Goal: Contribute content: Contribute content

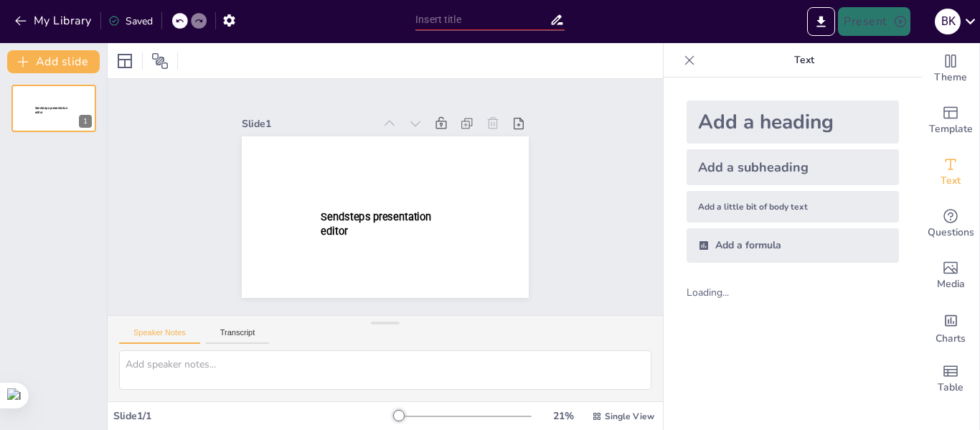
type input "Introducción al Modelo Vista-Controlador (MVC) en Diseño de Software"
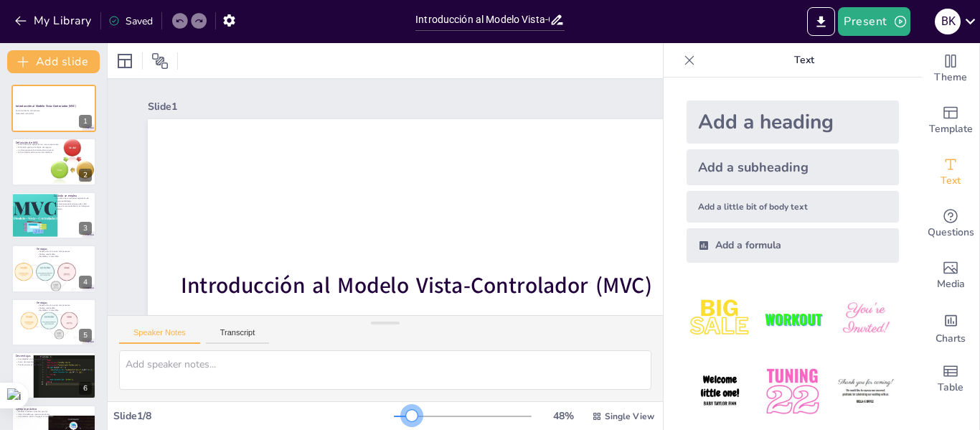
click at [403, 415] on div at bounding box center [463, 415] width 138 height 11
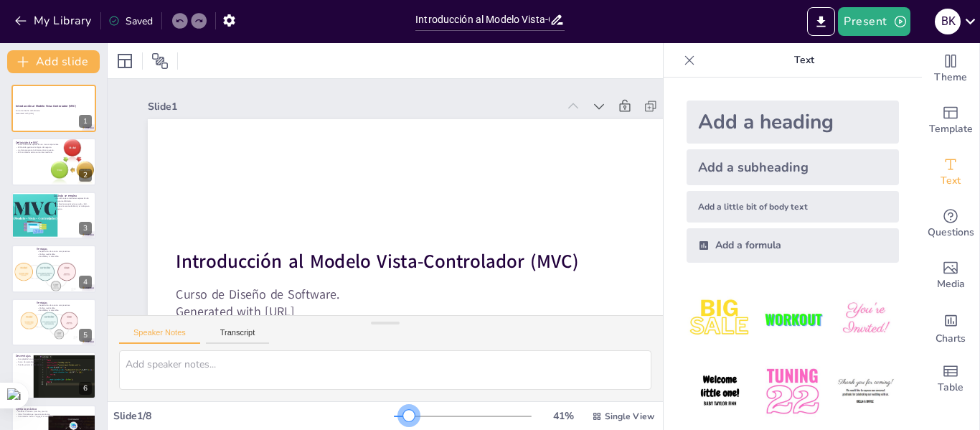
click at [403, 420] on div at bounding box center [408, 415] width 11 height 11
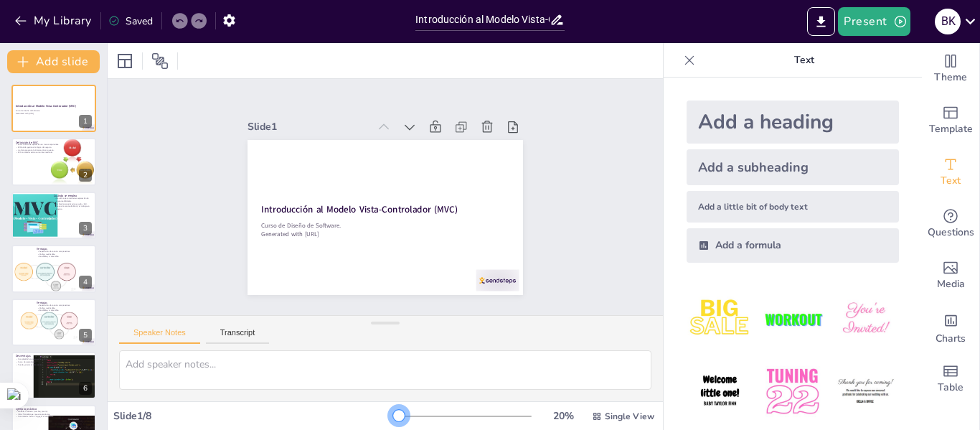
click at [393, 417] on div at bounding box center [398, 415] width 11 height 11
click at [568, 274] on div "Slide 1 Introducción al Modelo Vista-Controlador (MVC) Curso de Diseño de Softw…" at bounding box center [385, 197] width 555 height 236
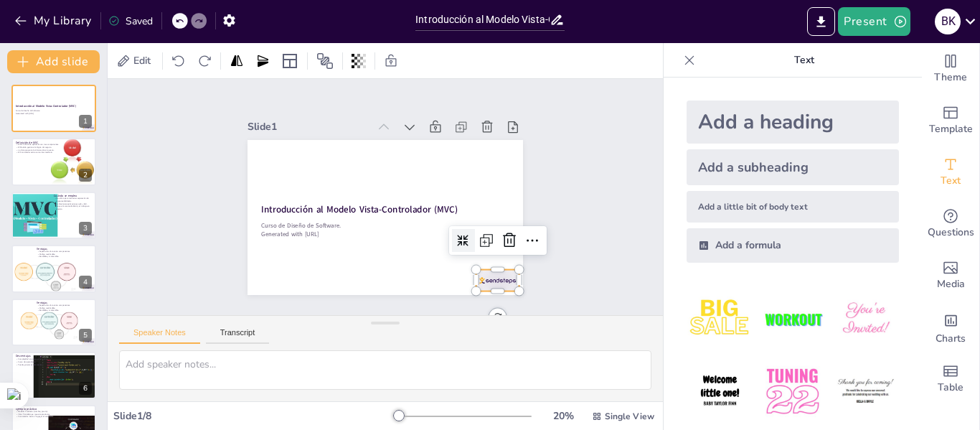
click at [493, 276] on div at bounding box center [497, 280] width 43 height 22
click at [559, 272] on div "Slide 1 Introducción al Modelo Vista-Controlador (MVC) Curso de Diseño de Softw…" at bounding box center [385, 197] width 555 height 236
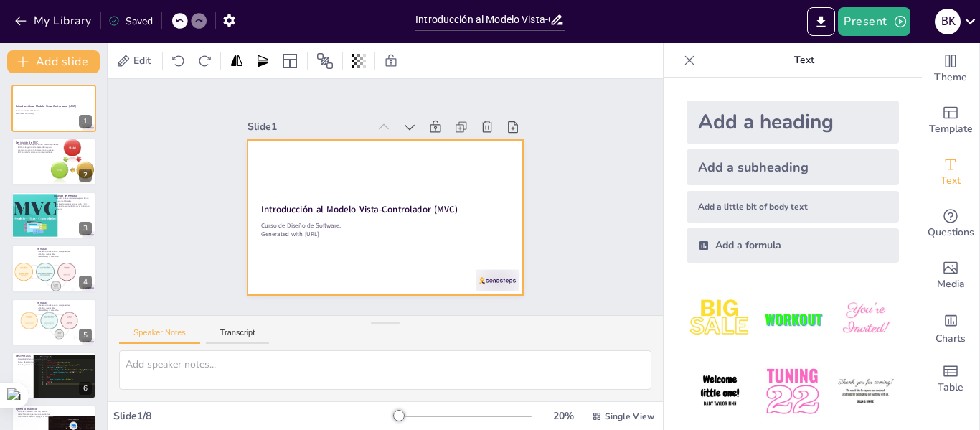
click at [465, 156] on div at bounding box center [386, 217] width 276 height 155
click at [603, 151] on div "Slide 1 Introducción al Modelo Vista-Controlador (MVC) Curso de Diseño de Softw…" at bounding box center [385, 197] width 555 height 236
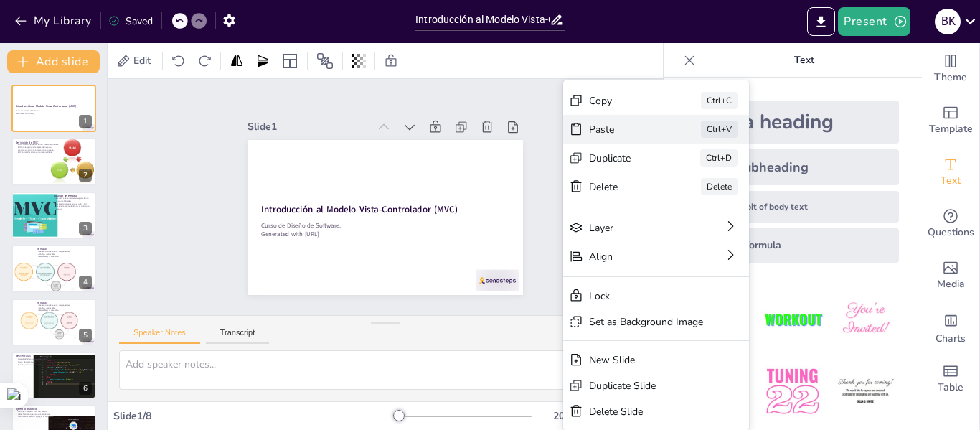
click at [585, 126] on div "Paste Ctrl+V" at bounding box center [656, 129] width 186 height 29
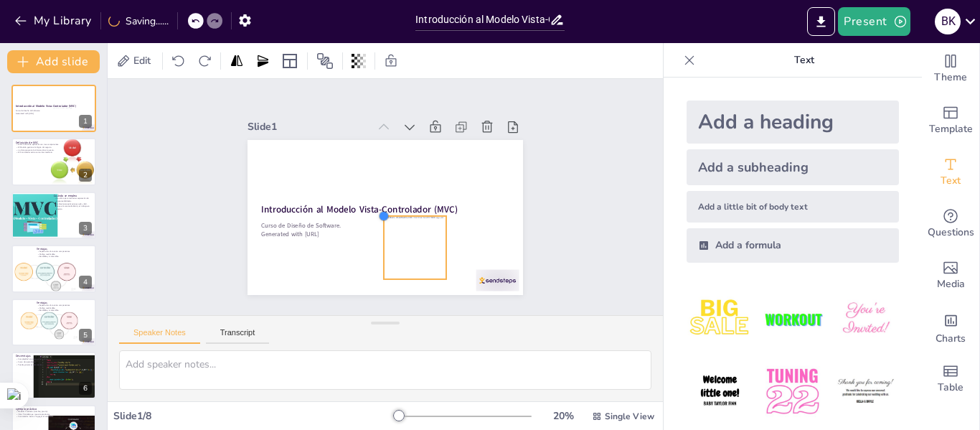
drag, startPoint x: 311, startPoint y: 151, endPoint x: 372, endPoint y: 234, distance: 102.8
click at [372, 234] on div "Introducción al Modelo Vista-Controlador (MVC) Curso de Diseño de Software. Gen…" at bounding box center [386, 217] width 276 height 155
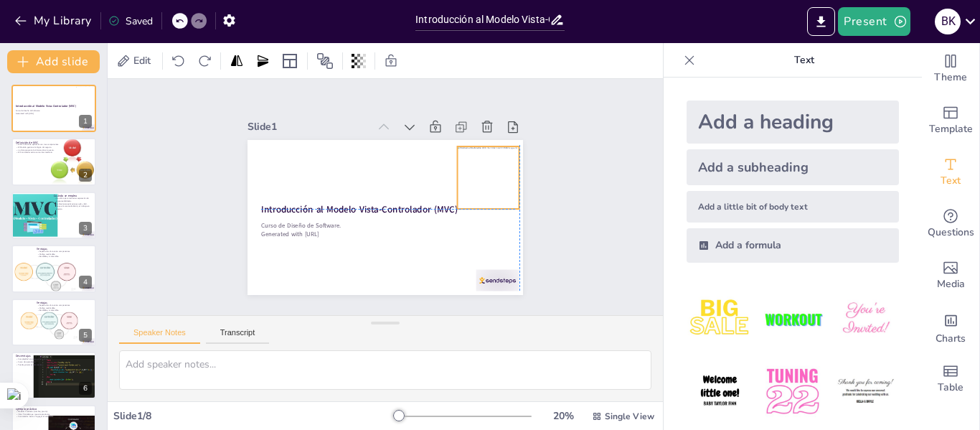
drag, startPoint x: 408, startPoint y: 245, endPoint x: 477, endPoint y: 174, distance: 99.5
click at [477, 174] on div at bounding box center [489, 177] width 62 height 62
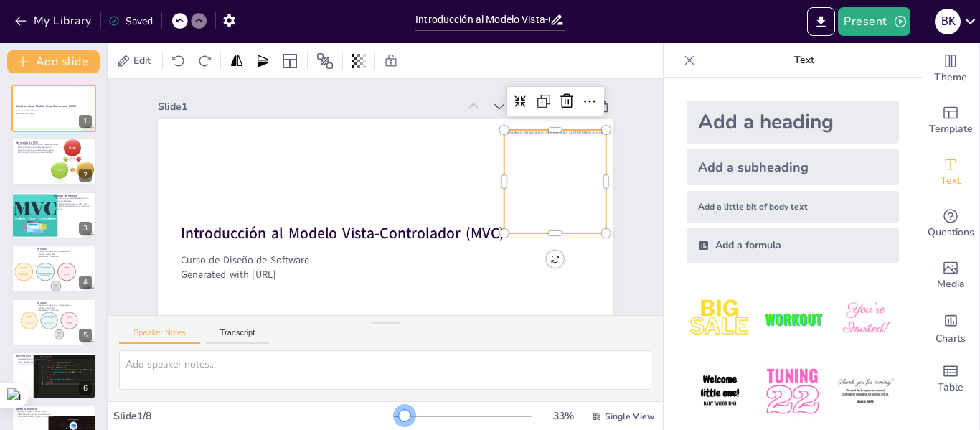
click at [399, 416] on div at bounding box center [404, 415] width 11 height 11
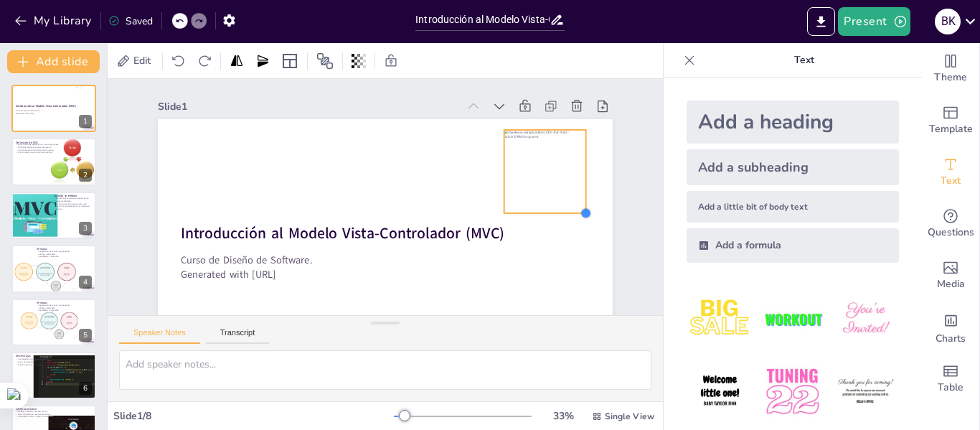
drag, startPoint x: 594, startPoint y: 233, endPoint x: 574, endPoint y: 206, distance: 33.9
click at [574, 206] on div "Introducción al Modelo Vista-Controlador (MVC) Curso de Diseño de Software. Gen…" at bounding box center [385, 246] width 455 height 255
drag, startPoint x: 554, startPoint y: 187, endPoint x: 570, endPoint y: 186, distance: 16.5
click at [570, 186] on div at bounding box center [566, 175] width 82 height 83
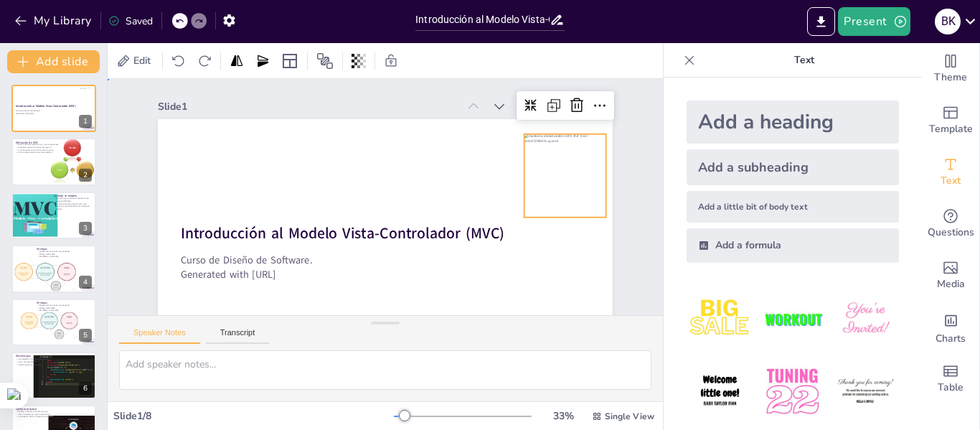
click at [622, 185] on div "Slide 1 Introducción al Modelo Vista-Controlador (MVC) Curso de Diseño de Softw…" at bounding box center [385, 227] width 535 height 296
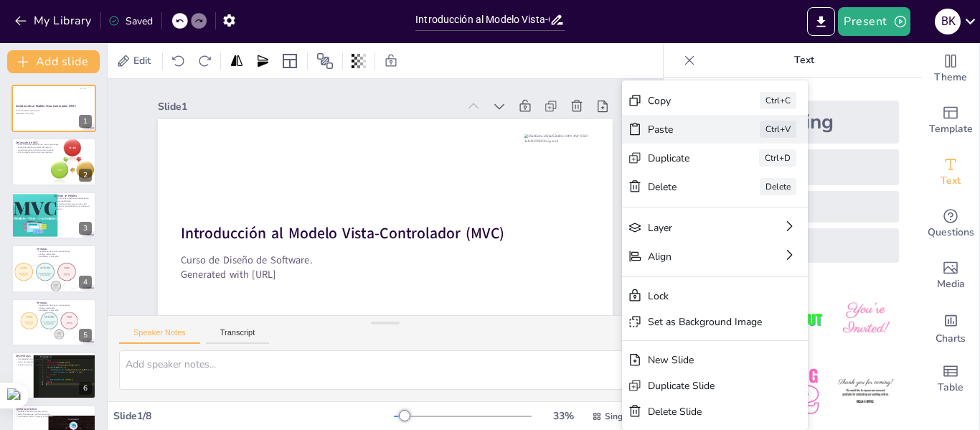
click at [678, 120] on div "Paste Ctrl+V" at bounding box center [715, 129] width 186 height 29
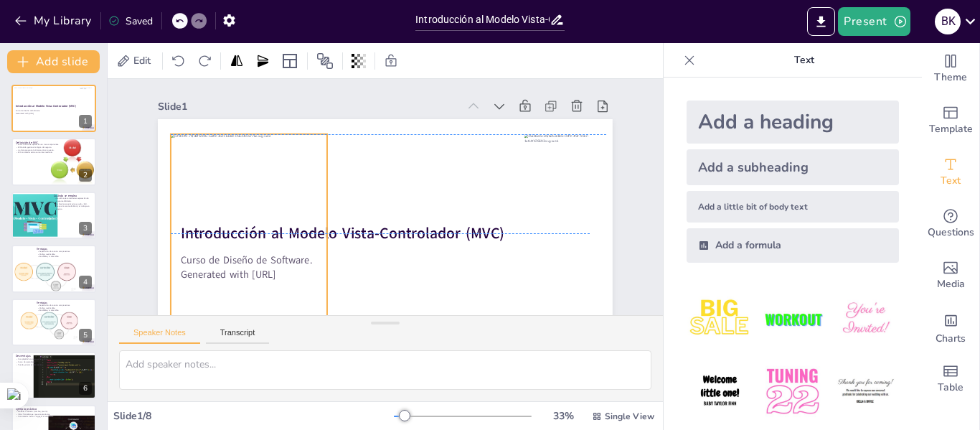
drag, startPoint x: 326, startPoint y: 192, endPoint x: 189, endPoint y: 179, distance: 136.9
click at [189, 179] on div at bounding box center [249, 236] width 156 height 204
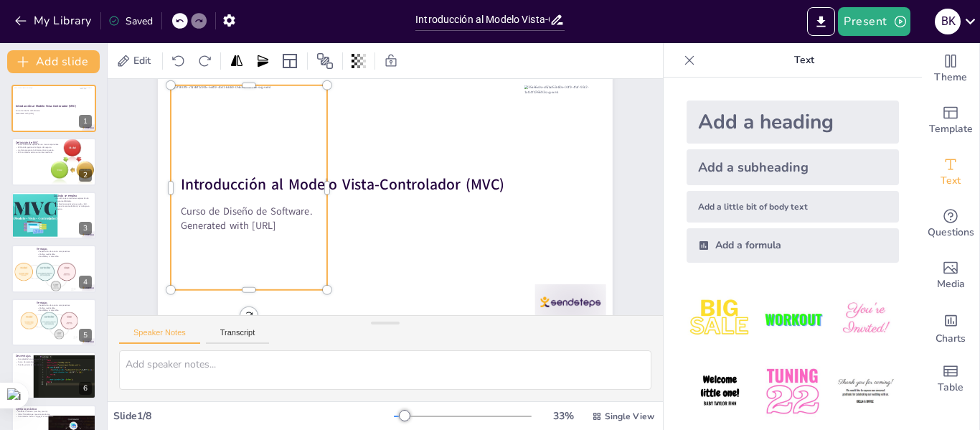
scroll to position [48, 0]
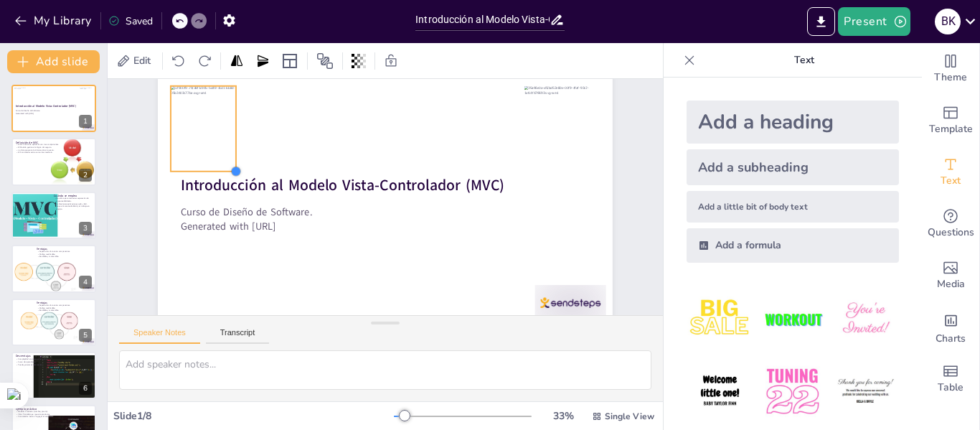
drag, startPoint x: 318, startPoint y: 290, endPoint x: 227, endPoint y: 121, distance: 192.3
click at [227, 121] on div "Introducción al Modelo Vista-Controlador (MVC) Curso de Diseño de Software. Gen…" at bounding box center [385, 198] width 455 height 255
click at [207, 132] on div at bounding box center [203, 128] width 65 height 85
click at [204, 132] on div at bounding box center [201, 128] width 65 height 85
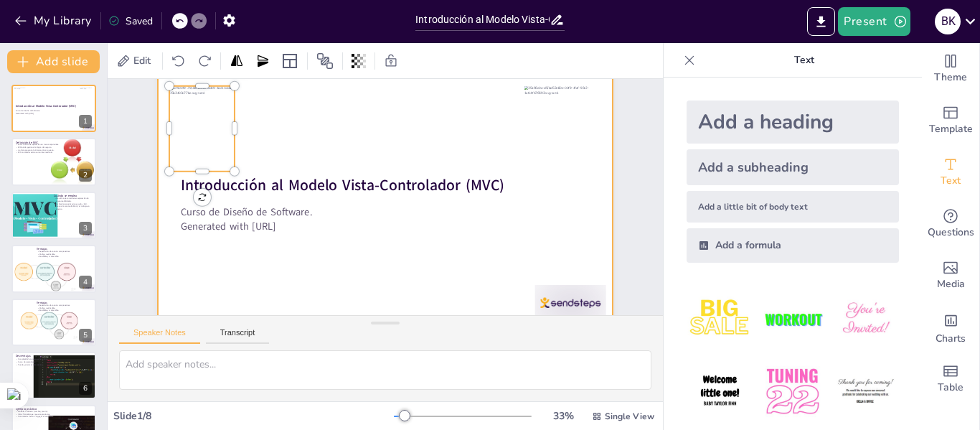
click at [436, 133] on div at bounding box center [385, 198] width 455 height 255
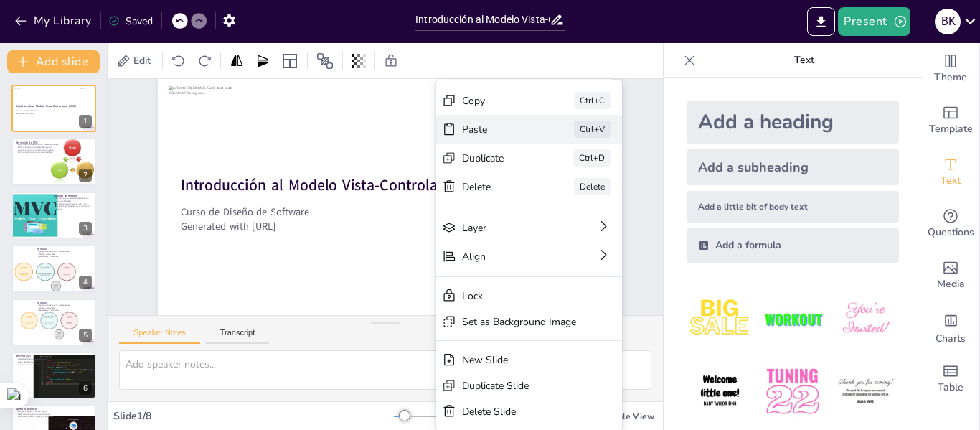
click at [474, 137] on div "Paste Ctrl+V" at bounding box center [529, 129] width 186 height 29
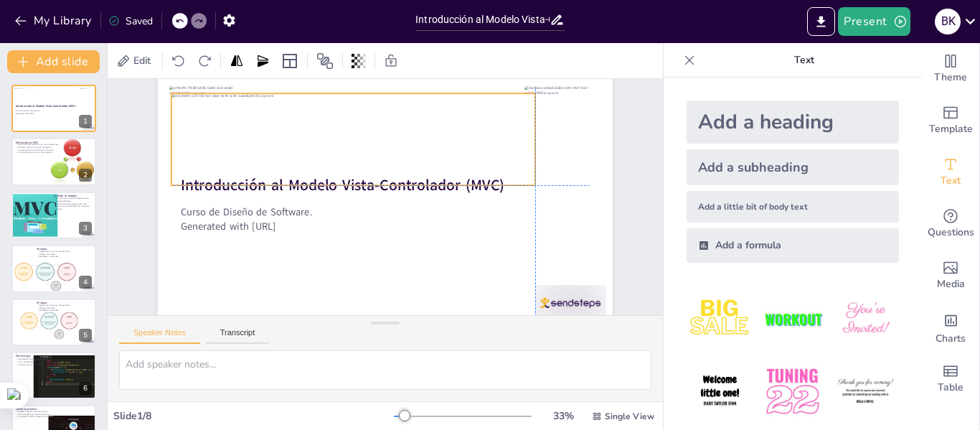
drag, startPoint x: 407, startPoint y: 162, endPoint x: 379, endPoint y: 98, distance: 69.7
click at [379, 98] on div at bounding box center [353, 139] width 364 height 92
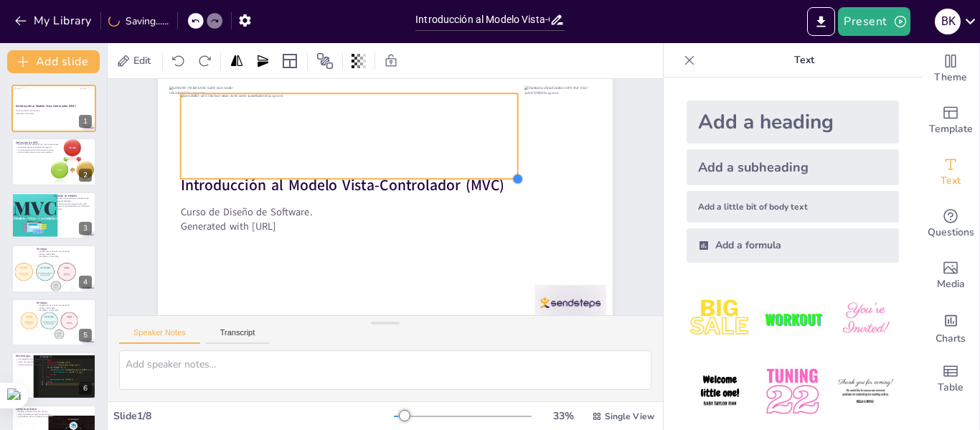
drag, startPoint x: 532, startPoint y: 184, endPoint x: 505, endPoint y: 173, distance: 28.6
click at [512, 173] on div at bounding box center [517, 178] width 11 height 11
drag, startPoint x: 412, startPoint y: 132, endPoint x: 421, endPoint y: 131, distance: 9.4
click at [421, 131] on div at bounding box center [355, 134] width 337 height 85
drag, startPoint x: 176, startPoint y: 131, endPoint x: 232, endPoint y: 131, distance: 56.7
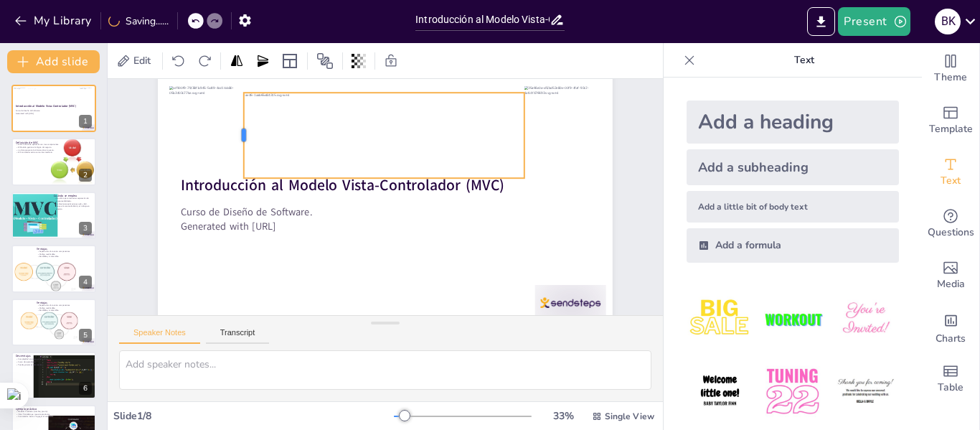
click at [232, 131] on div at bounding box center [237, 135] width 11 height 85
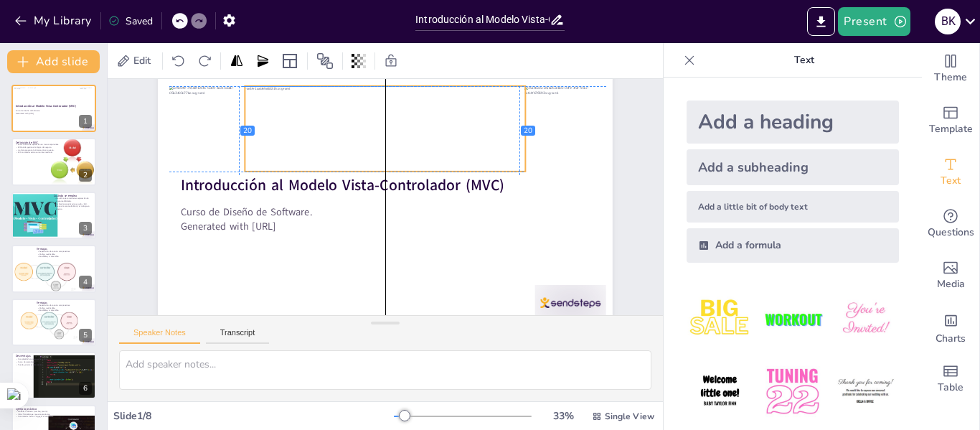
click at [372, 71] on div "Introducción al Modelo Vista-Controlador (MVC) Curso de Diseño de Software. Gen…" at bounding box center [385, 71] width 455 height 0
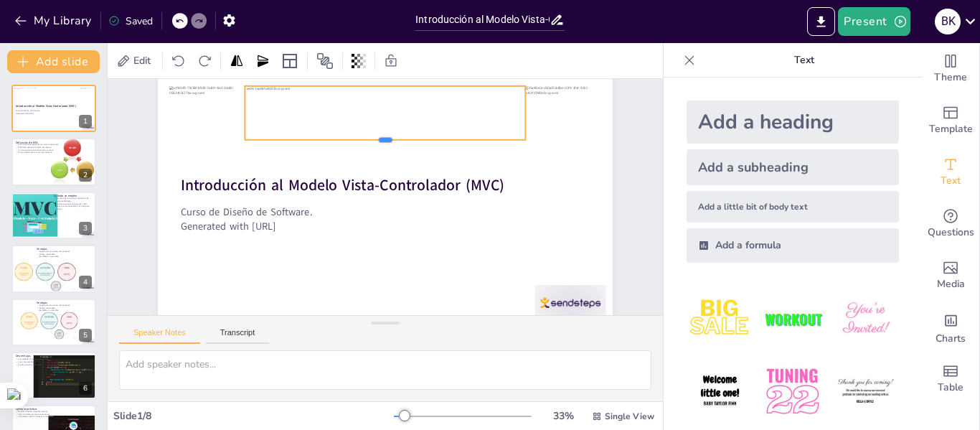
drag, startPoint x: 375, startPoint y: 174, endPoint x: 377, endPoint y: 142, distance: 31.6
click at [377, 142] on div at bounding box center [385, 145] width 281 height 11
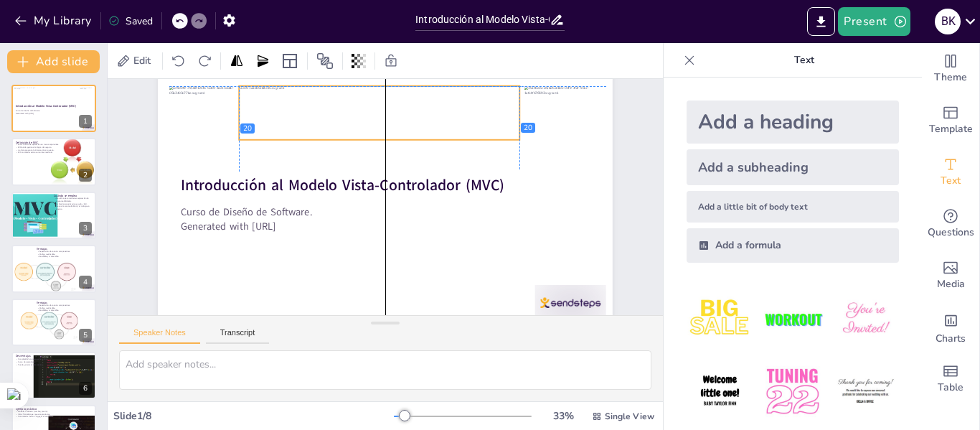
click at [377, 113] on div at bounding box center [350, 128] width 337 height 85
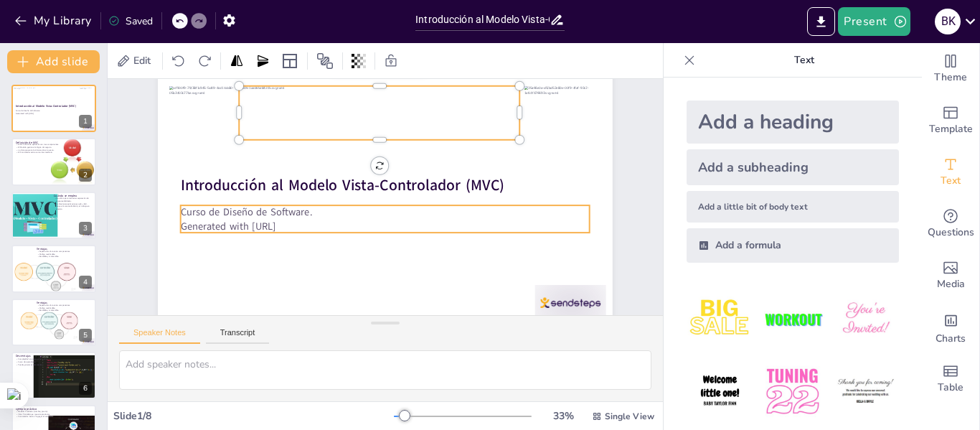
click at [530, 206] on p "Curso de Diseño de Software." at bounding box center [385, 211] width 409 height 14
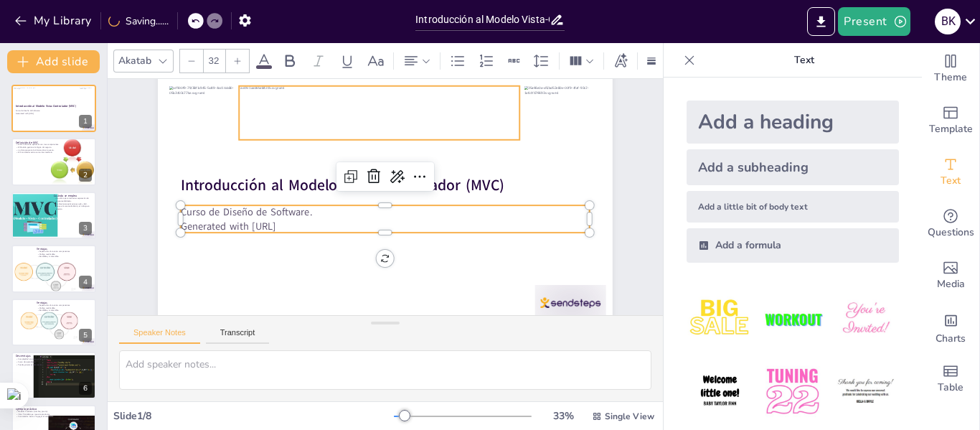
click at [445, 127] on div at bounding box center [350, 128] width 337 height 85
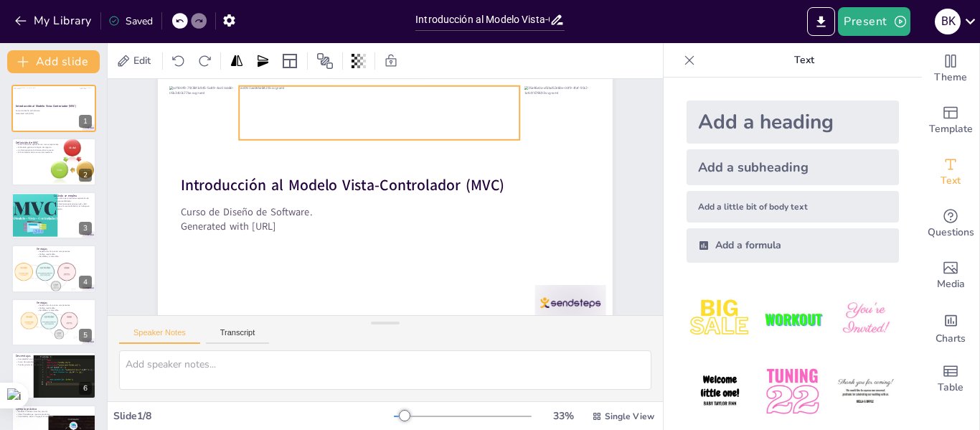
click at [616, 186] on div "Slide 1 Introducción al Modelo Vista-Controlador (MVC) Curso de Diseño de Softw…" at bounding box center [385, 179] width 535 height 296
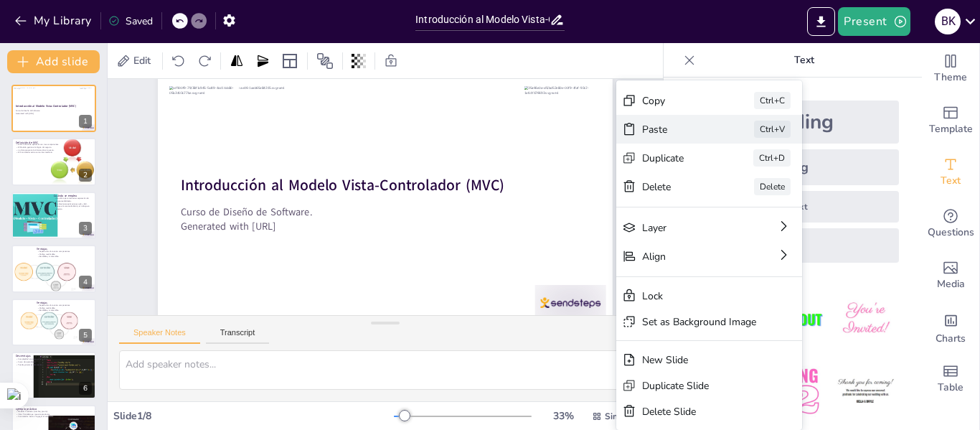
click at [658, 131] on div "Paste" at bounding box center [678, 130] width 72 height 14
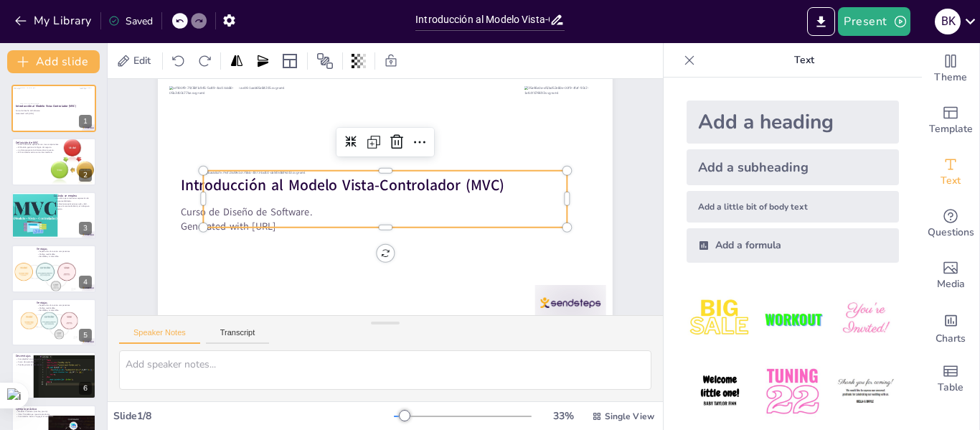
click at [239, 192] on div at bounding box center [386, 199] width 364 height 57
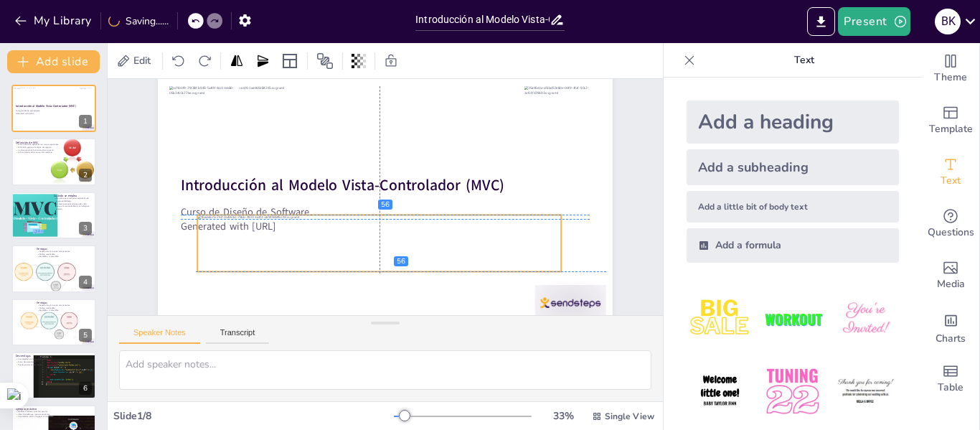
drag, startPoint x: 391, startPoint y: 171, endPoint x: 383, endPoint y: 217, distance: 46.6
click at [383, 217] on div at bounding box center [379, 243] width 364 height 57
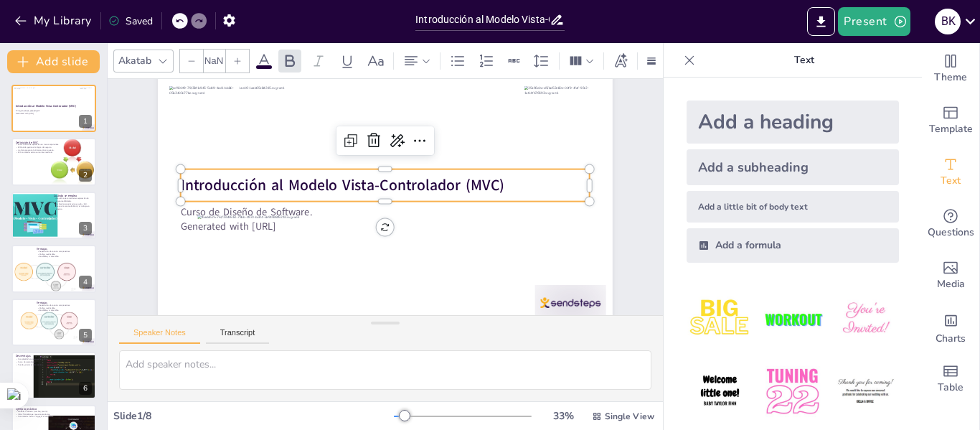
type input "48"
click at [485, 181] on strong "Introducción al Modelo Vista-Controlador (MVC)" at bounding box center [343, 185] width 324 height 21
click at [494, 184] on p "Introducción al Modelo Vista-Controlador (MVC)" at bounding box center [385, 185] width 409 height 22
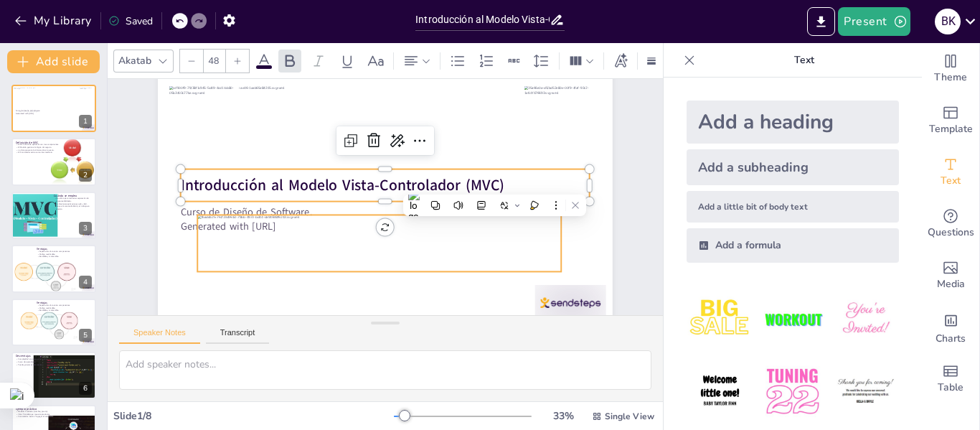
click at [494, 244] on div at bounding box center [379, 243] width 364 height 57
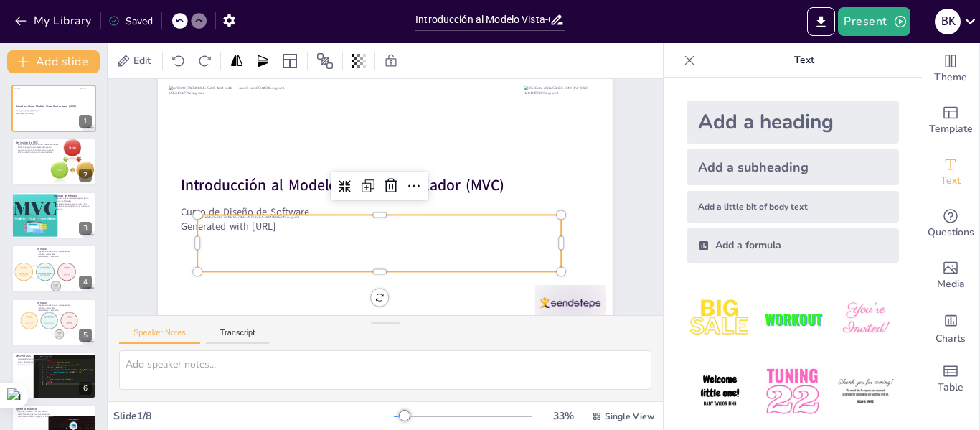
scroll to position [48, 1]
click at [493, 243] on div at bounding box center [379, 243] width 364 height 57
click at [454, 238] on div at bounding box center [379, 243] width 364 height 57
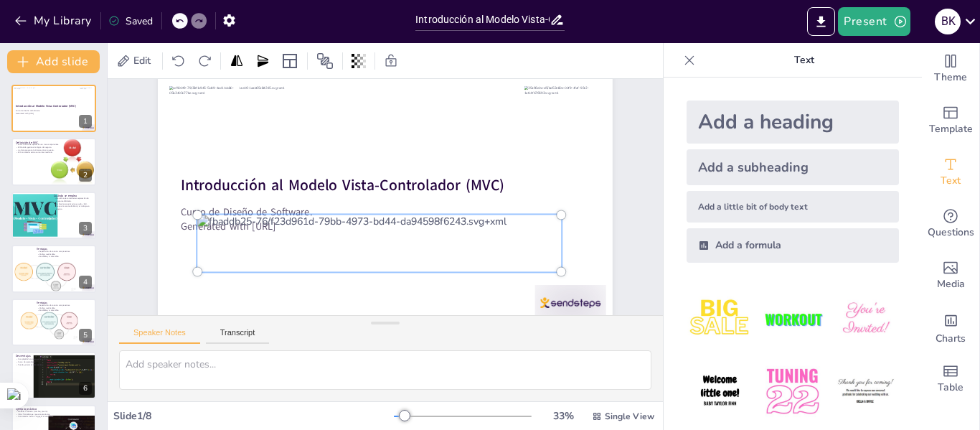
click at [454, 238] on div at bounding box center [379, 243] width 381 height 74
click at [465, 240] on div at bounding box center [379, 243] width 381 height 74
click at [557, 215] on div at bounding box center [561, 214] width 9 height 9
click at [557, 217] on div at bounding box center [561, 214] width 9 height 9
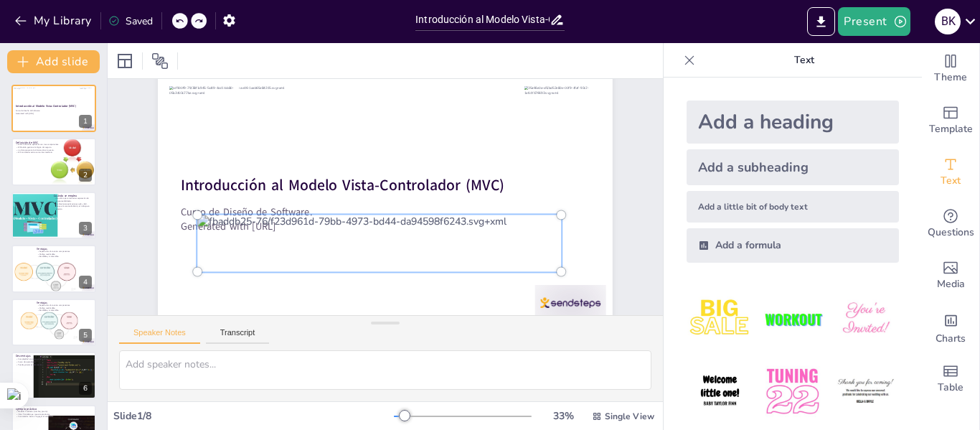
click at [471, 227] on div at bounding box center [379, 243] width 381 height 74
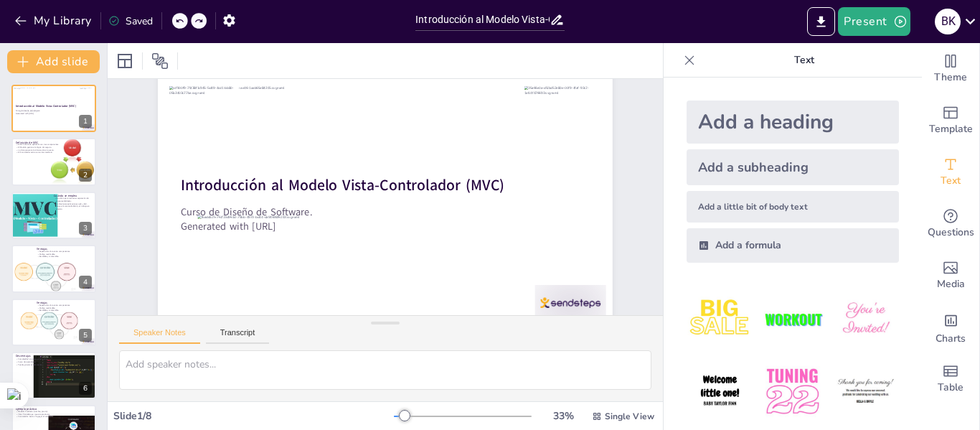
click at [608, 193] on div "Slide 1 Introducción al Modelo Vista-Controlador (MVC) Curso de Diseño de Softw…" at bounding box center [385, 179] width 535 height 296
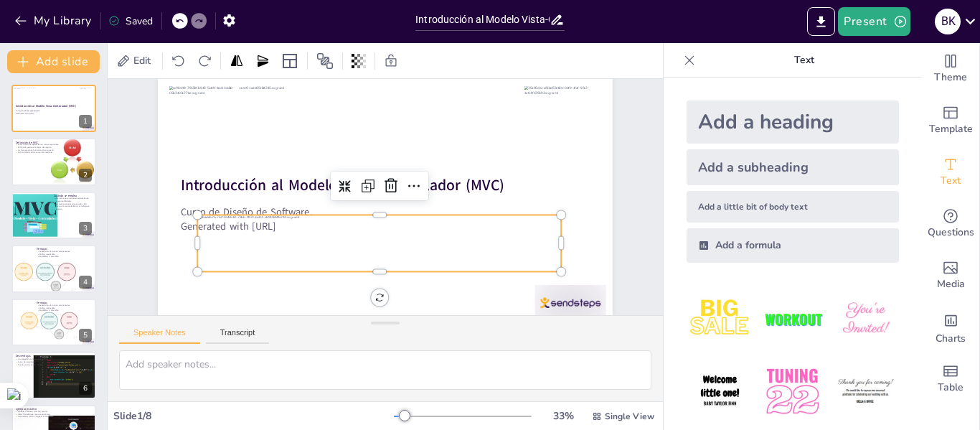
click at [494, 240] on div at bounding box center [379, 243] width 364 height 57
click at [382, 189] on icon at bounding box center [390, 185] width 17 height 17
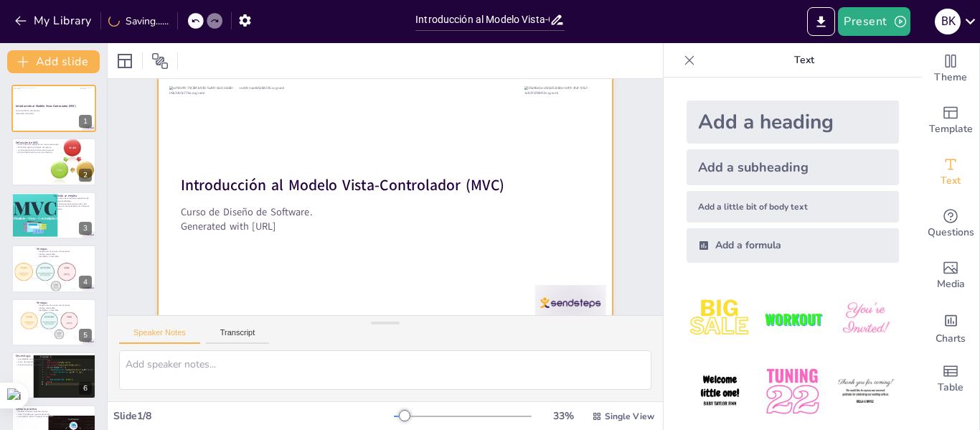
click at [428, 250] on div at bounding box center [385, 198] width 455 height 255
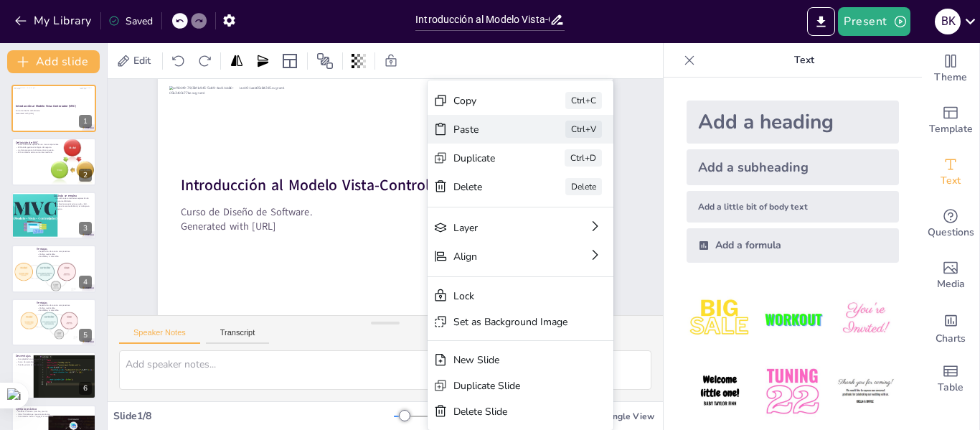
click at [469, 124] on div "Paste" at bounding box center [489, 130] width 72 height 14
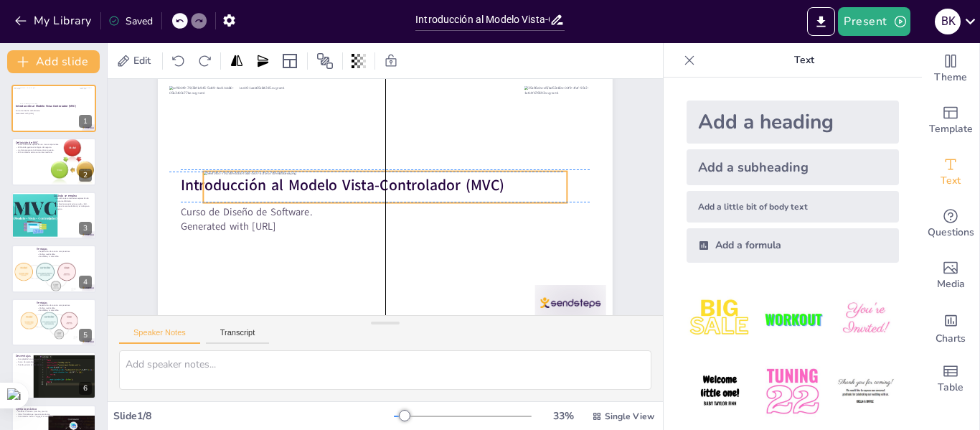
drag, startPoint x: 245, startPoint y: 192, endPoint x: 241, endPoint y: 176, distance: 16.2
click at [241, 176] on div at bounding box center [386, 187] width 364 height 32
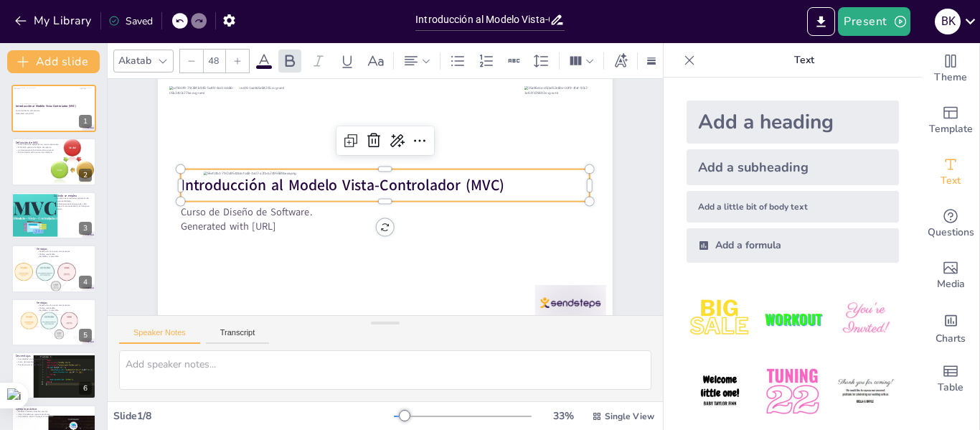
click at [181, 186] on strong "Introducción al Modelo Vista-Controlador (MVC)" at bounding box center [343, 185] width 324 height 21
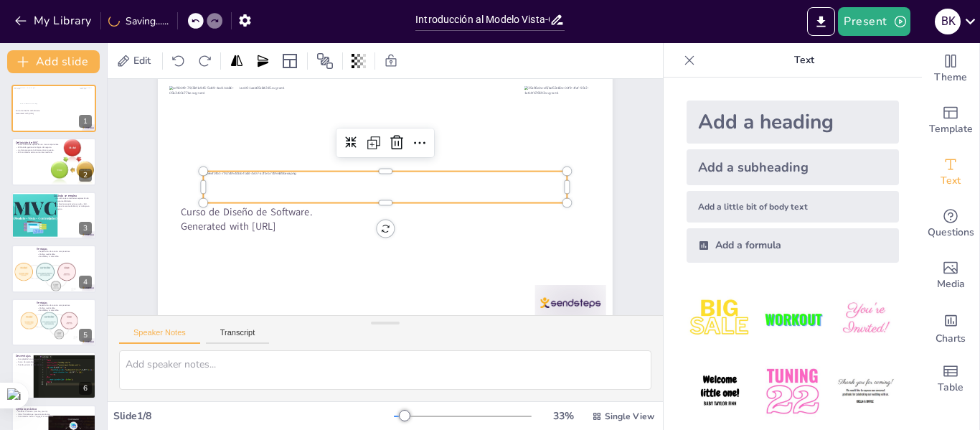
click at [396, 179] on div at bounding box center [386, 187] width 364 height 32
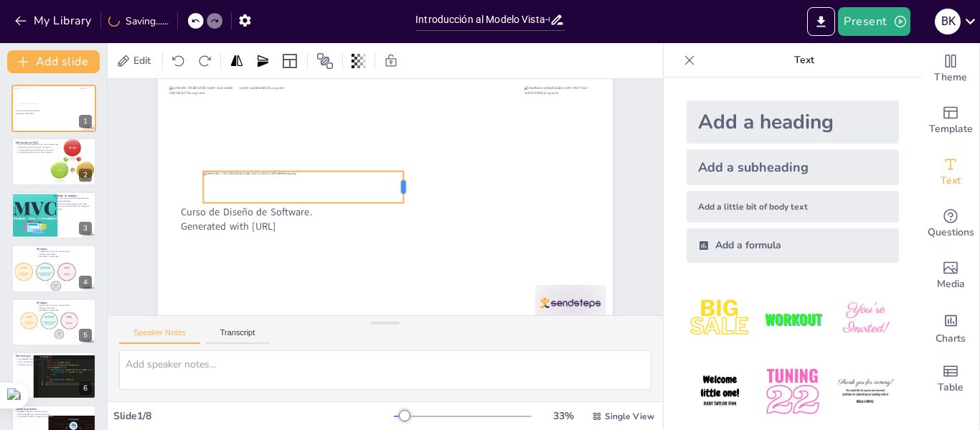
drag, startPoint x: 558, startPoint y: 189, endPoint x: 395, endPoint y: 181, distance: 163.8
click at [403, 181] on div at bounding box center [408, 187] width 11 height 32
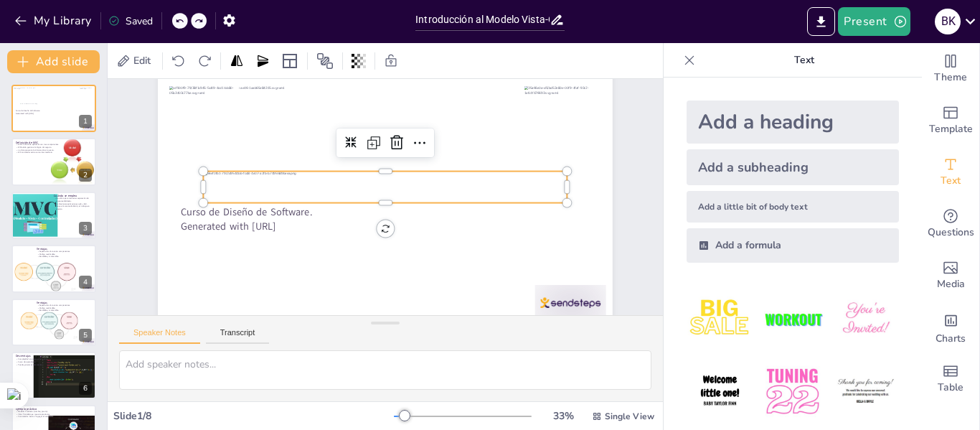
click at [448, 194] on div at bounding box center [386, 187] width 364 height 32
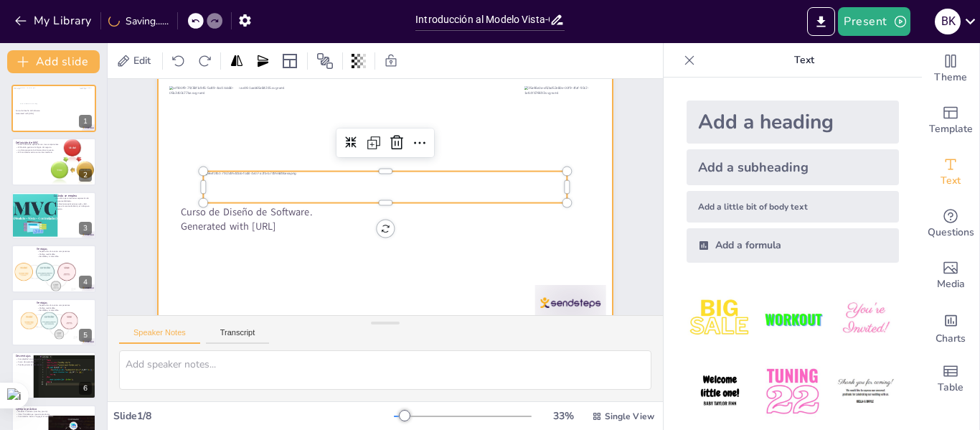
click at [532, 246] on div at bounding box center [385, 198] width 455 height 255
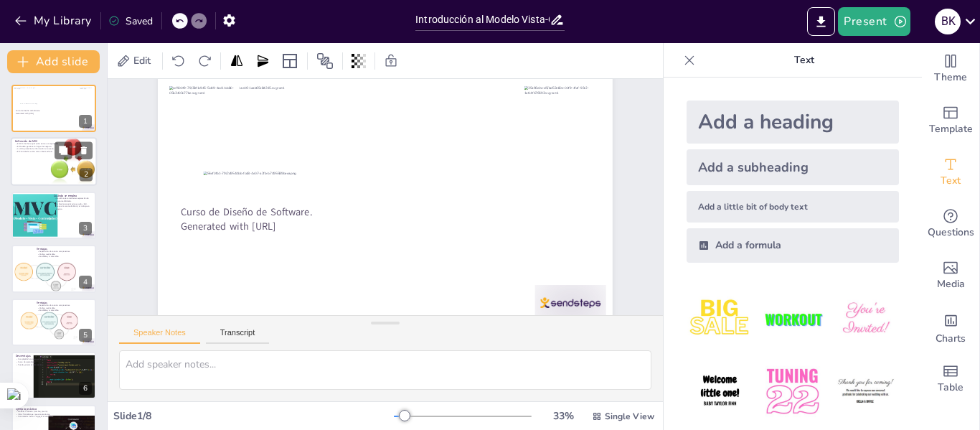
click at [50, 163] on div at bounding box center [73, 162] width 51 height 49
type textarea "Esta separación es fundamental, ya que permite que cada componente se desarroll…"
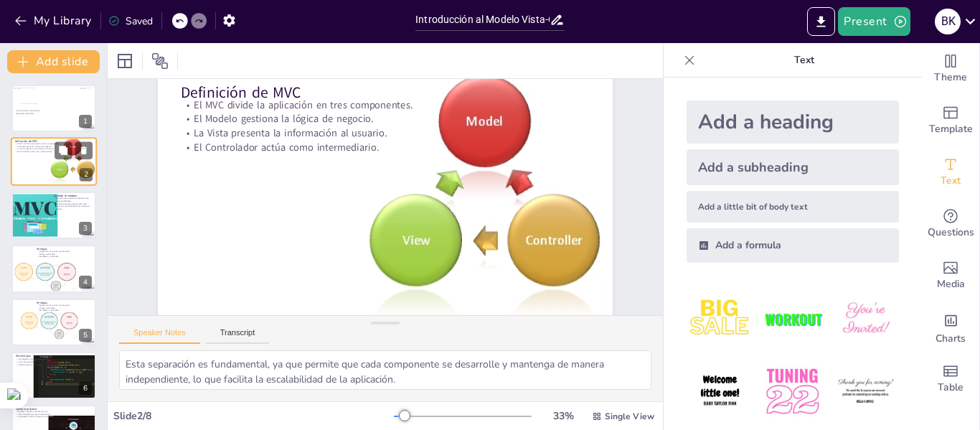
scroll to position [0, 1]
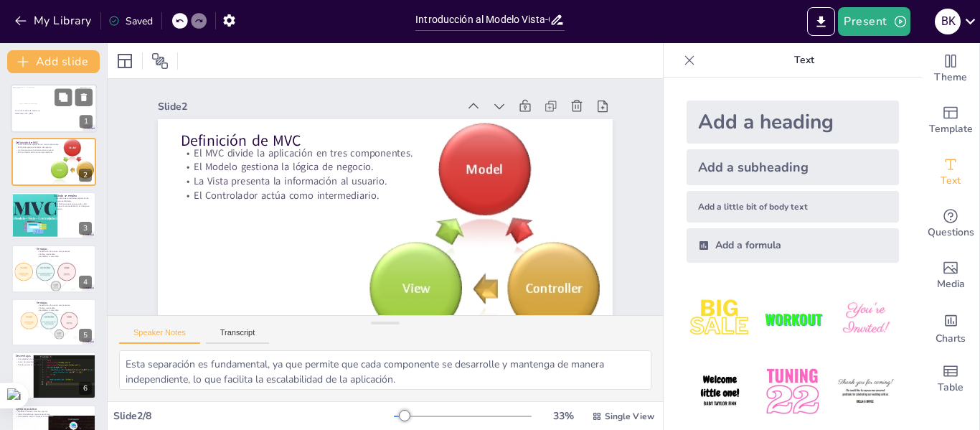
click at [39, 104] on div at bounding box center [53, 106] width 69 height 6
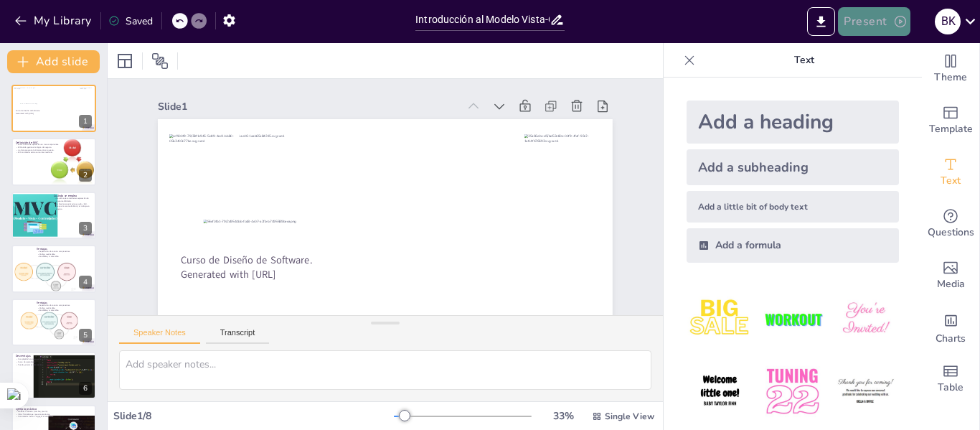
click at [860, 27] on button "Present" at bounding box center [874, 21] width 72 height 29
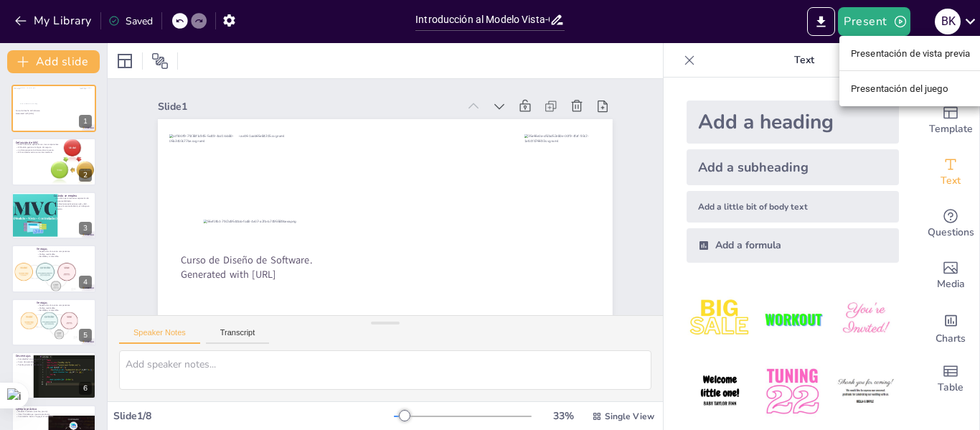
click at [865, 50] on font "Presentación de vista previa" at bounding box center [911, 53] width 120 height 11
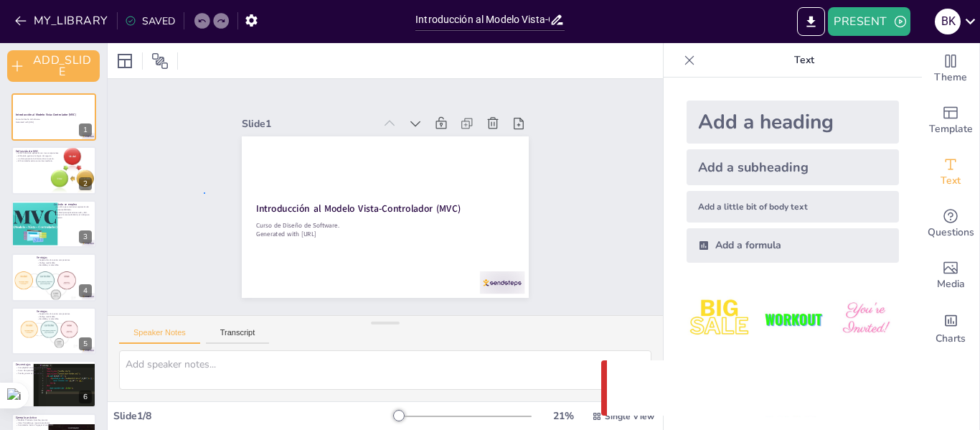
drag, startPoint x: 0, startPoint y: 0, endPoint x: 204, endPoint y: 192, distance: 280.2
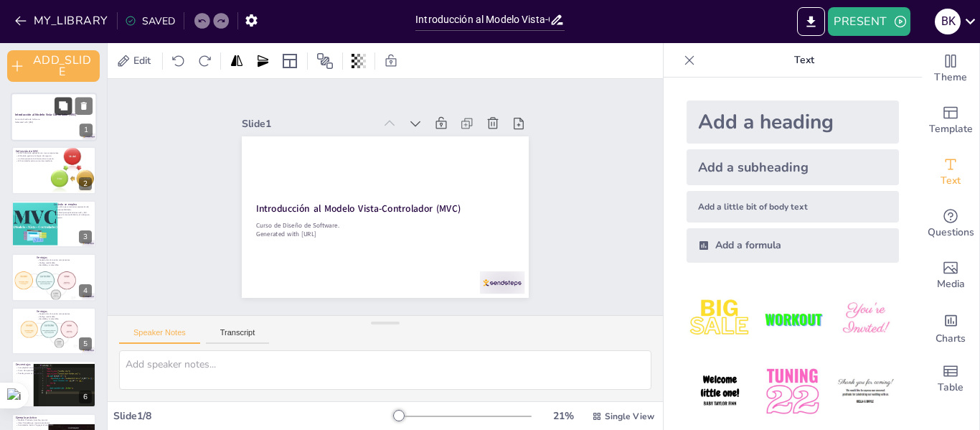
click at [57, 105] on button at bounding box center [63, 105] width 17 height 17
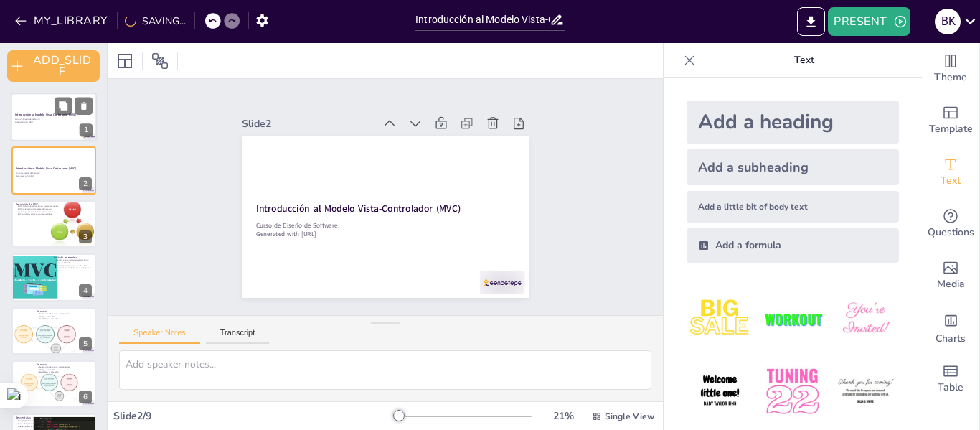
click at [47, 107] on div at bounding box center [54, 117] width 86 height 49
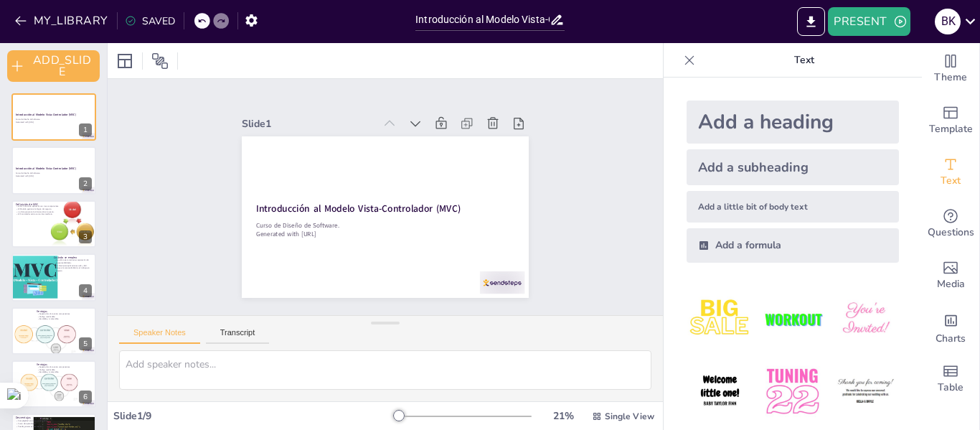
click at [220, 20] on icon at bounding box center [220, 21] width 7 height 4
click at [199, 17] on icon at bounding box center [201, 21] width 9 height 9
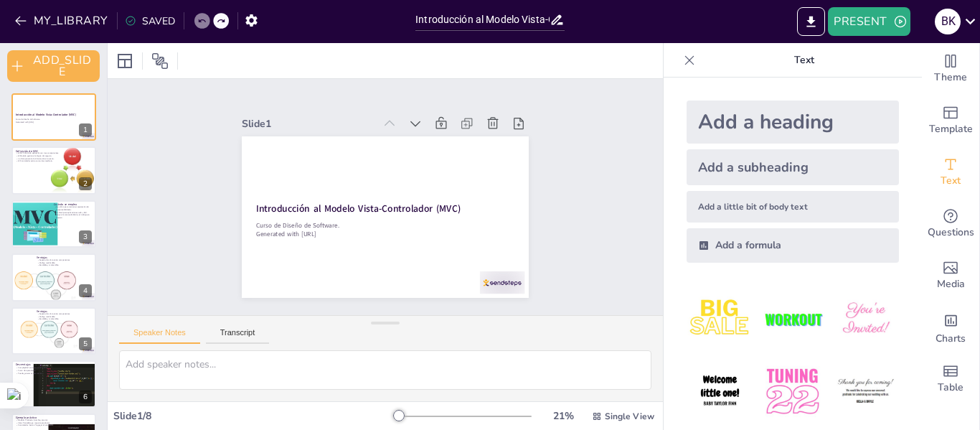
click at [199, 17] on icon at bounding box center [201, 21] width 9 height 9
click at [204, 21] on div at bounding box center [202, 21] width 16 height 16
click at [220, 19] on icon at bounding box center [221, 21] width 9 height 9
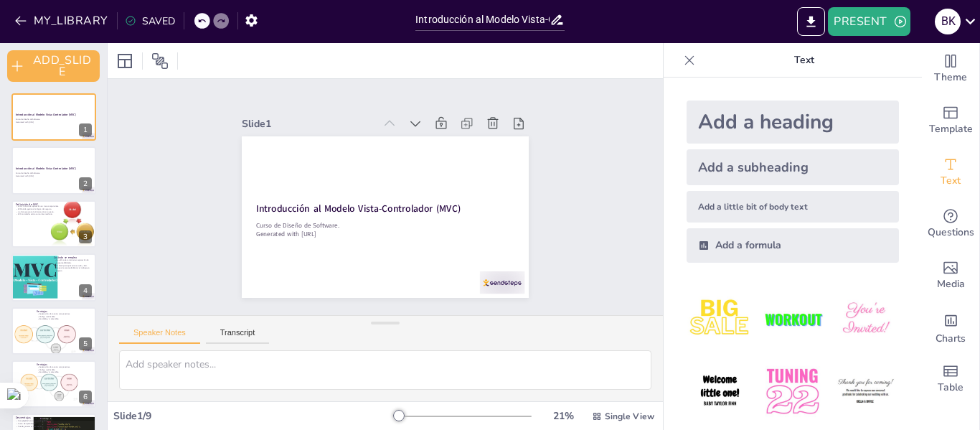
click at [220, 19] on icon at bounding box center [221, 21] width 9 height 9
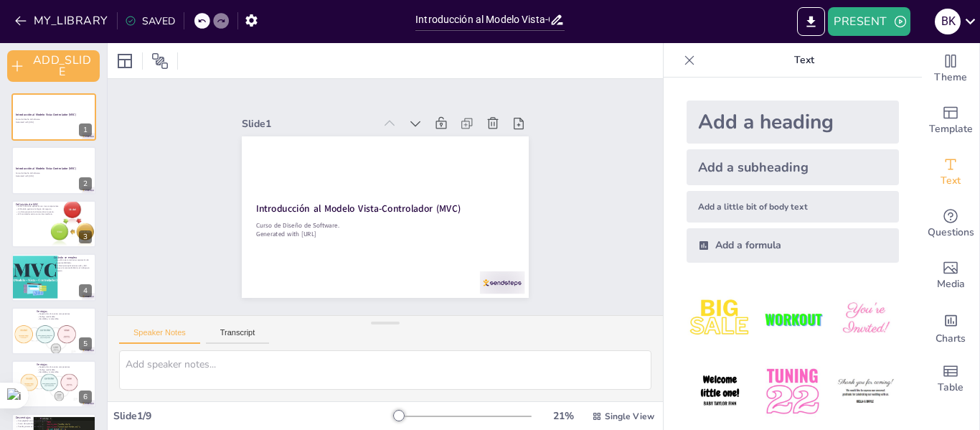
click at [220, 19] on icon at bounding box center [221, 21] width 9 height 9
click at [552, 187] on div "Slide 1 Introducción al Modelo Vista-Controlador (MVC) Curso de Diseño de Softw…" at bounding box center [385, 197] width 367 height 202
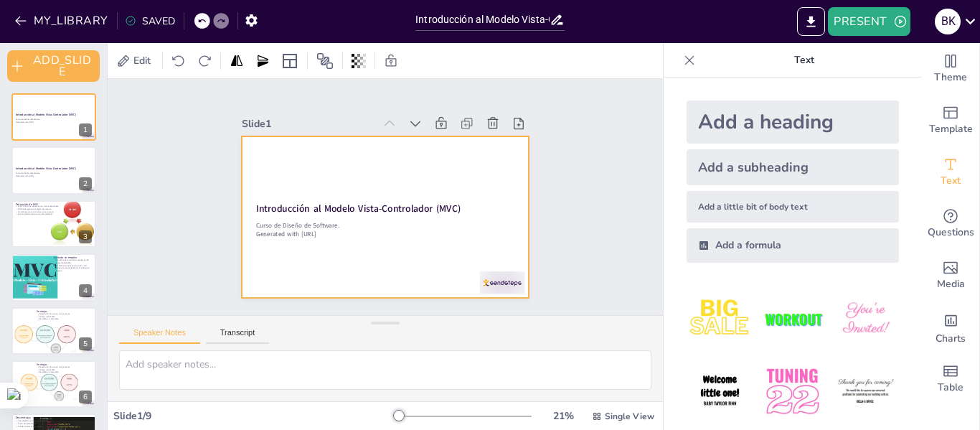
click at [494, 161] on div at bounding box center [385, 216] width 287 height 161
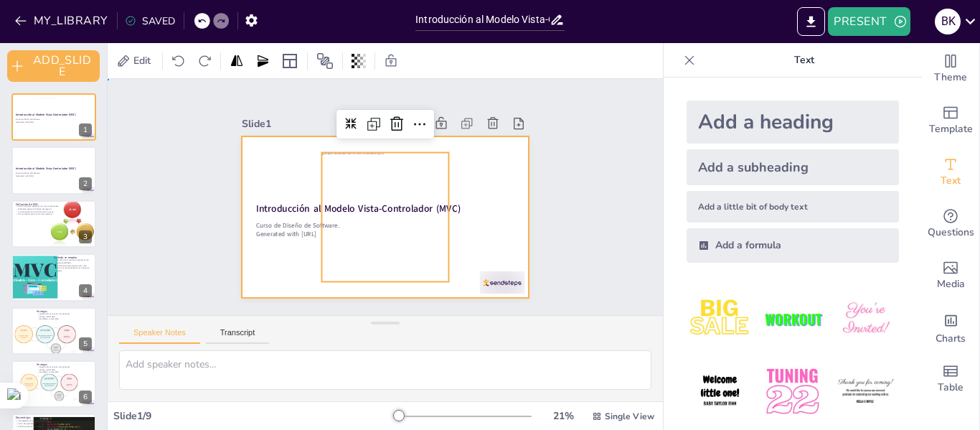
click at [479, 155] on div at bounding box center [385, 216] width 287 height 161
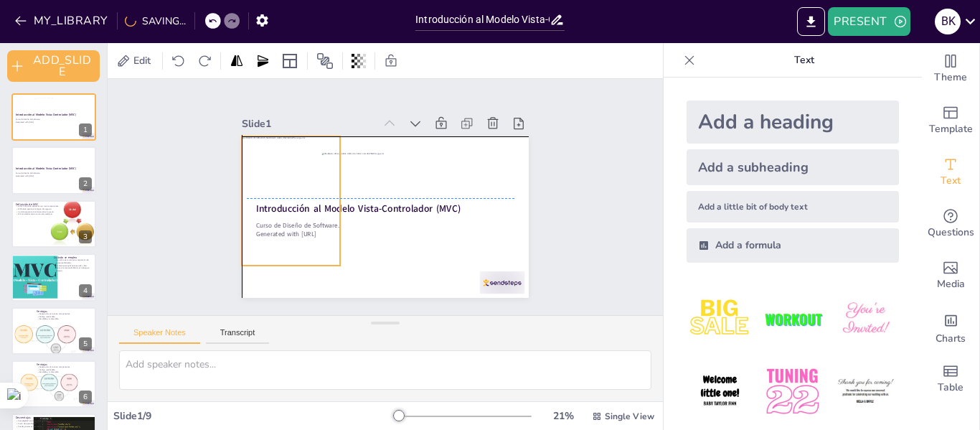
drag, startPoint x: 362, startPoint y: 179, endPoint x: 273, endPoint y: 161, distance: 90.8
click at [273, 161] on div at bounding box center [291, 200] width 98 height 129
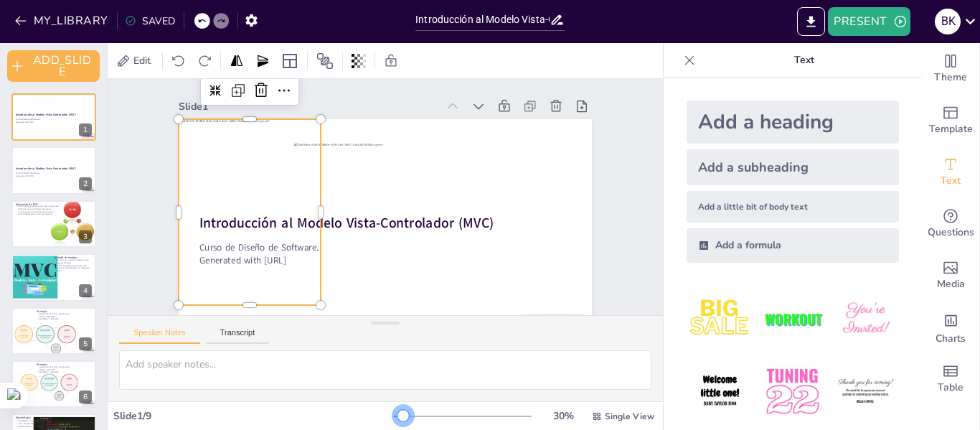
click at [398, 414] on div at bounding box center [403, 415] width 11 height 11
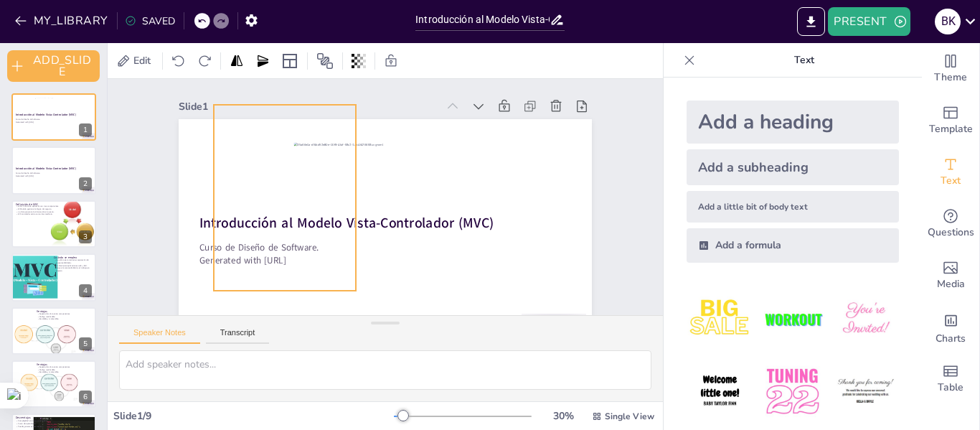
drag, startPoint x: 267, startPoint y: 276, endPoint x: 302, endPoint y: 261, distance: 38.0
click at [302, 261] on div at bounding box center [285, 198] width 142 height 186
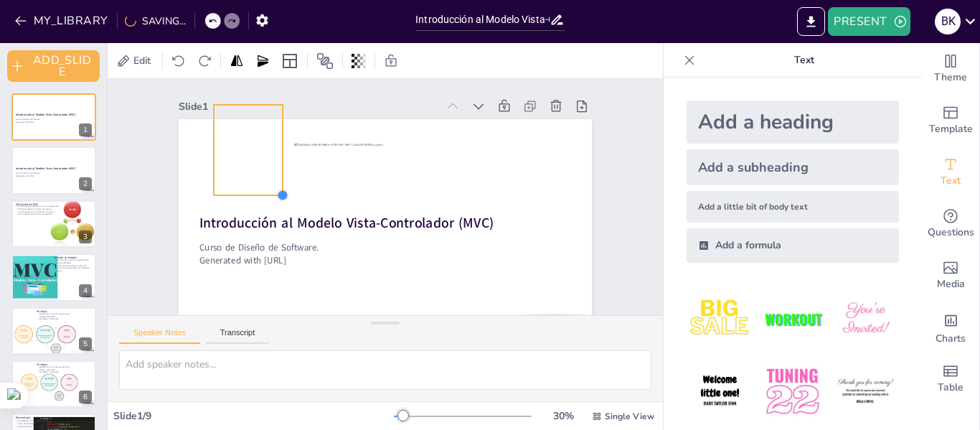
drag, startPoint x: 344, startPoint y: 290, endPoint x: 271, endPoint y: 94, distance: 209.1
click at [271, 94] on div "Slide 1 Introducción al Modelo Vista-Controlador (MVC) Curso de Diseño de Softw…" at bounding box center [385, 215] width 413 height 273
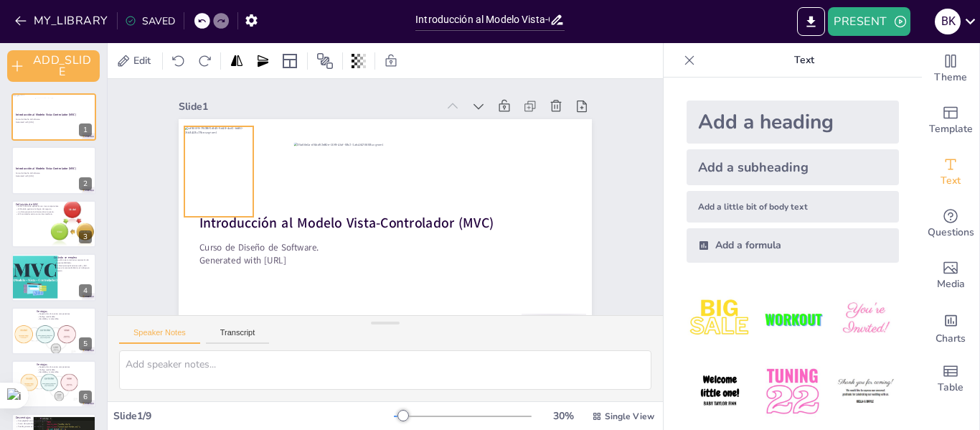
drag, startPoint x: 244, startPoint y: 134, endPoint x: 215, endPoint y: 156, distance: 36.5
click at [215, 156] on div at bounding box center [218, 171] width 69 height 90
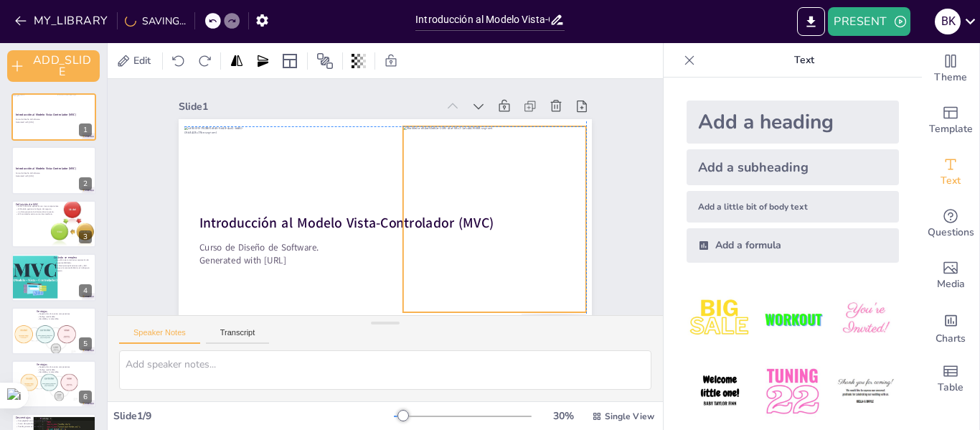
drag, startPoint x: 405, startPoint y: 202, endPoint x: 512, endPoint y: 182, distance: 108.9
click at [512, 182] on div at bounding box center [494, 219] width 183 height 186
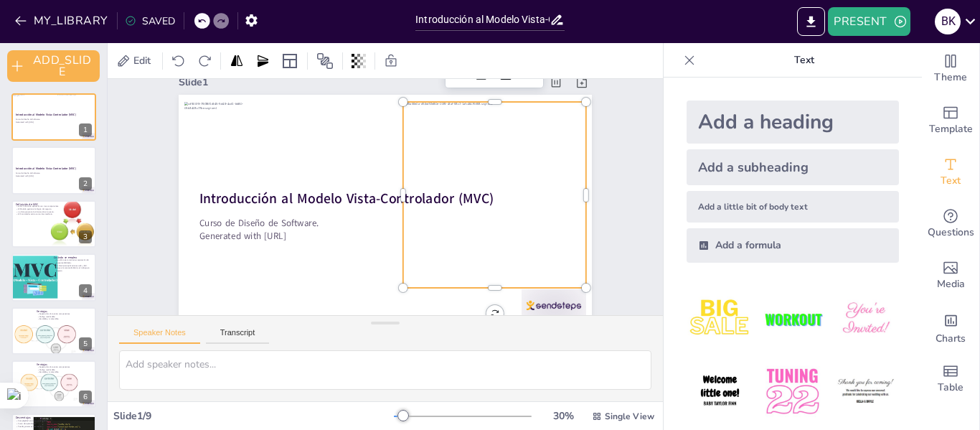
scroll to position [31, 0]
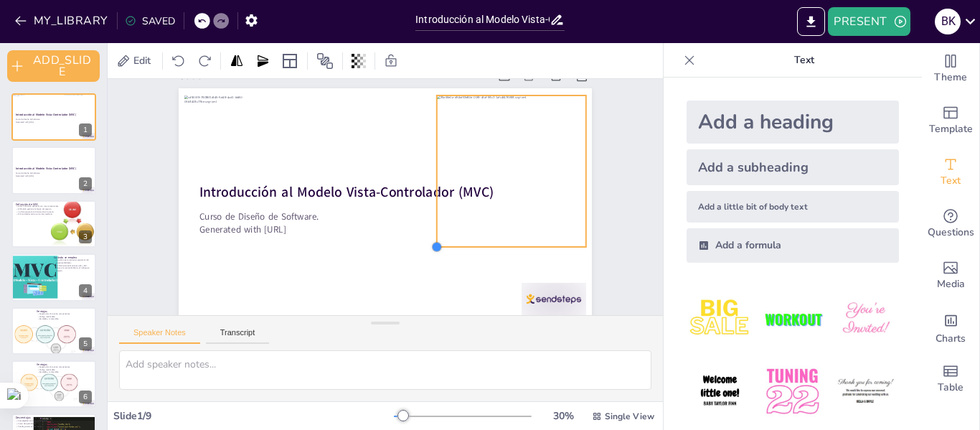
drag, startPoint x: 392, startPoint y: 277, endPoint x: 426, endPoint y: 131, distance: 149.5
click at [426, 131] on div "Introducción al Modelo Vista-Controlador (MVC) Curso de Diseño de Software. Gen…" at bounding box center [385, 204] width 413 height 232
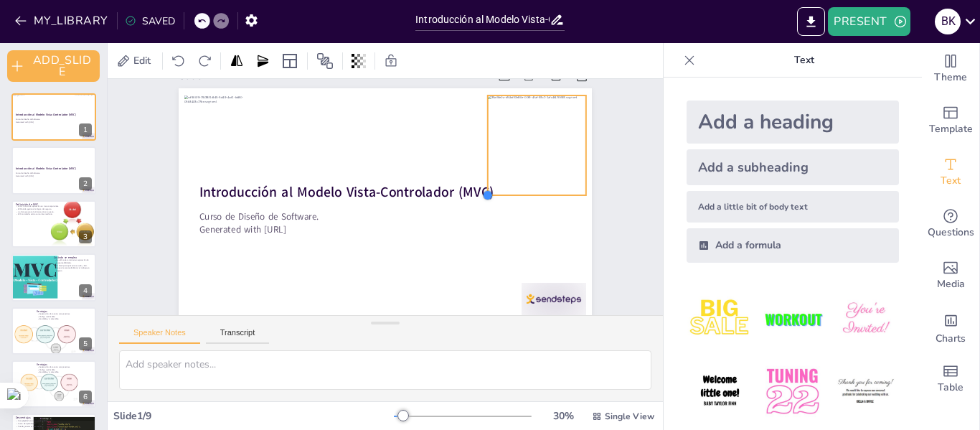
drag, startPoint x: 426, startPoint y: 246, endPoint x: 476, endPoint y: 43, distance: 209.4
click at [476, 43] on div "Edit Slide 1 Introducción al Modelo Vista-Controlador (MVC) Curso de Diseño de …" at bounding box center [385, 236] width 555 height 387
drag, startPoint x: 477, startPoint y: 194, endPoint x: 496, endPoint y: 77, distance: 117.7
click at [496, 77] on div "Edit Slide 1 Introducción al Modelo Vista-Controlador (MVC) Curso de Diseño de …" at bounding box center [385, 236] width 555 height 387
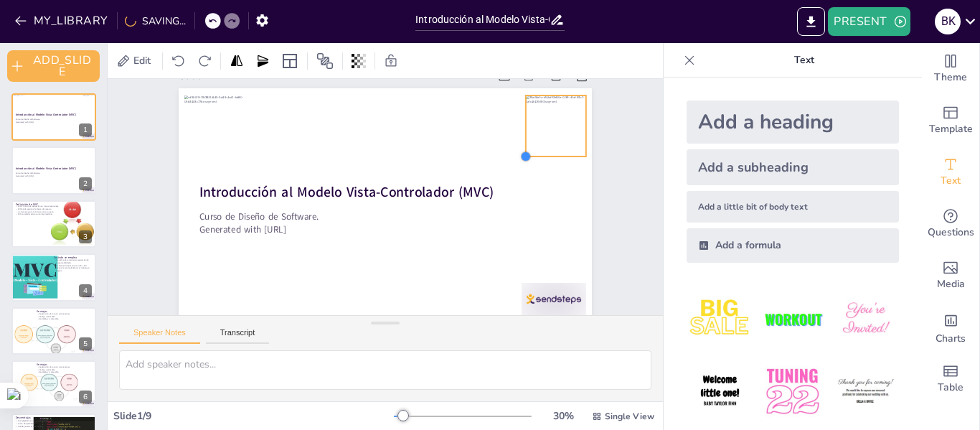
drag, startPoint x: 494, startPoint y: 174, endPoint x: 514, endPoint y: 123, distance: 55.2
click at [514, 123] on div "Introducción al Modelo Vista-Controlador (MVC) Curso de Diseño de Software. Gen…" at bounding box center [385, 204] width 413 height 232
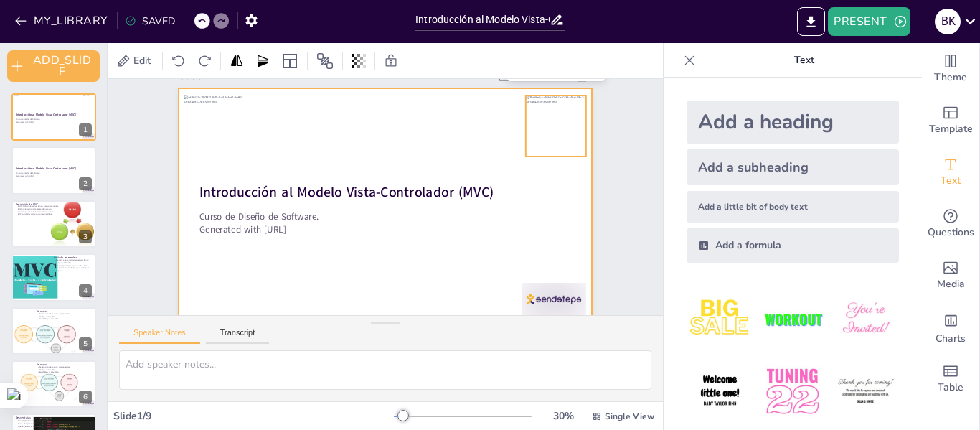
click at [179, 124] on div at bounding box center [385, 204] width 413 height 232
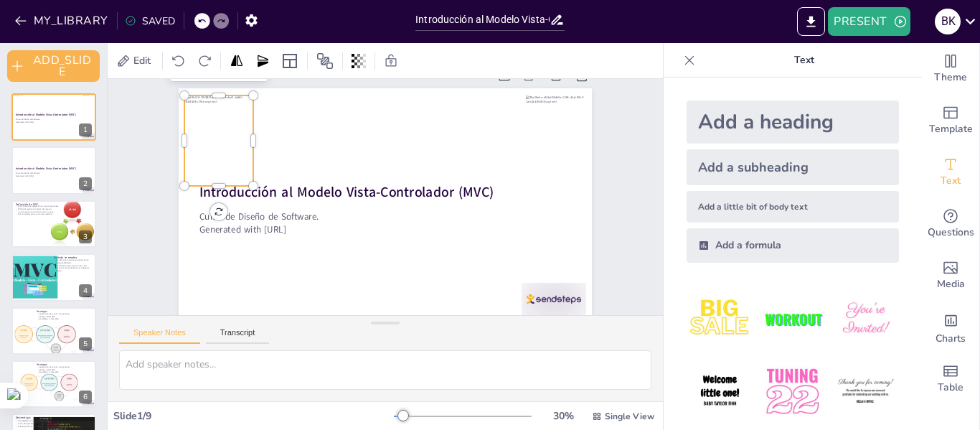
click at [207, 128] on div at bounding box center [218, 140] width 69 height 90
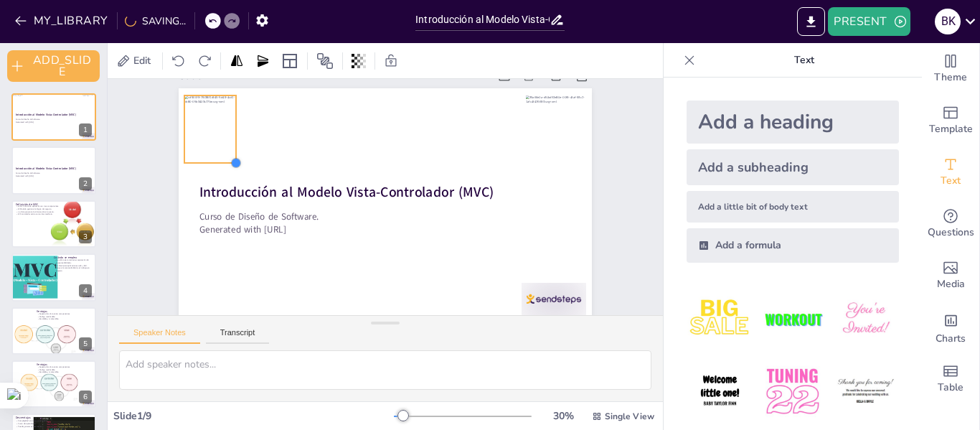
drag, startPoint x: 243, startPoint y: 187, endPoint x: 225, endPoint y: 132, distance: 57.9
click at [225, 132] on div "Introducción al Modelo Vista-Controlador (MVC) Curso de Diseño de Software. Gen…" at bounding box center [385, 204] width 413 height 232
drag, startPoint x: 226, startPoint y: 161, endPoint x: 222, endPoint y: 145, distance: 16.4
click at [222, 145] on div "Introducción al Modelo Vista-Controlador (MVC) Curso de Diseño de Software. Gen…" at bounding box center [385, 204] width 413 height 232
click at [212, 141] on div at bounding box center [207, 126] width 47 height 62
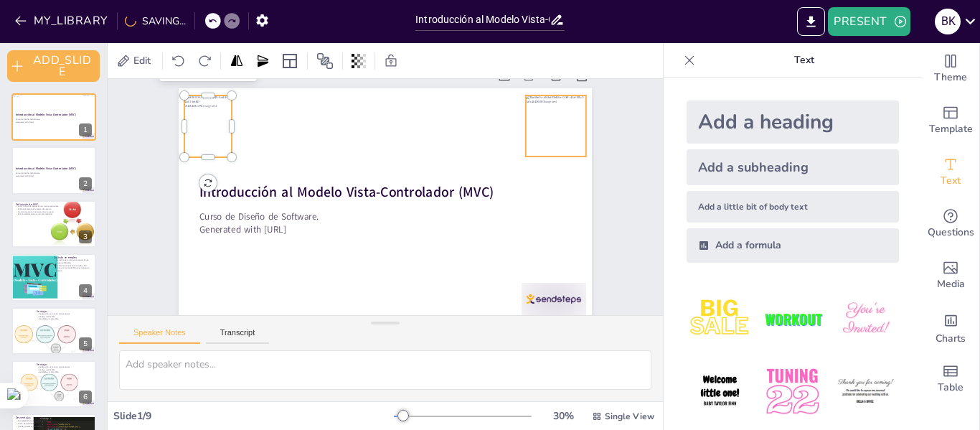
click at [534, 133] on div at bounding box center [556, 125] width 60 height 61
click at [517, 158] on div at bounding box center [522, 159] width 11 height 11
click at [535, 137] on div at bounding box center [554, 127] width 64 height 65
click at [200, 136] on div at bounding box center [207, 126] width 47 height 62
drag, startPoint x: 197, startPoint y: 157, endPoint x: 201, endPoint y: 193, distance: 36.1
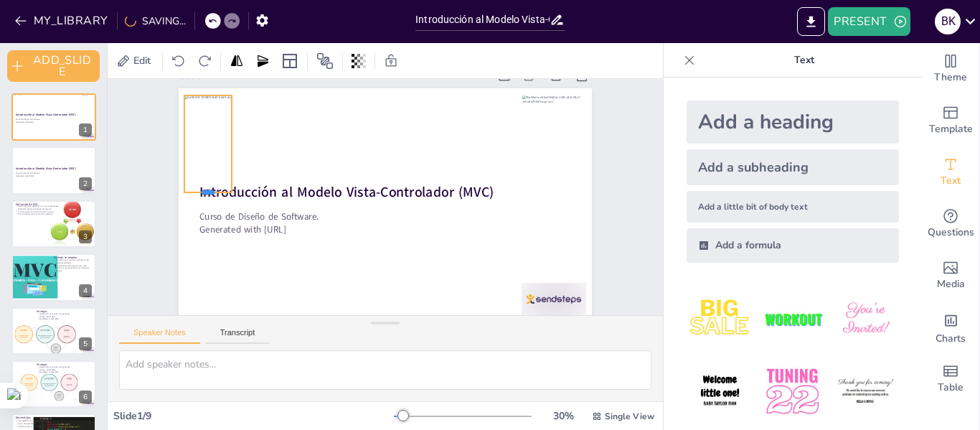
click at [201, 193] on div at bounding box center [207, 197] width 47 height 11
click at [229, 159] on div at bounding box center [234, 160] width 11 height 11
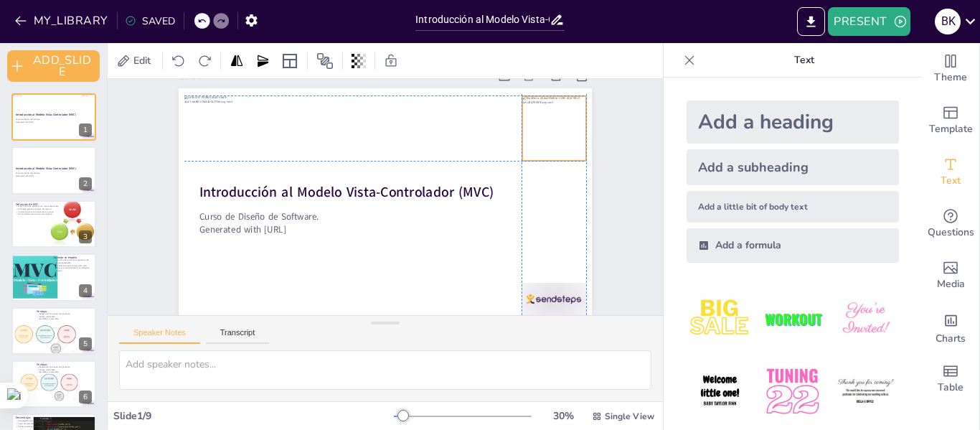
click at [527, 111] on div at bounding box center [554, 128] width 64 height 65
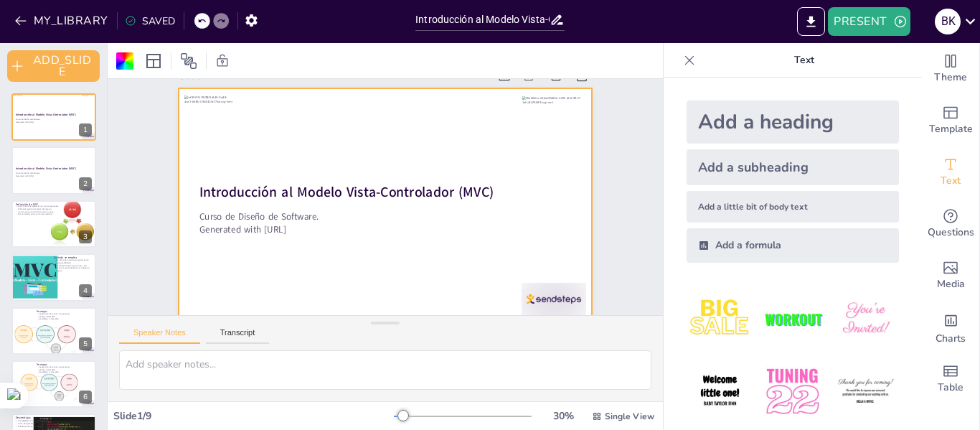
click at [597, 215] on div "Slide 1 Introducción al Modelo Vista-Controlador (MVC) Curso de Diseño de Softw…" at bounding box center [385, 184] width 494 height 273
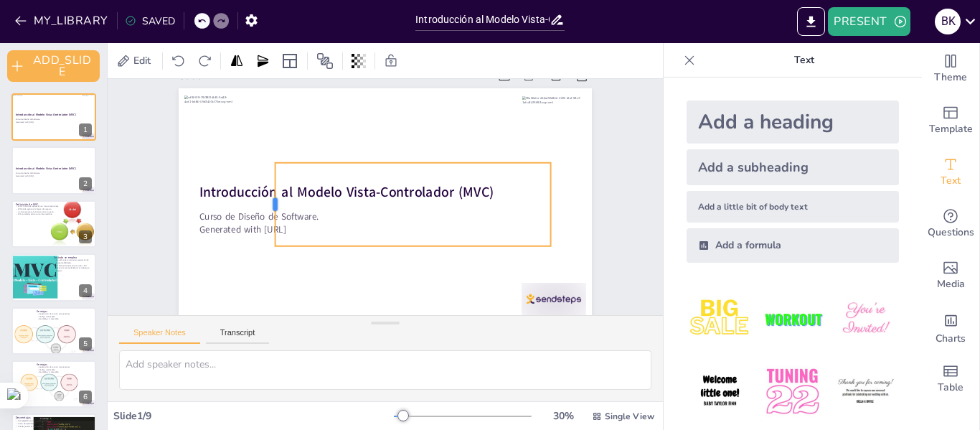
drag, startPoint x: 207, startPoint y: 209, endPoint x: 263, endPoint y: 217, distance: 55.8
click at [264, 217] on div at bounding box center [269, 204] width 11 height 83
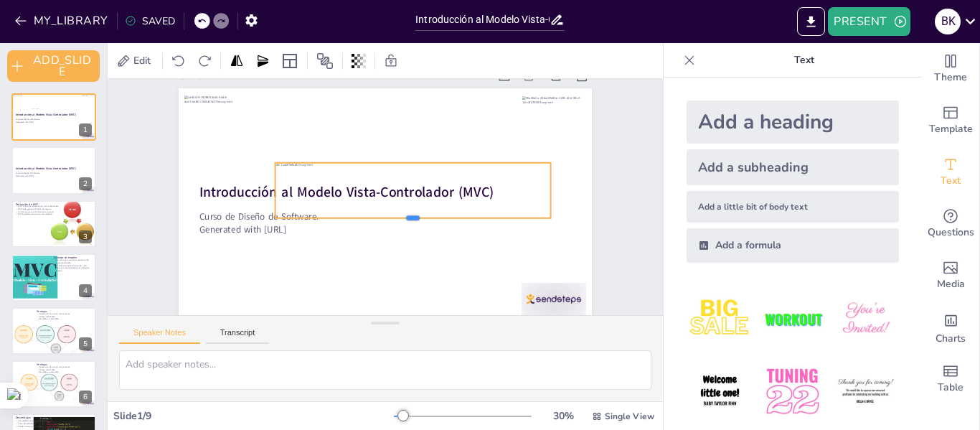
drag, startPoint x: 403, startPoint y: 249, endPoint x: 405, endPoint y: 221, distance: 28.1
click at [405, 221] on div at bounding box center [414, 223] width 276 height 11
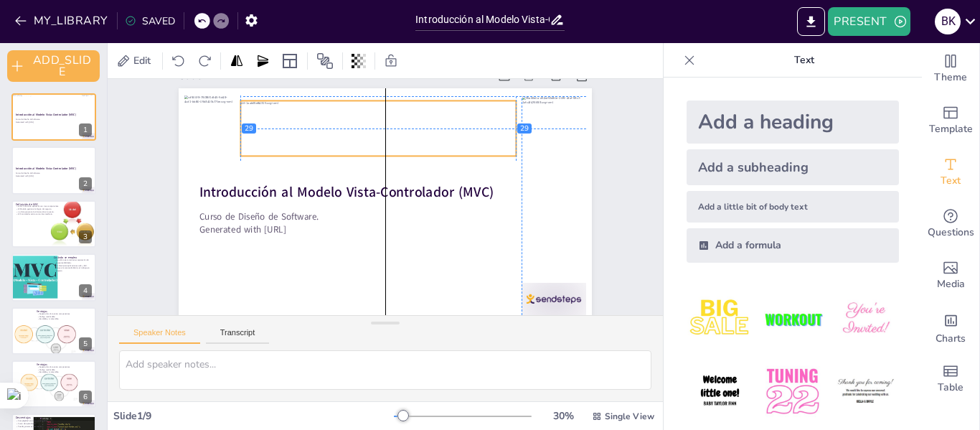
drag, startPoint x: 408, startPoint y: 175, endPoint x: 376, endPoint y: 111, distance: 72.2
click at [376, 111] on div at bounding box center [350, 141] width 331 height 83
click at [600, 141] on div "Slide 1 Introducción al Modelo Vista-Controlador (MVC) Curso de Diseño de Softw…" at bounding box center [385, 184] width 494 height 273
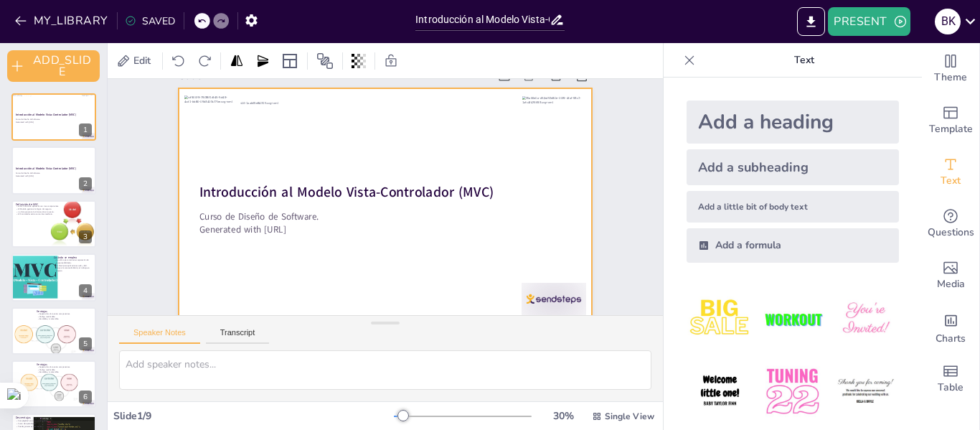
click at [569, 186] on div at bounding box center [385, 204] width 413 height 232
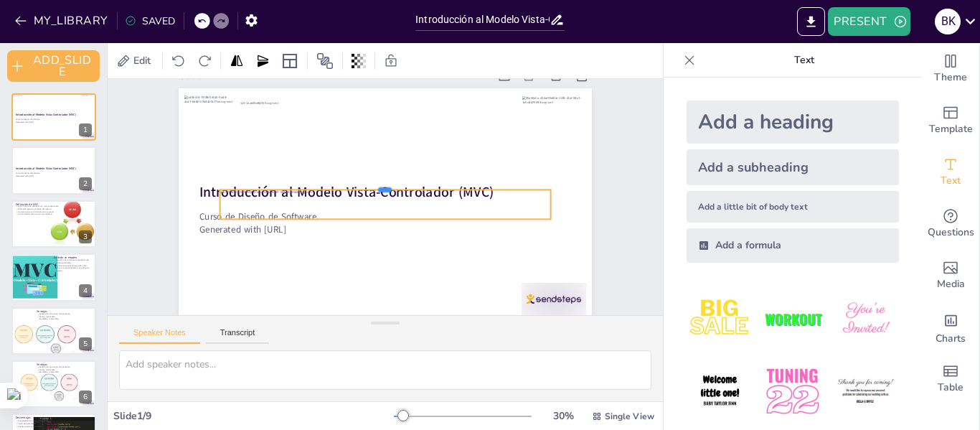
click at [441, 189] on div at bounding box center [385, 183] width 331 height 11
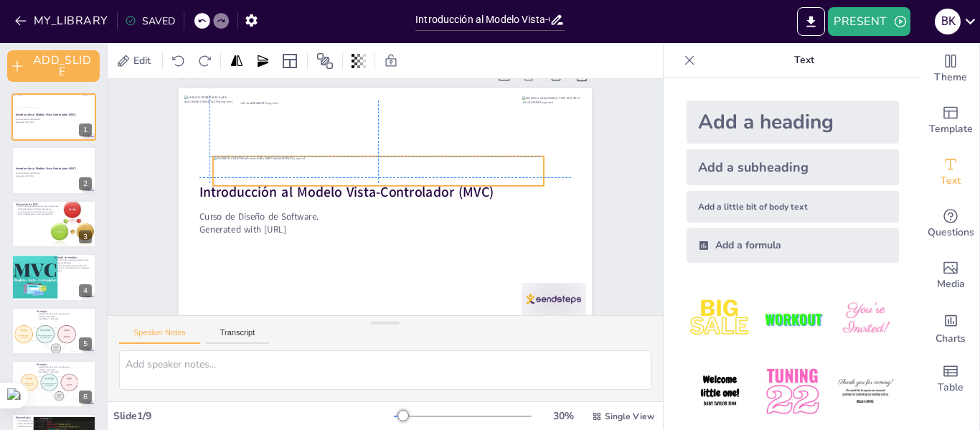
drag, startPoint x: 443, startPoint y: 191, endPoint x: 433, endPoint y: 154, distance: 37.9
click at [433, 88] on div "Introducción al Modelo Vista-Controlador (MVC) Curso de Diseño de Software. Gen…" at bounding box center [385, 88] width 413 height 0
click at [664, 139] on div "Add a heading Add a subheading Add a little bit of body text Add a formula" at bounding box center [793, 253] width 258 height 352
click at [611, 205] on div "Slide 1 Introducción al Modelo Vista-Controlador (MVC) Curso de Diseño de Softw…" at bounding box center [385, 184] width 494 height 273
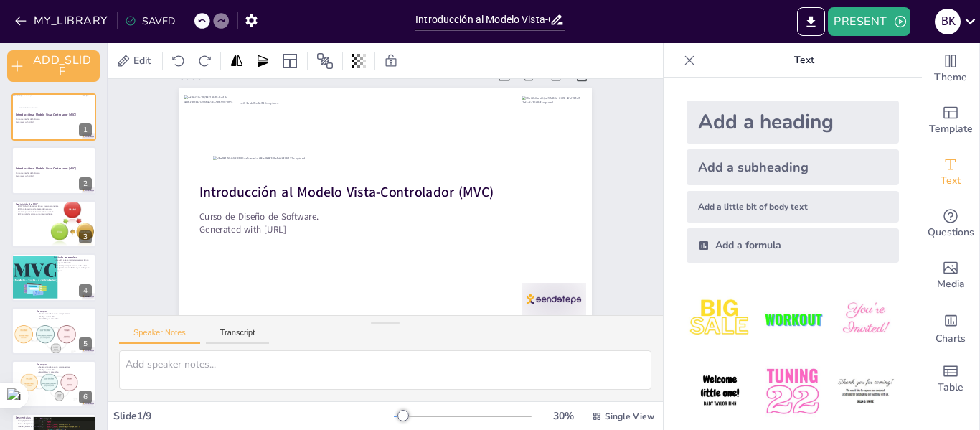
click at [156, 16] on div "SAVED" at bounding box center [150, 21] width 50 height 14
click at [141, 24] on div "SAVED" at bounding box center [150, 21] width 50 height 14
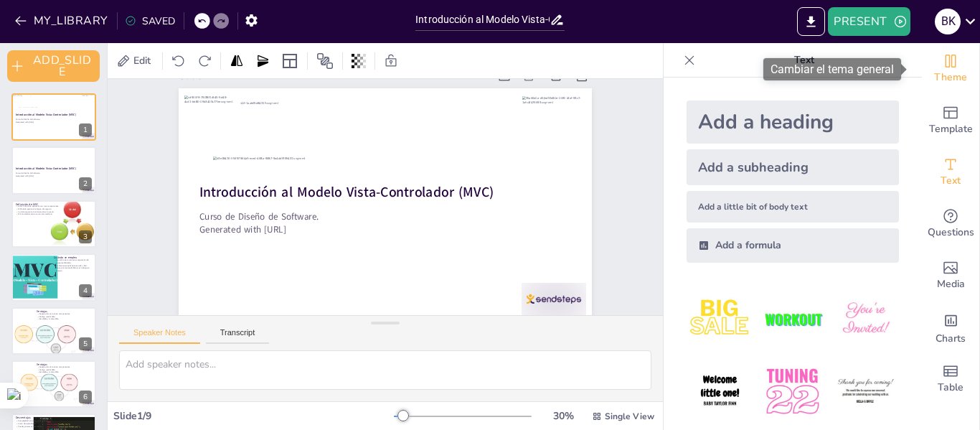
click at [942, 67] on icon "Change the overall theme" at bounding box center [950, 60] width 17 height 17
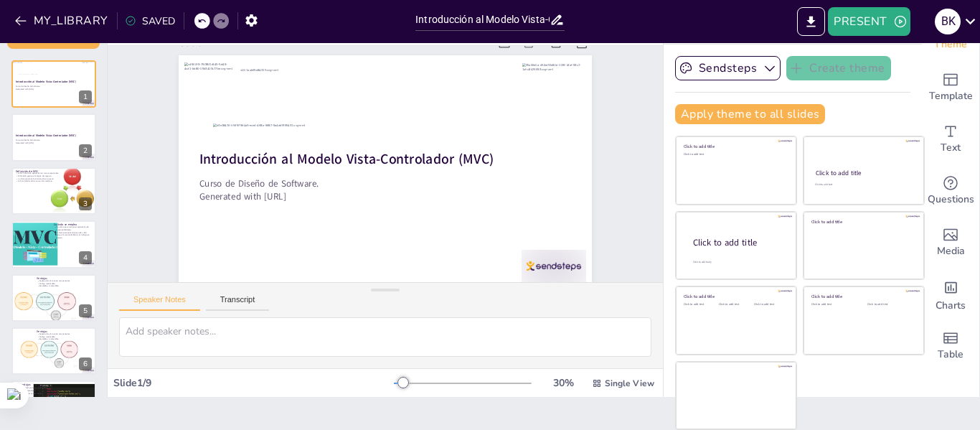
scroll to position [0, 0]
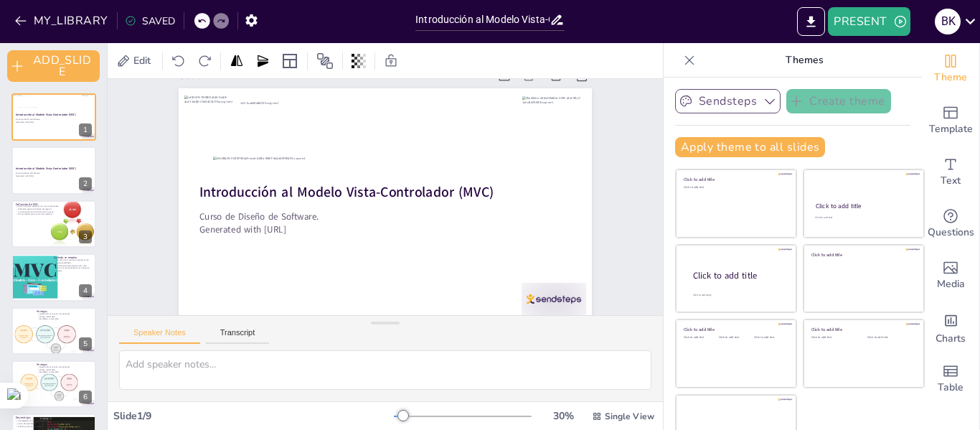
click at [763, 98] on icon "button" at bounding box center [770, 101] width 14 height 14
click at [727, 146] on span "Sendsteps" at bounding box center [739, 151] width 65 height 14
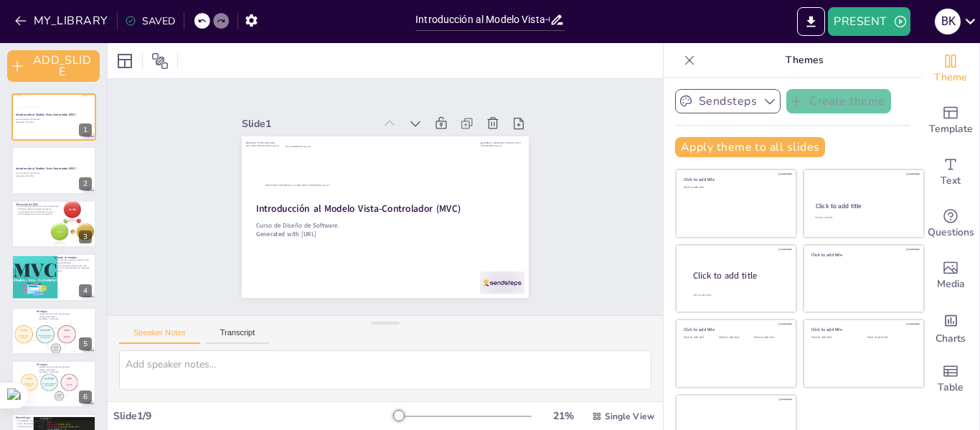
click at [763, 98] on icon "button" at bounding box center [770, 101] width 14 height 14
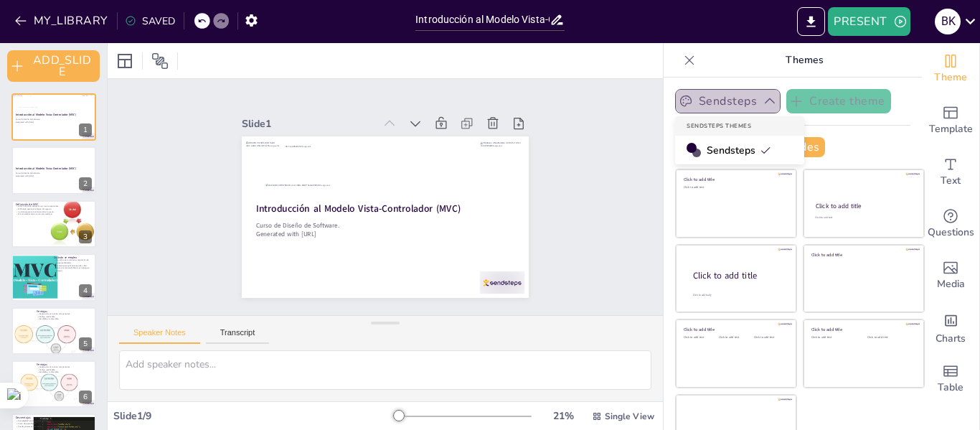
click at [763, 98] on icon "button" at bounding box center [770, 101] width 14 height 14
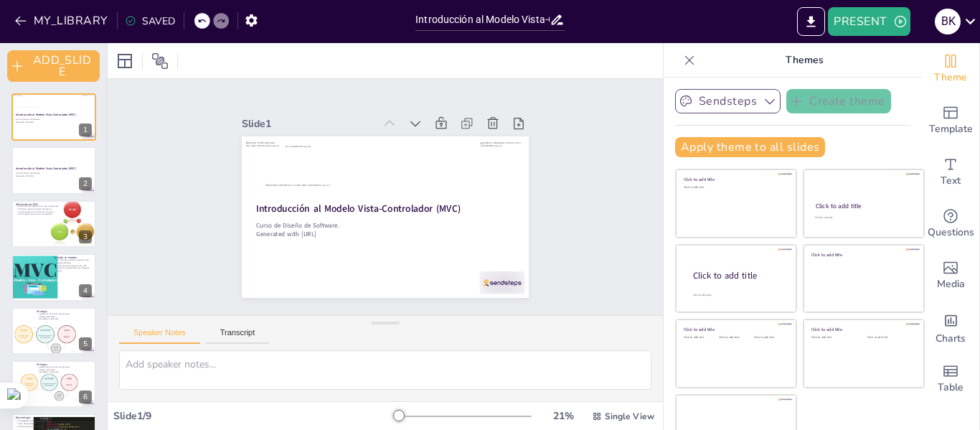
click at [682, 61] on icon at bounding box center [689, 60] width 14 height 14
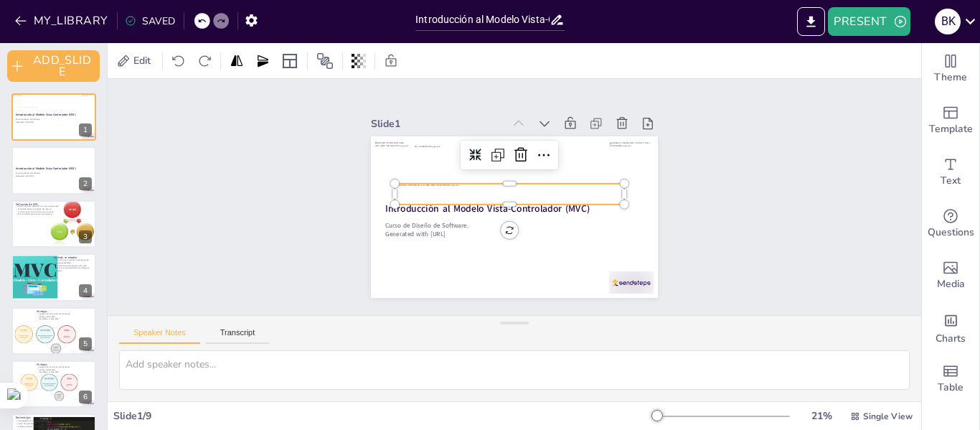
click at [551, 191] on div at bounding box center [510, 194] width 230 height 21
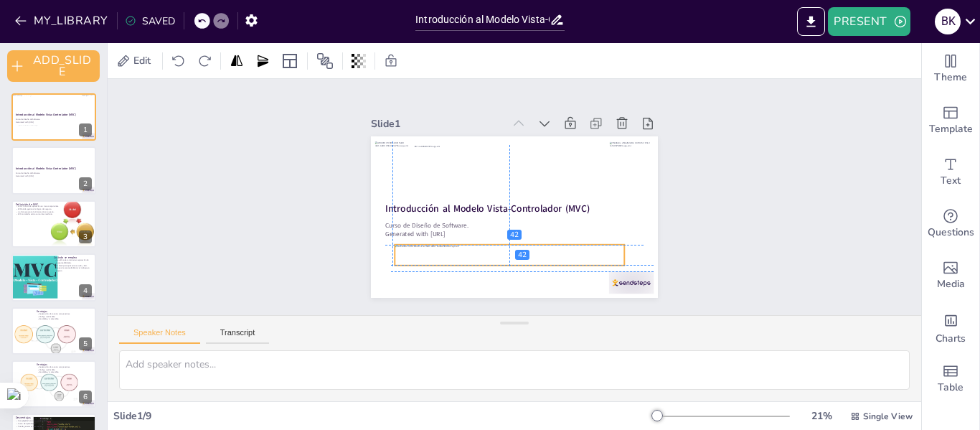
drag, startPoint x: 547, startPoint y: 187, endPoint x: 544, endPoint y: 250, distance: 62.5
click at [544, 250] on div at bounding box center [510, 255] width 230 height 21
drag, startPoint x: 616, startPoint y: 249, endPoint x: 697, endPoint y: 236, distance: 82.1
click at [697, 236] on div "Slide 1 Introducción al Modelo Vista-Controlador (MVC) Curso de Diseño de Softw…" at bounding box center [515, 197] width 814 height 236
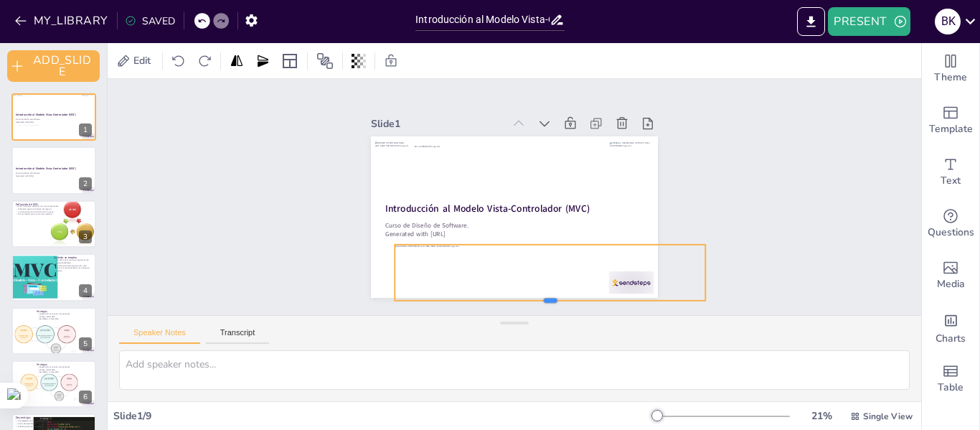
drag, startPoint x: 542, startPoint y: 263, endPoint x: 542, endPoint y: 298, distance: 35.2
click at [542, 300] on div at bounding box center [550, 305] width 311 height 11
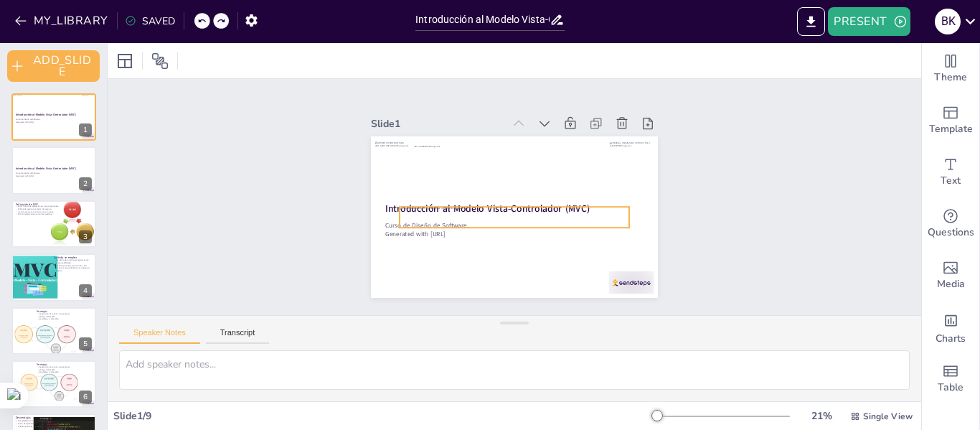
click at [546, 217] on div at bounding box center [515, 217] width 230 height 21
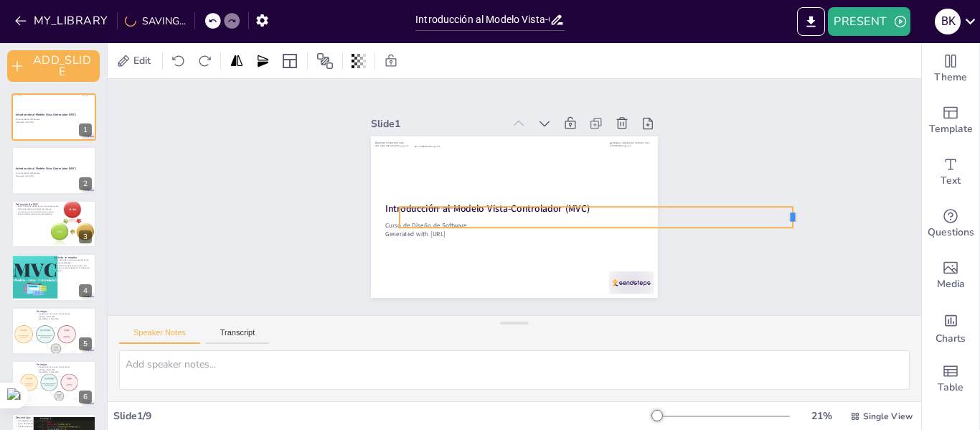
drag, startPoint x: 621, startPoint y: 213, endPoint x: 798, endPoint y: 187, distance: 178.4
click at [798, 187] on div "Slide 1 Introducción al Modelo Vista-Controlador (MVC) Curso de Diseño de Softw…" at bounding box center [515, 197] width 814 height 236
click at [766, 268] on div "Slide 1 Introducción al Modelo Vista-Controlador (MVC) Curso de Diseño de Softw…" at bounding box center [515, 197] width 814 height 236
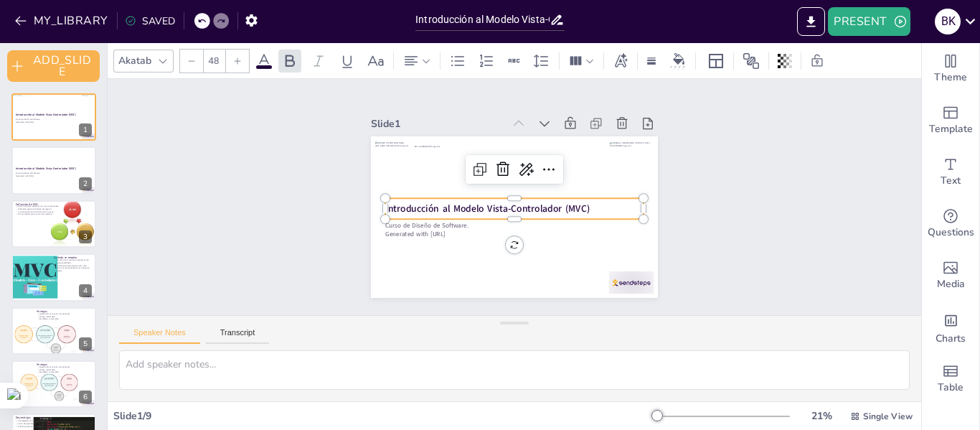
click at [528, 204] on strong "Introducción al Modelo Vista-Controlador (MVC)" at bounding box center [487, 208] width 204 height 13
click at [580, 202] on p "Introducción al Modelo Vista-Controlador (MVC)" at bounding box center [514, 209] width 258 height 14
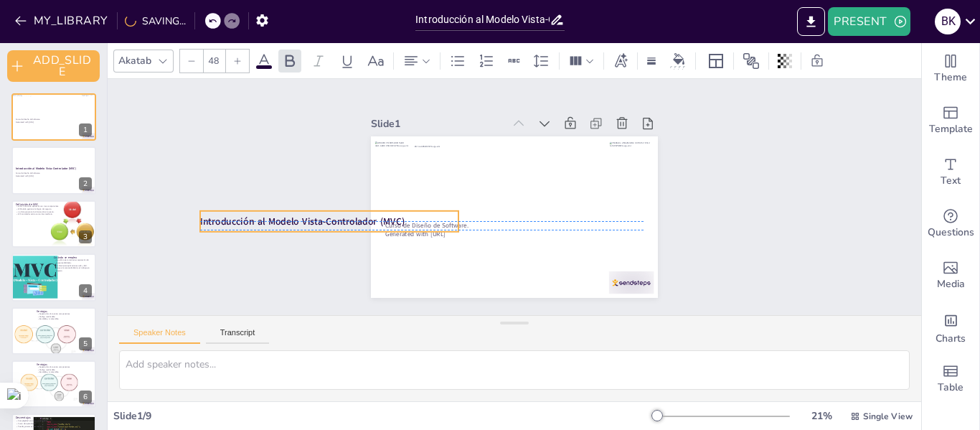
drag, startPoint x: 578, startPoint y: 202, endPoint x: 393, endPoint y: 212, distance: 185.4
click at [393, 215] on p "Introducción al Modelo Vista-Controlador (MVC)" at bounding box center [329, 222] width 258 height 14
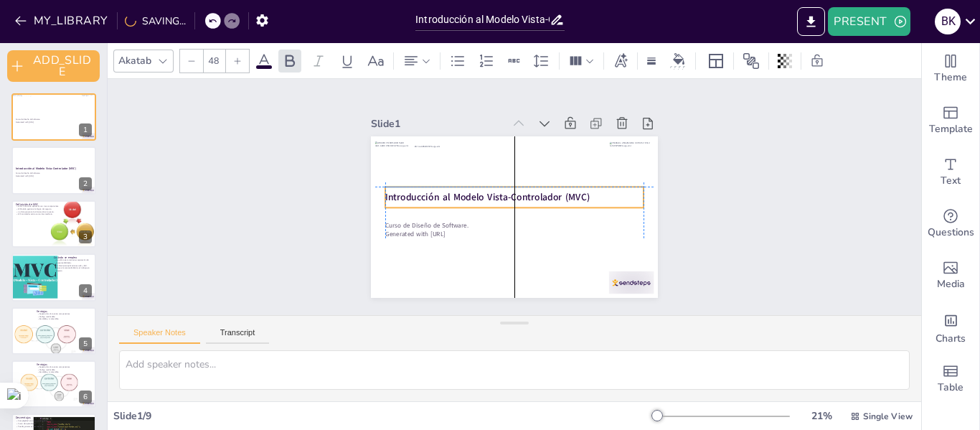
drag, startPoint x: 402, startPoint y: 207, endPoint x: 586, endPoint y: 178, distance: 186.6
click at [586, 178] on div "Curso de Diseño de Software. Generated with Sendsteps.ai Introducción al Modelo…" at bounding box center [514, 216] width 287 height 161
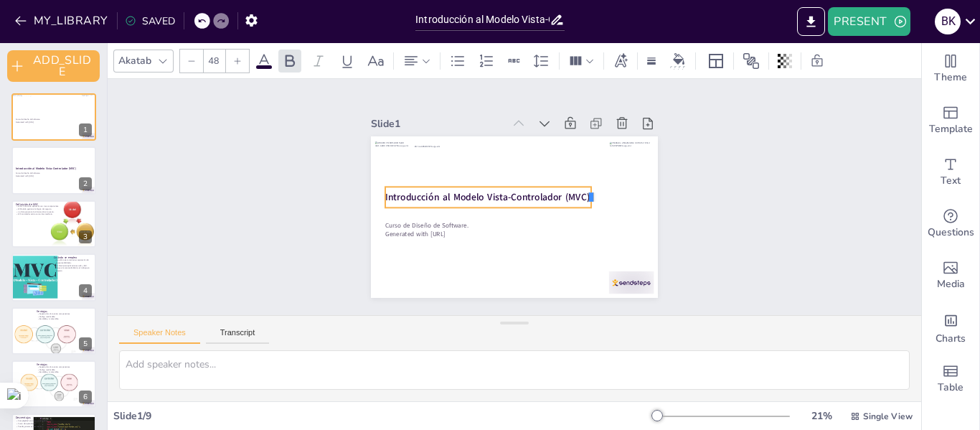
drag, startPoint x: 635, startPoint y: 191, endPoint x: 583, endPoint y: 192, distance: 52.4
click at [591, 192] on div at bounding box center [596, 197] width 11 height 21
click at [518, 192] on span "Introducción al Modelo Vista-Controlador (MVC)" at bounding box center [487, 197] width 204 height 13
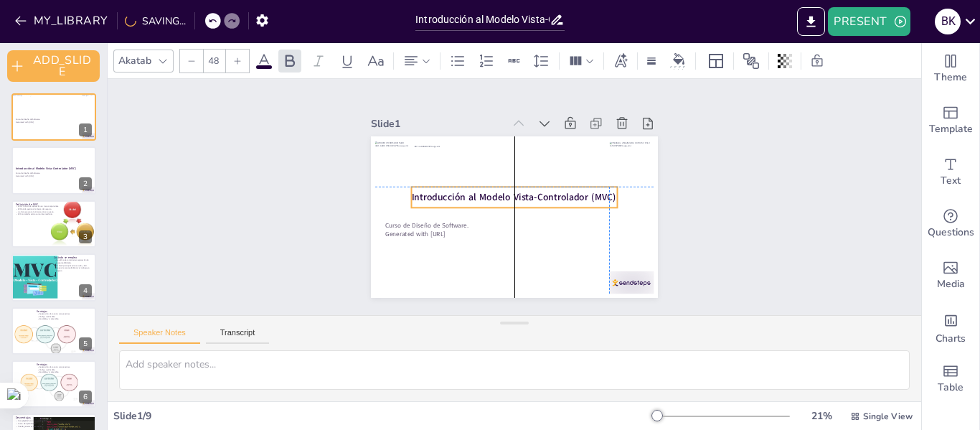
drag, startPoint x: 517, startPoint y: 182, endPoint x: 540, endPoint y: 182, distance: 22.2
click at [540, 187] on div "Introducción al Modelo Vista-Controlador (MVC)" at bounding box center [515, 197] width 206 height 21
click at [601, 193] on span "Introducción al Modelo Vista-Controlador (MVC)" at bounding box center [514, 197] width 204 height 13
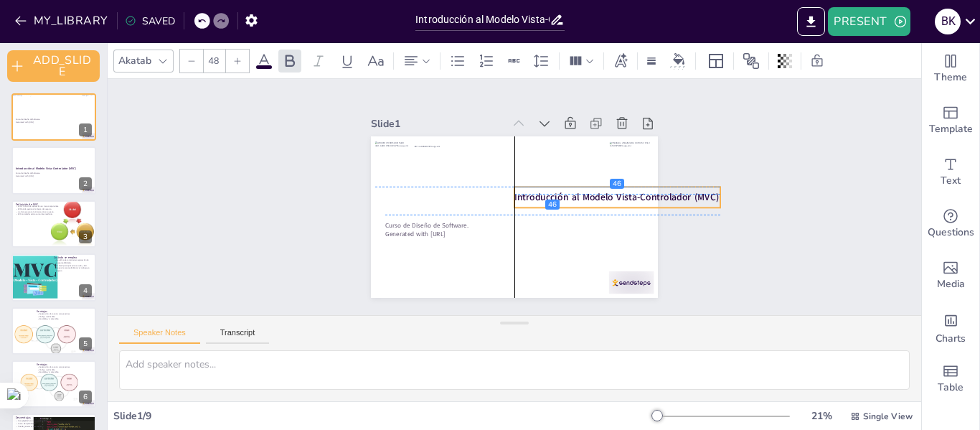
drag, startPoint x: 405, startPoint y: 190, endPoint x: 507, endPoint y: 192, distance: 101.9
click at [514, 192] on span "Introducción al Modelo Vista-Controlador (MVC)" at bounding box center [616, 197] width 204 height 13
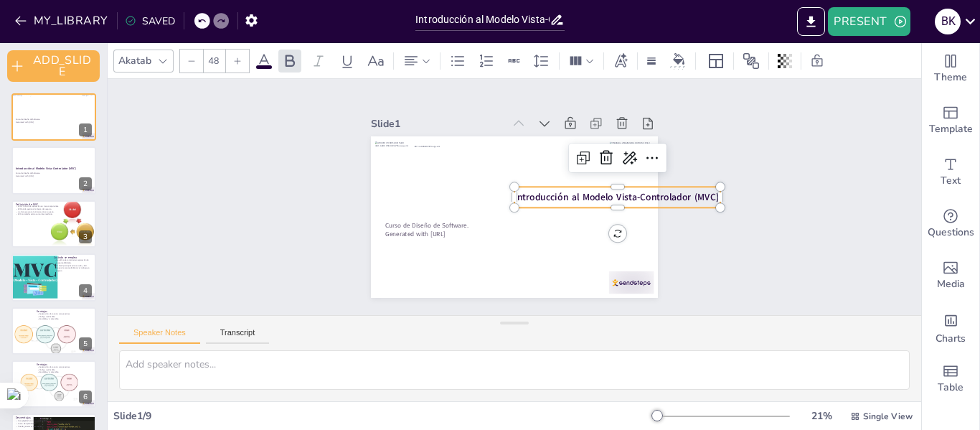
click at [520, 192] on span "Introducción al Modelo Vista-Controlador (MVC)" at bounding box center [616, 197] width 204 height 13
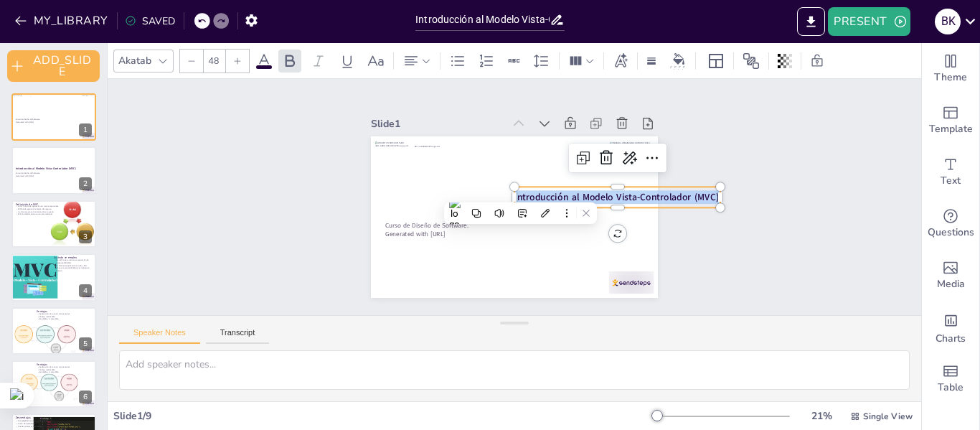
click at [520, 192] on span "Introducción al Modelo Vista-Controlador (MVC)" at bounding box center [616, 197] width 204 height 13
click at [263, 59] on icon at bounding box center [263, 60] width 17 height 17
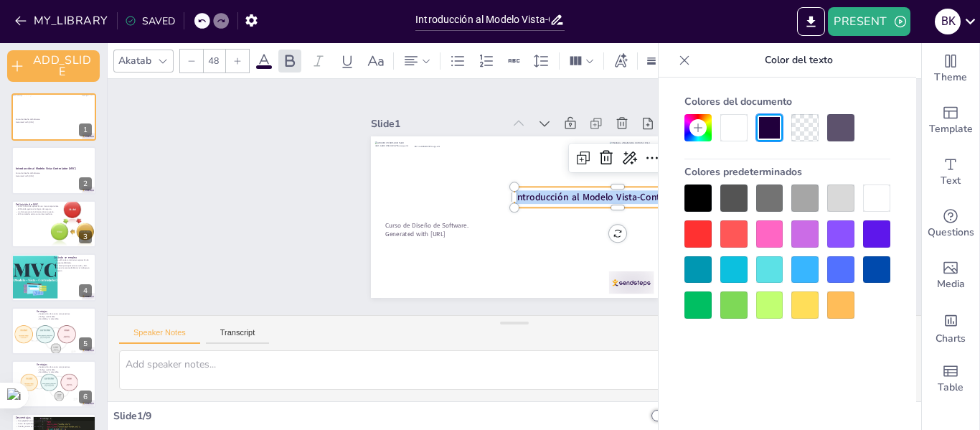
click at [842, 312] on div at bounding box center [840, 304] width 27 height 27
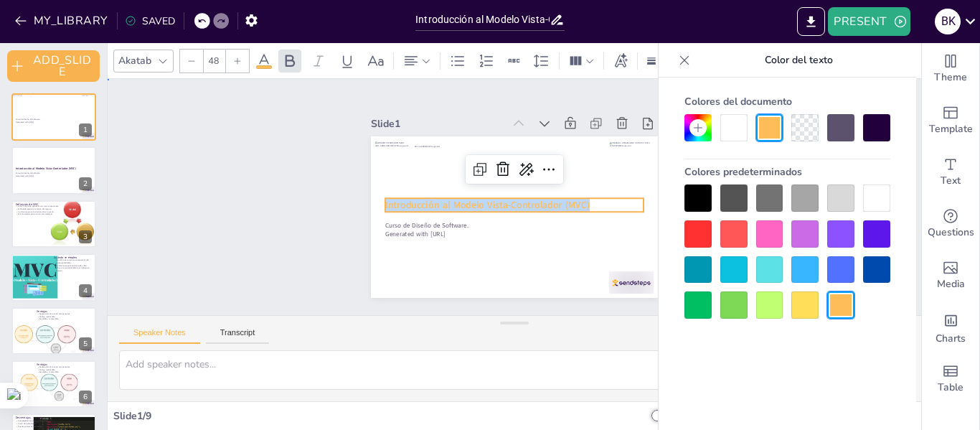
click at [316, 263] on div "Slide 1 Curso de Diseño de Software. Generated with Sendsteps.ai Introducción a…" at bounding box center [515, 197] width 814 height 236
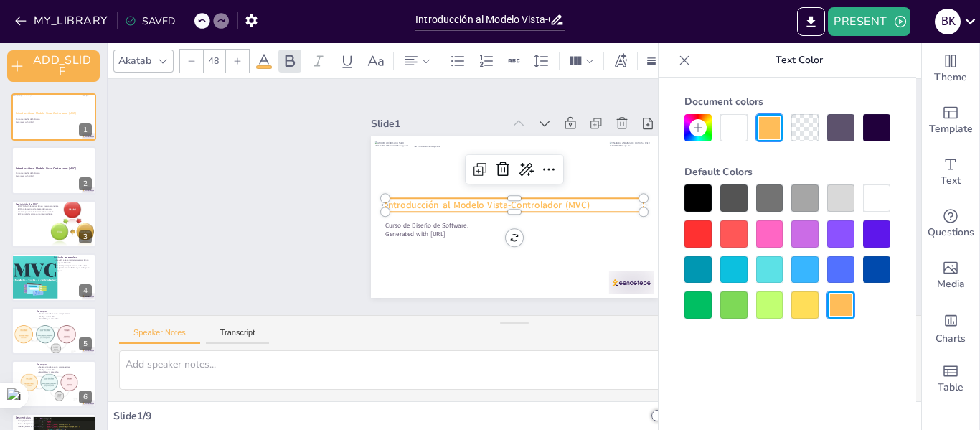
click at [488, 200] on span "Introducción al Modelo Vista-Controlador (MVC)" at bounding box center [487, 205] width 204 height 13
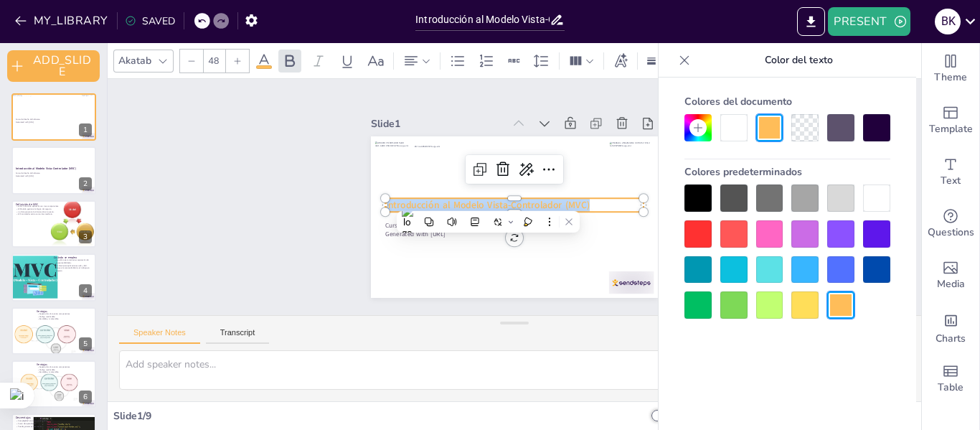
click at [488, 200] on span "Introducción al Modelo Vista-Controlador (MVC)" at bounding box center [487, 205] width 204 height 13
click at [285, 66] on icon at bounding box center [289, 60] width 17 height 17
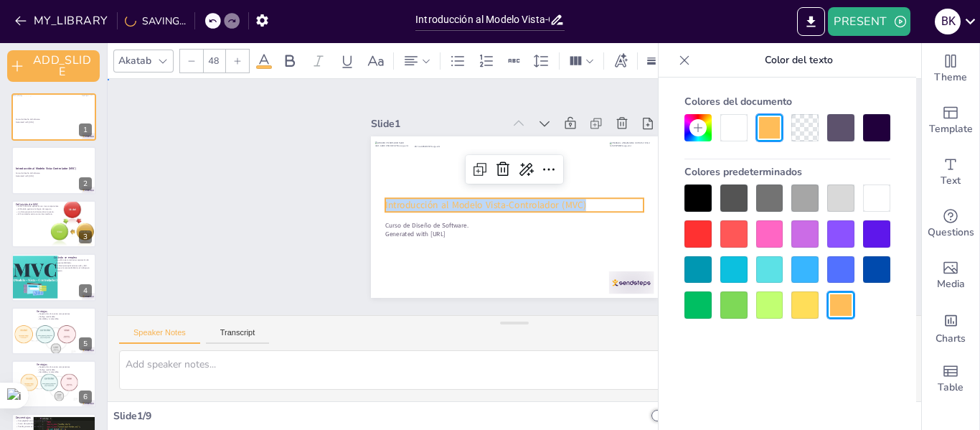
click at [281, 245] on div "Slide 1 Curso de Diseño de Software. Generated with Sendsteps.ai Introducción a…" at bounding box center [515, 197] width 814 height 236
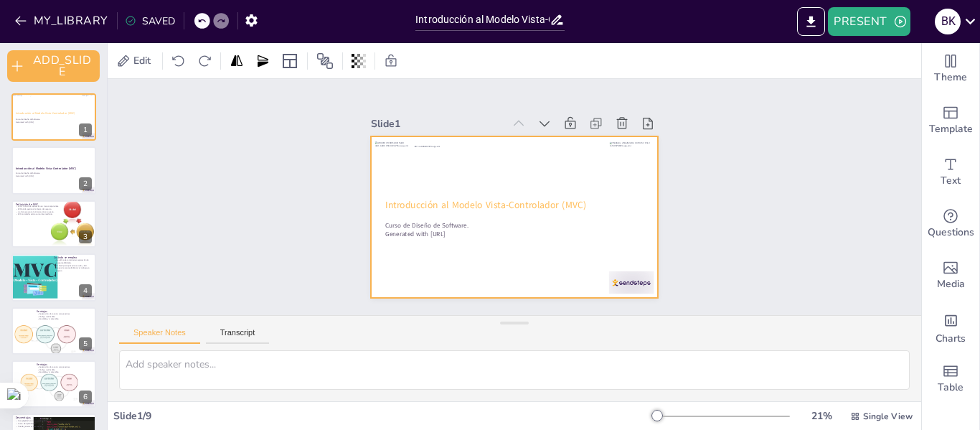
click at [385, 192] on div at bounding box center [514, 216] width 287 height 161
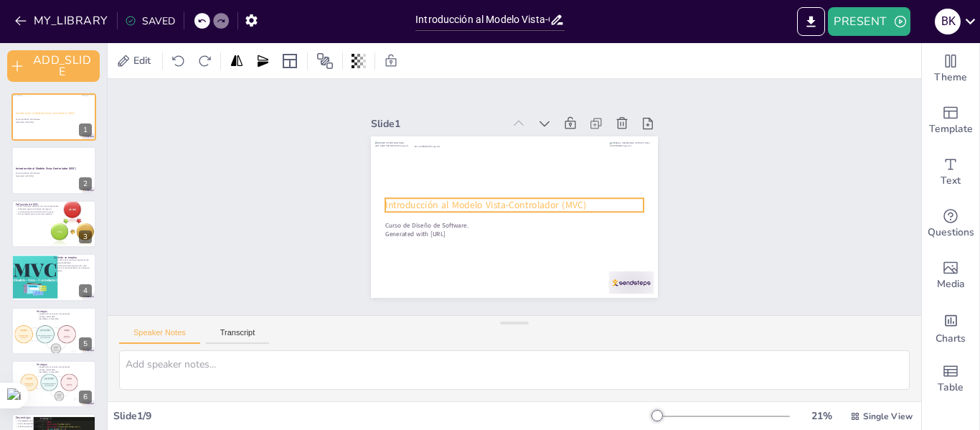
click at [385, 199] on span "Introducción al Modelo Vista-Controlador (MVC)" at bounding box center [485, 205] width 201 height 13
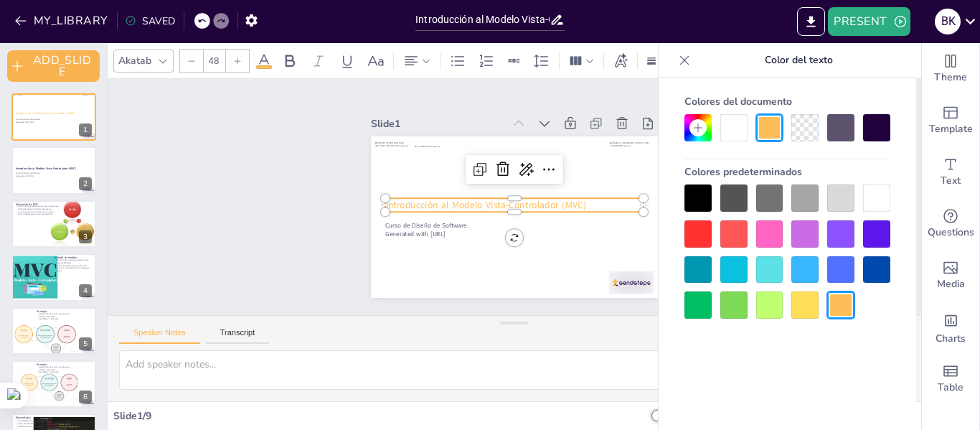
click at [385, 199] on span "Introducción al Modelo Vista-Controlador (MVC)" at bounding box center [485, 205] width 201 height 13
click at [291, 61] on icon at bounding box center [289, 60] width 17 height 17
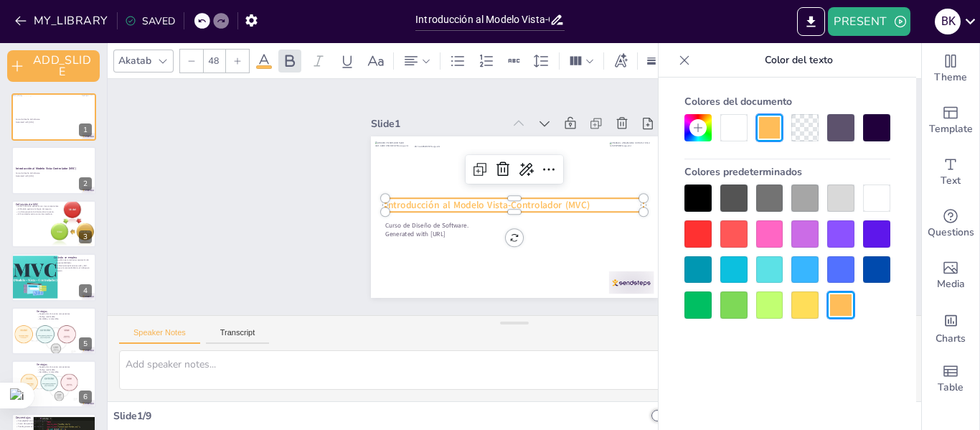
click at [279, 183] on div "Slide 1 Curso de Diseño de Software. Generated with Sendsteps.ai Introducción a…" at bounding box center [515, 197] width 814 height 236
click at [435, 199] on span "Introducción al Modelo Vista-Controlador (MVC)" at bounding box center [487, 205] width 204 height 13
click at [438, 199] on span "Introducción al Modelo Vista-Controlador (MVC)" at bounding box center [487, 205] width 204 height 13
drag, startPoint x: 634, startPoint y: 200, endPoint x: 580, endPoint y: 197, distance: 53.9
click at [580, 197] on div "Introducción al Modelo Vista-Controlador (MVC) Curso de Diseño de Software. Gen…" at bounding box center [514, 216] width 287 height 161
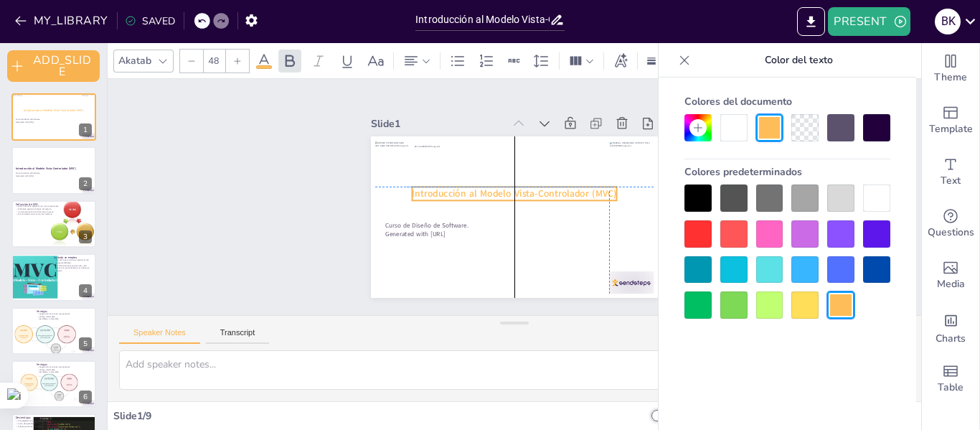
drag, startPoint x: 526, startPoint y: 199, endPoint x: 547, endPoint y: 192, distance: 22.7
click at [547, 192] on span "Introducción al Modelo Vista-Controlador (MVC)" at bounding box center [514, 193] width 204 height 13
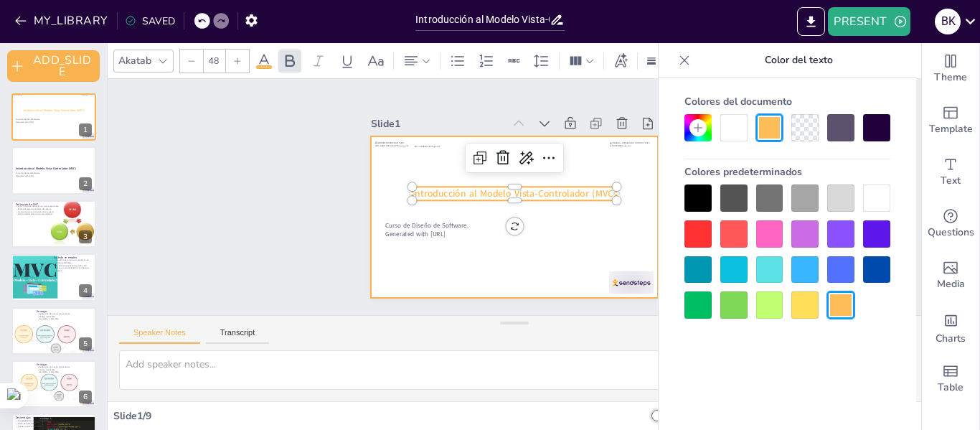
click at [565, 251] on div at bounding box center [514, 216] width 287 height 161
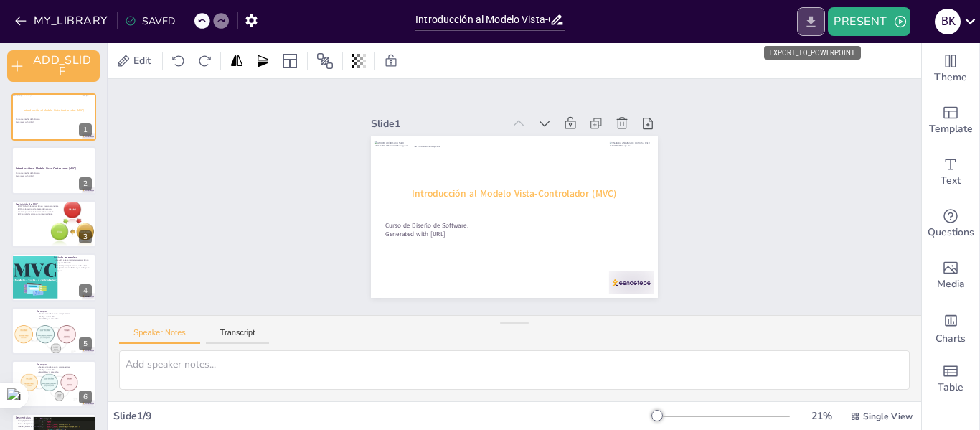
click at [806, 21] on icon "EXPORT_TO_POWERPOINT" at bounding box center [811, 21] width 15 height 15
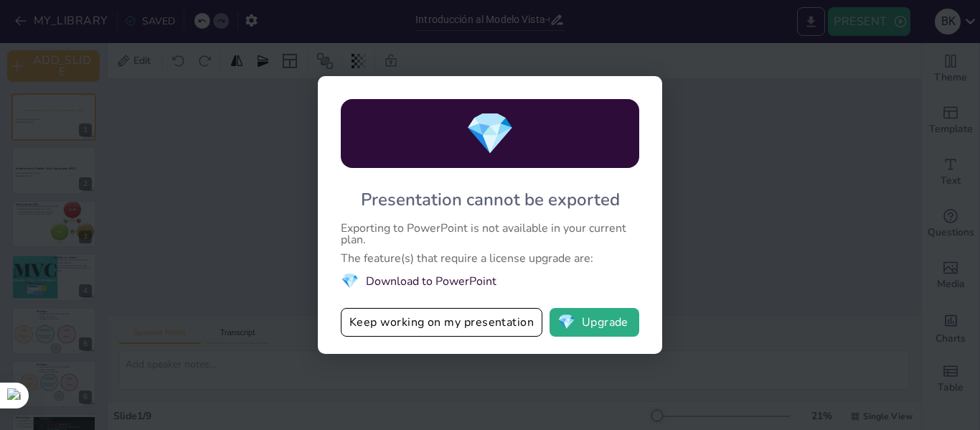
click at [808, 26] on div "💎 Presentation cannot be exported Exporting to PowerPoint is not available in y…" at bounding box center [490, 215] width 980 height 430
click at [754, 160] on div "💎 Presentation cannot be exported Exporting to PowerPoint is not available in y…" at bounding box center [490, 215] width 980 height 430
click at [220, 144] on div "💎 Presentation cannot be exported Exporting to PowerPoint is not available in y…" at bounding box center [490, 215] width 980 height 430
click at [437, 332] on button "Keep working on my presentation" at bounding box center [442, 322] width 202 height 29
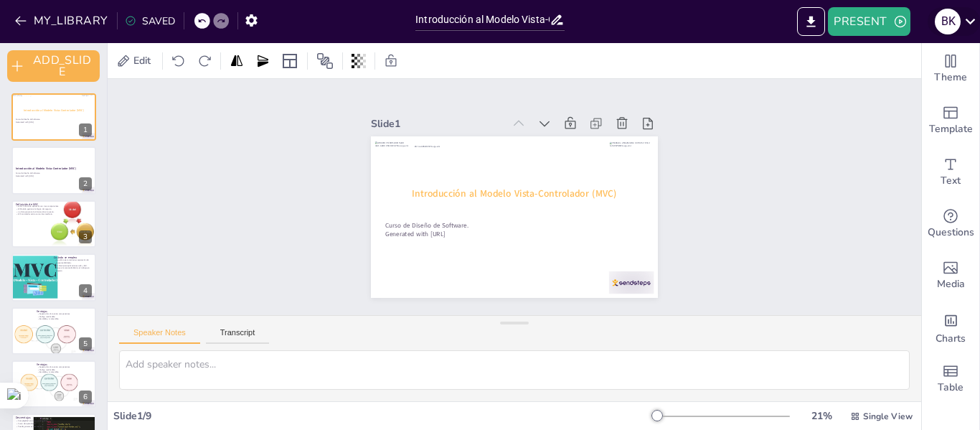
click at [972, 18] on icon at bounding box center [970, 20] width 19 height 19
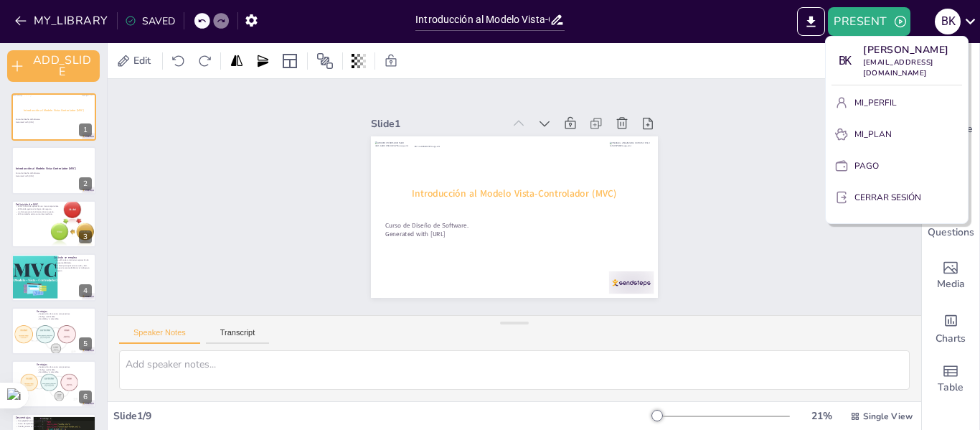
click at [746, 160] on div at bounding box center [490, 215] width 980 height 430
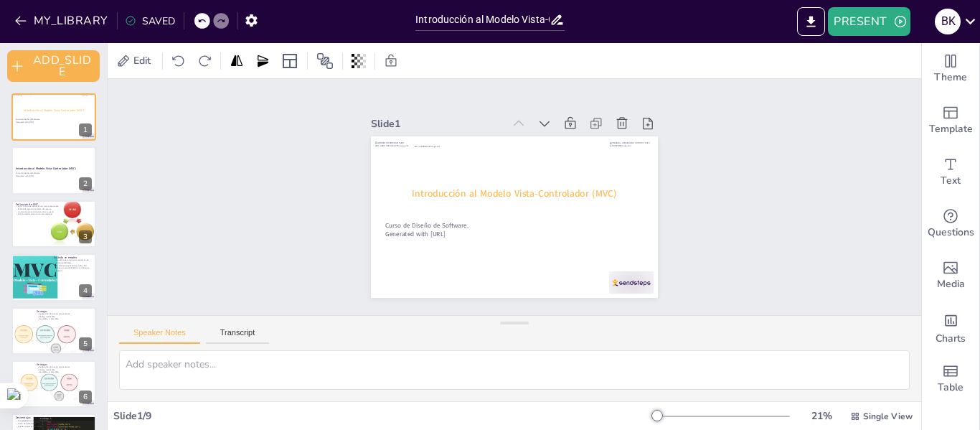
click at [227, 283] on div "Slide 1 Introducción al Modelo Vista-Controlador (MVC) Curso de Diseño de Softw…" at bounding box center [515, 197] width 814 height 236
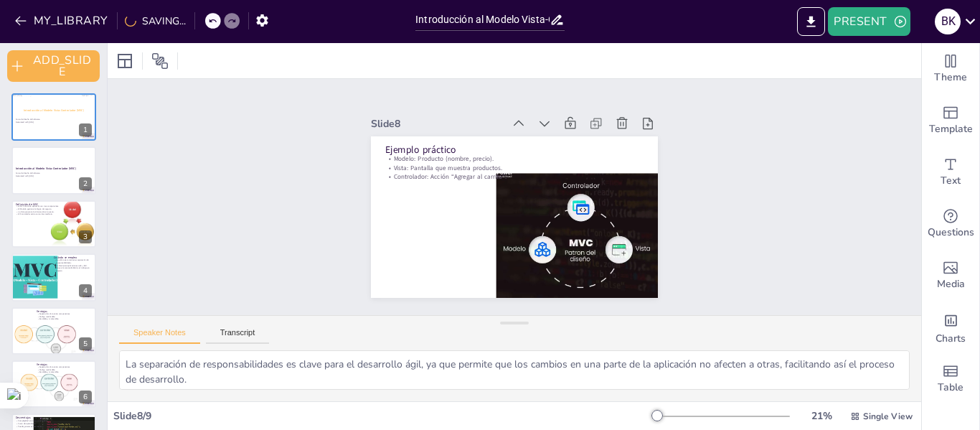
type textarea "Esta separación es fundamental, ya que permite que cada componente se desarroll…"
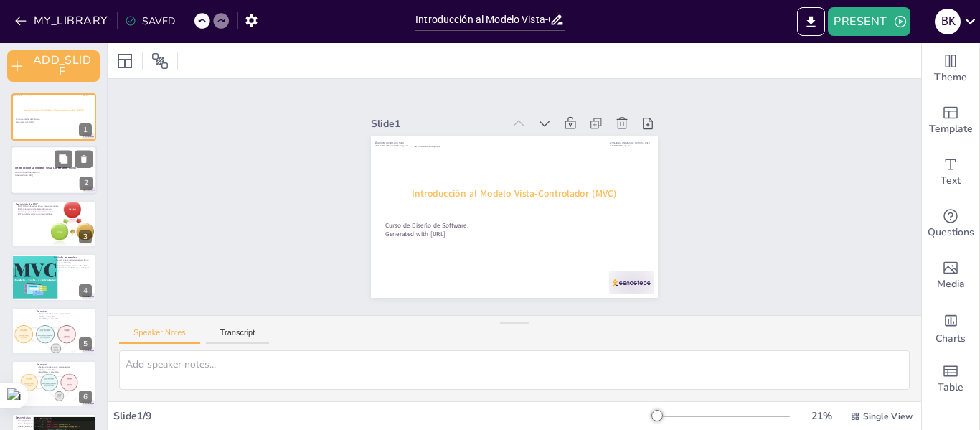
click at [19, 179] on div at bounding box center [54, 170] width 86 height 49
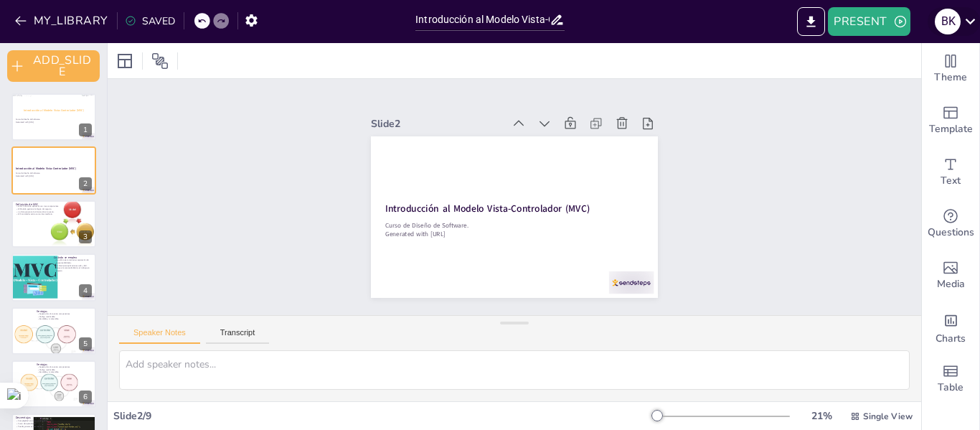
click at [969, 20] on icon at bounding box center [970, 20] width 19 height 19
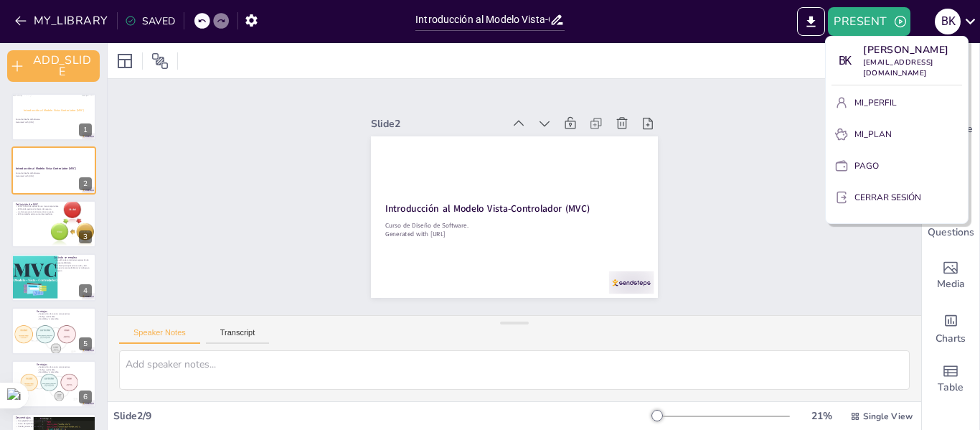
click at [772, 197] on div at bounding box center [490, 215] width 980 height 430
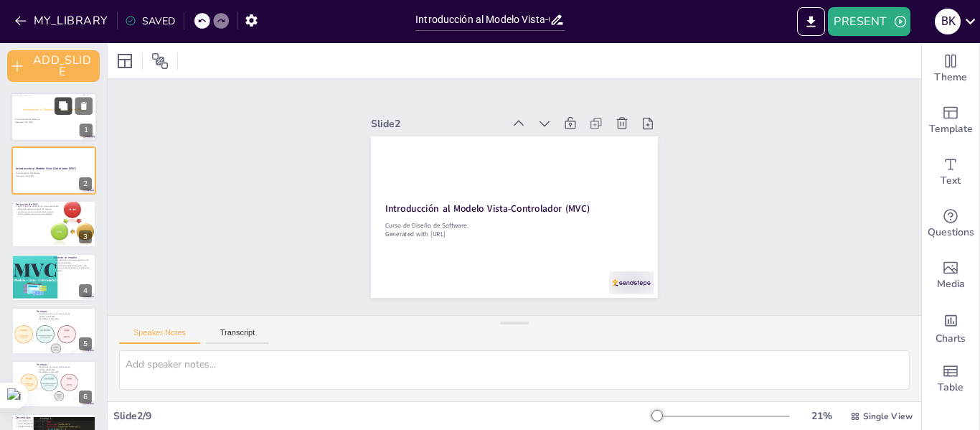
click at [55, 111] on button at bounding box center [63, 105] width 17 height 17
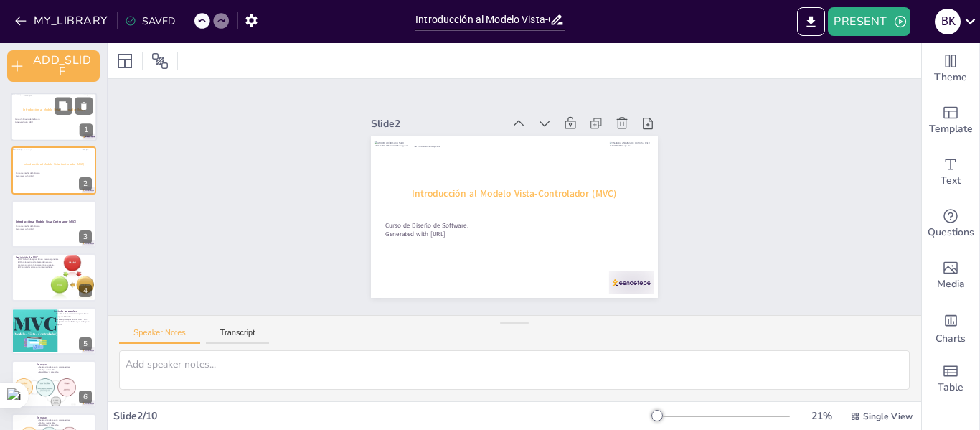
click at [42, 103] on div at bounding box center [46, 103] width 69 height 17
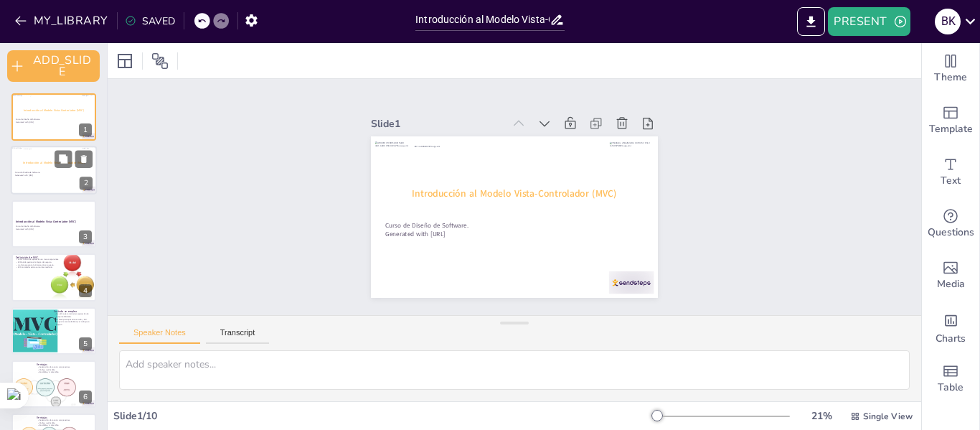
click at [47, 171] on p "Curso de Diseño de Software." at bounding box center [53, 172] width 77 height 3
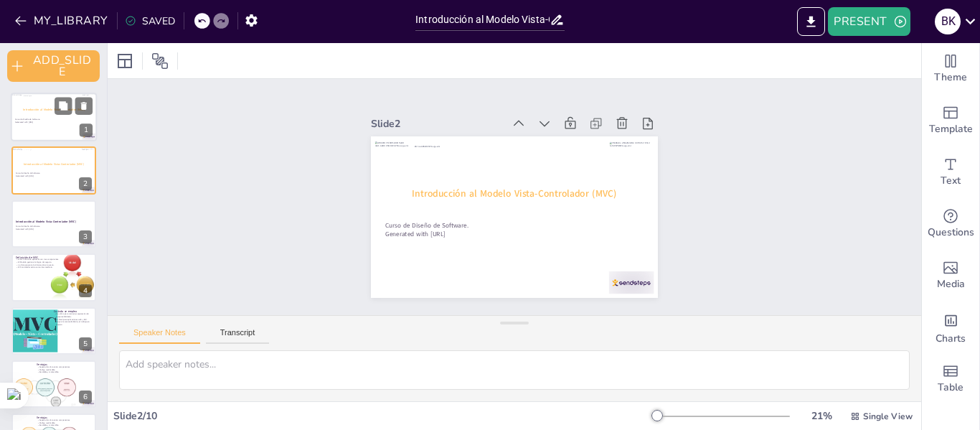
click at [51, 115] on div at bounding box center [54, 117] width 86 height 49
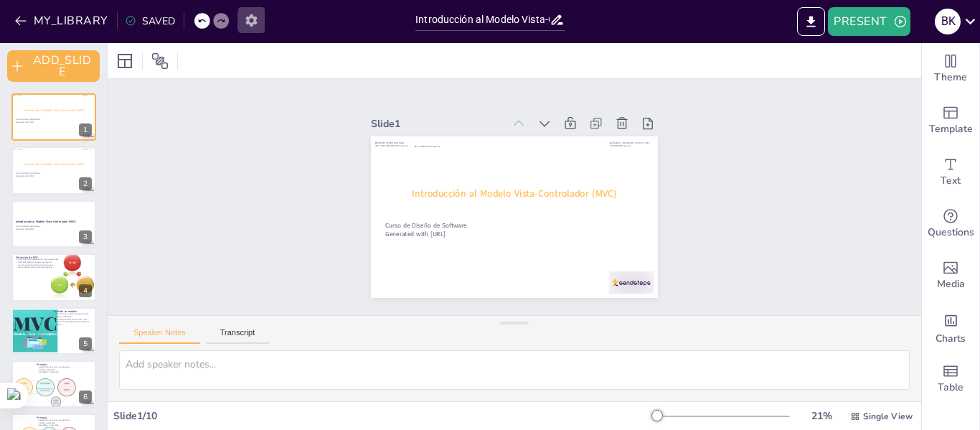
click at [250, 20] on icon "button" at bounding box center [251, 20] width 15 height 15
click at [810, 26] on icon "EXPORT_TO_POWERPOINT" at bounding box center [811, 21] width 9 height 11
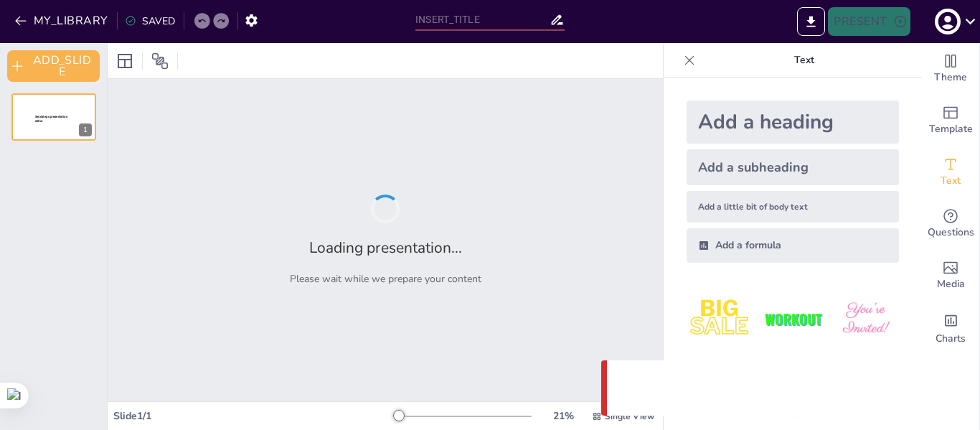
type input "Introducción al Modelo Vista-Controlador (MVC) en Diseño de Software"
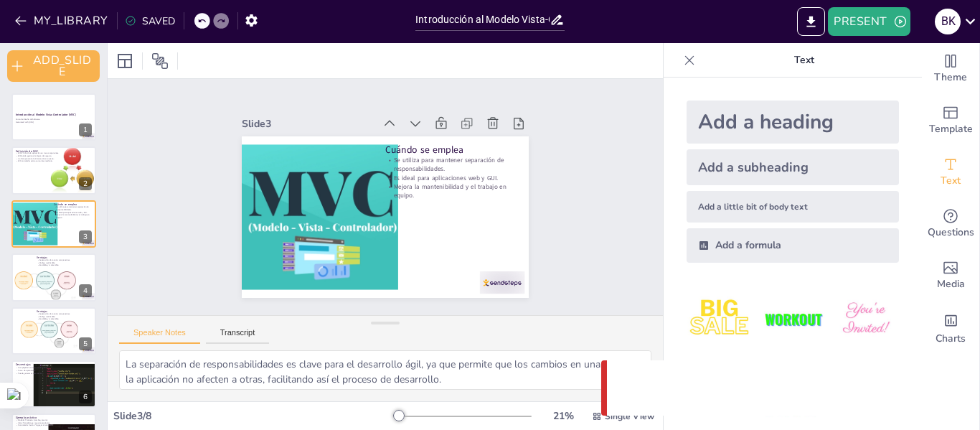
type textarea "Esta separación es fundamental, ya que permite que cada componente se desarroll…"
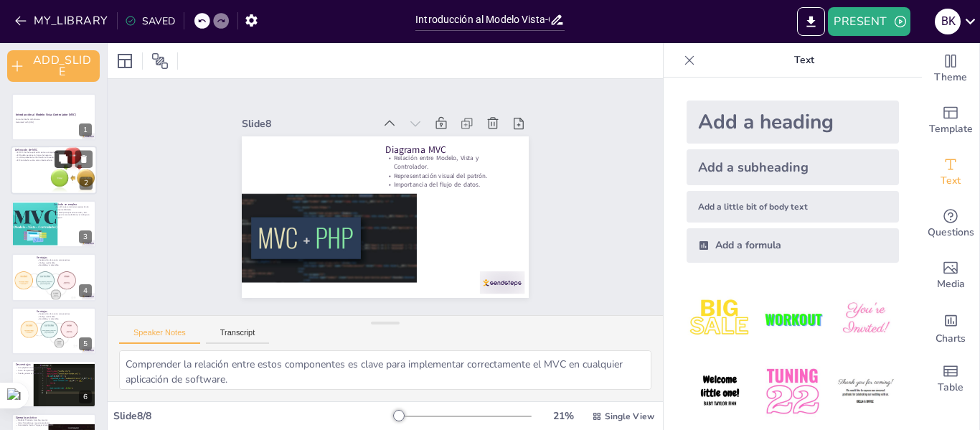
click at [58, 166] on button at bounding box center [63, 159] width 17 height 17
type textarea "Esta separación es fundamental, ya que permite que cada componente se desarroll…"
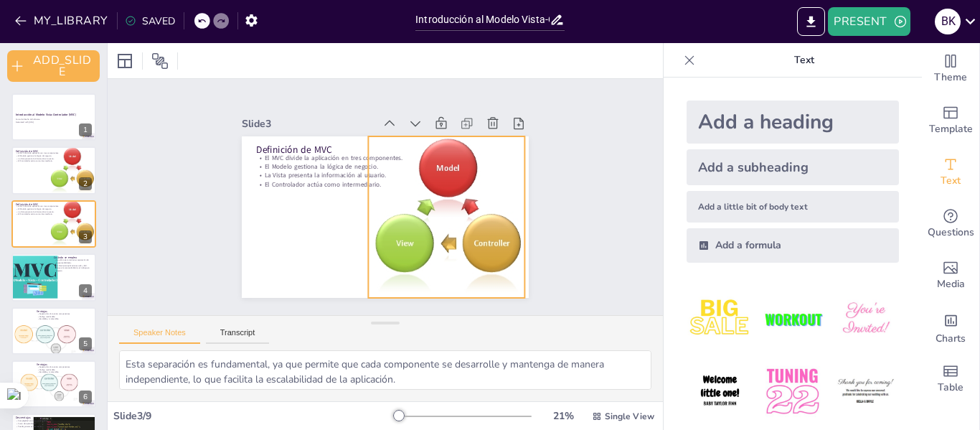
click at [433, 200] on div at bounding box center [449, 216] width 168 height 161
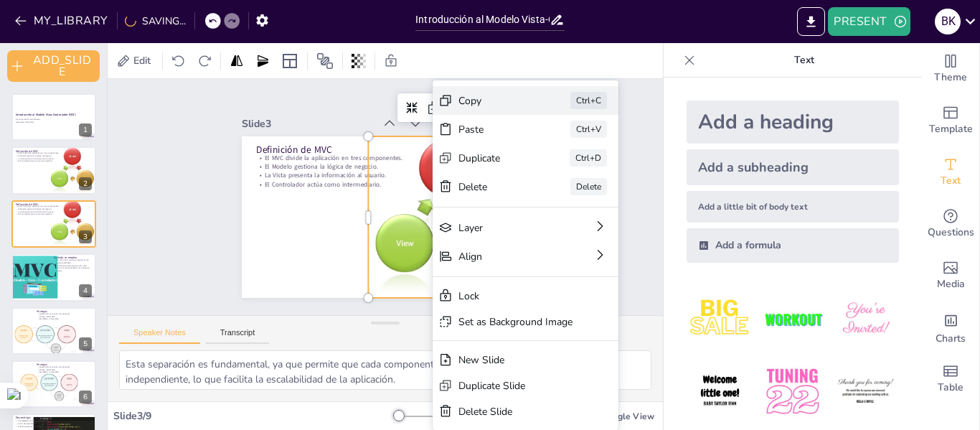
click at [565, 211] on div "Copy" at bounding box center [601, 225] width 73 height 28
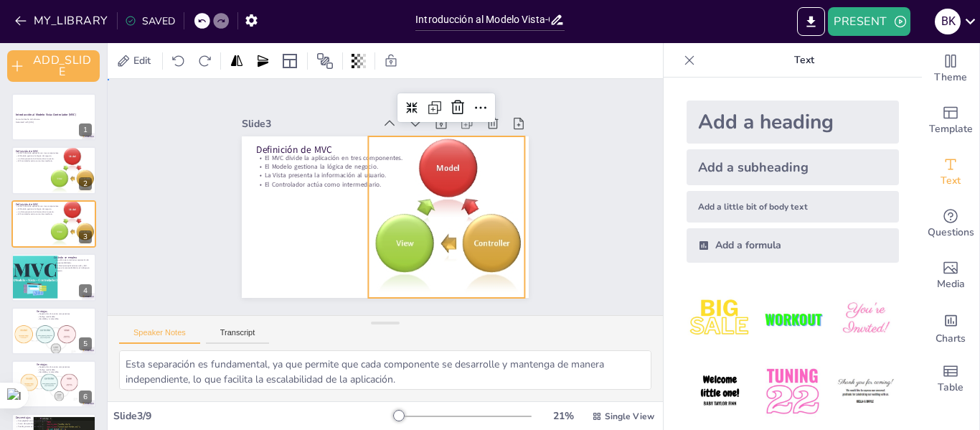
click at [570, 194] on div "Slide 1 Introducción al Modelo Vista-Controlador (MVC) Curso de Diseño de Softw…" at bounding box center [385, 197] width 577 height 293
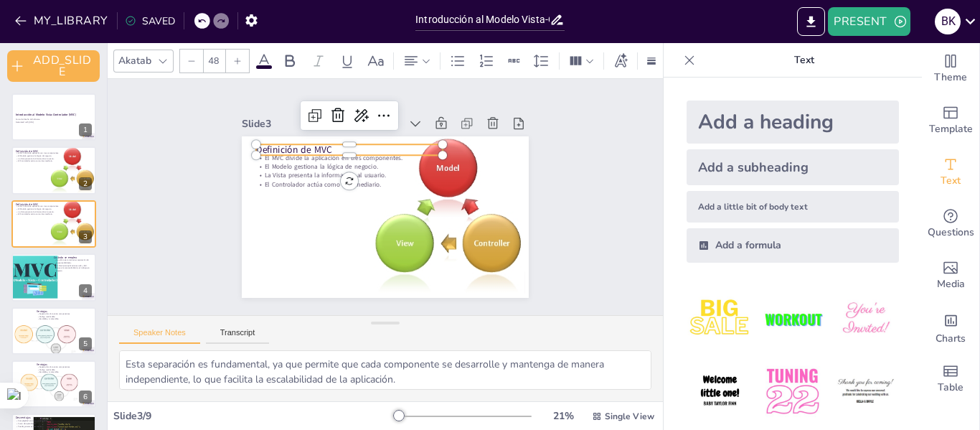
click at [314, 143] on p "Definición de MVC" at bounding box center [360, 144] width 185 height 52
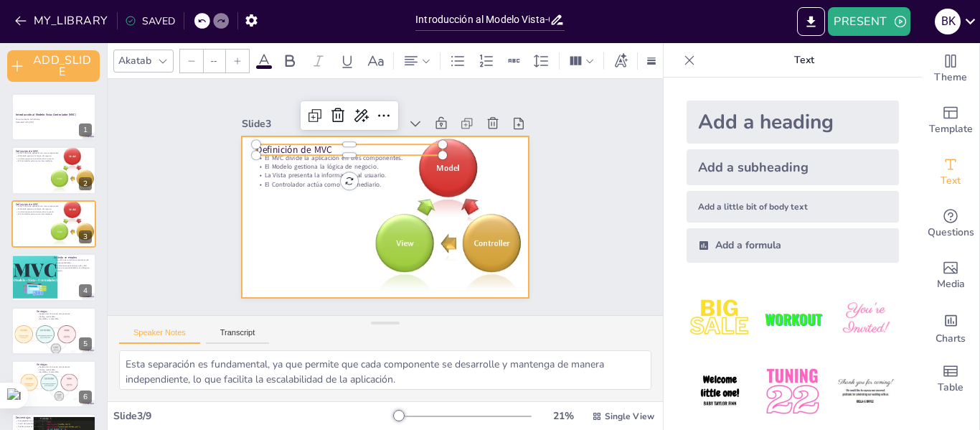
type input "32"
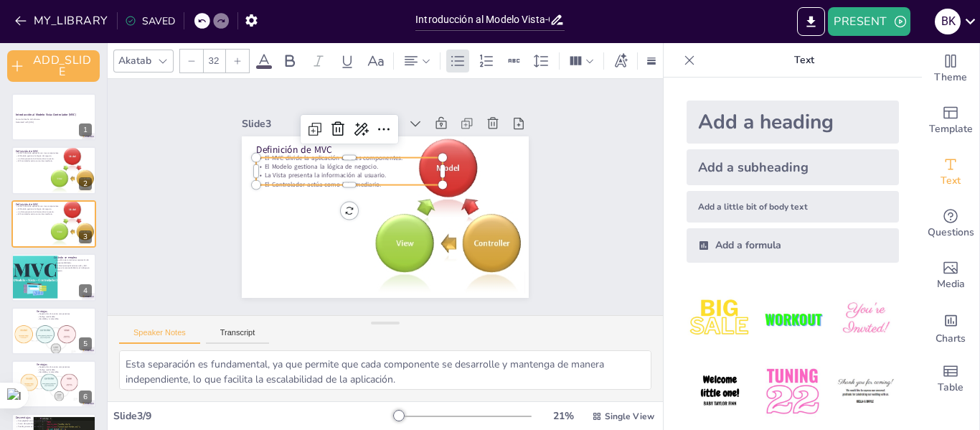
click at [336, 174] on p "La Vista presenta la información al usuario." at bounding box center [386, 155] width 101 height 166
click at [67, 166] on button at bounding box center [63, 159] width 17 height 17
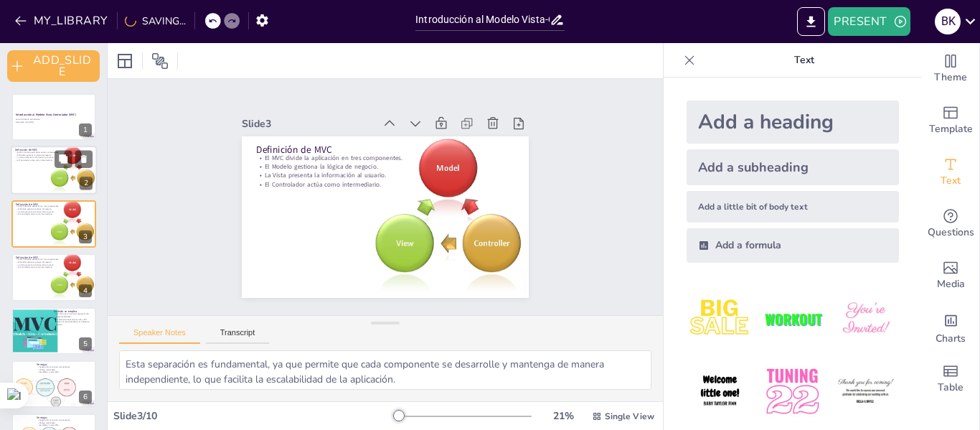
click at [39, 162] on div at bounding box center [54, 170] width 86 height 49
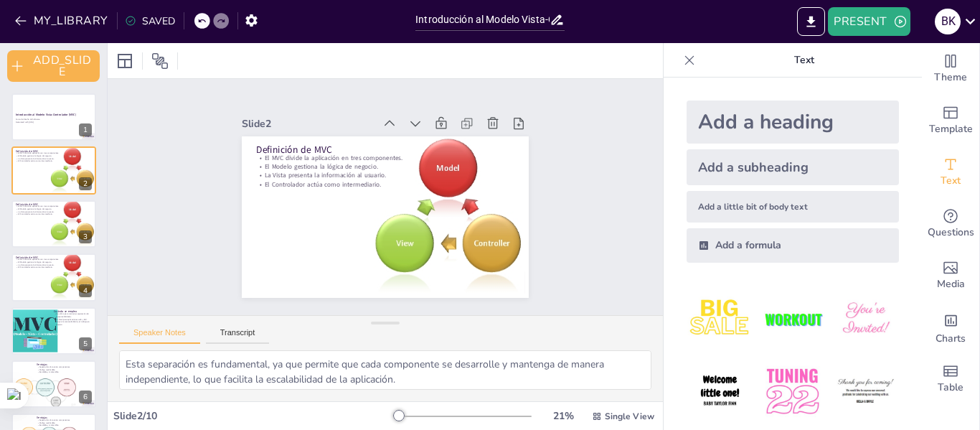
click at [199, 14] on div at bounding box center [202, 21] width 16 height 16
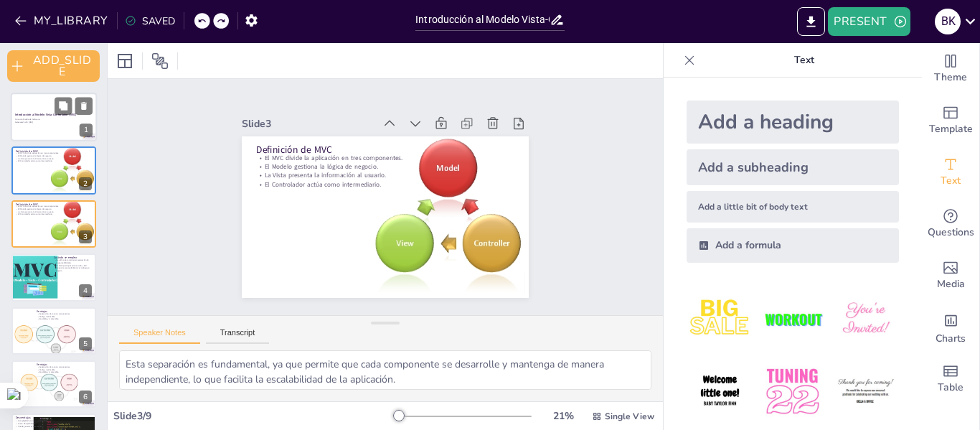
click at [37, 125] on div at bounding box center [54, 117] width 86 height 49
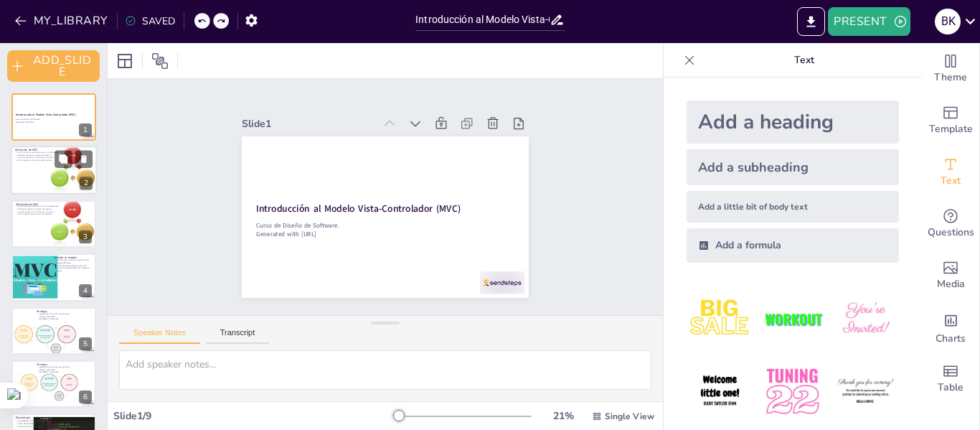
click at [48, 162] on div at bounding box center [73, 170] width 51 height 49
type textarea "Esta separación es fundamental, ya que permite que cada componente se desarroll…"
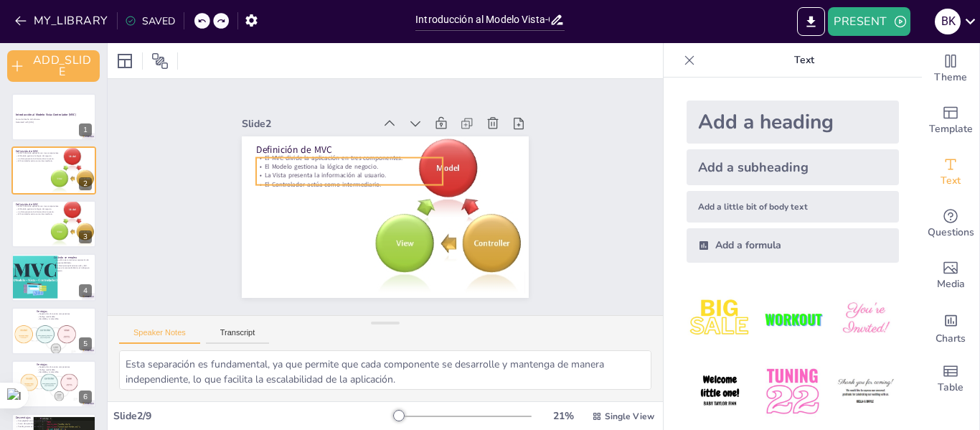
click at [271, 150] on div "Definición de MVC El MVC divide la aplicación en tres componentes. El Modelo ge…" at bounding box center [403, 189] width 264 height 328
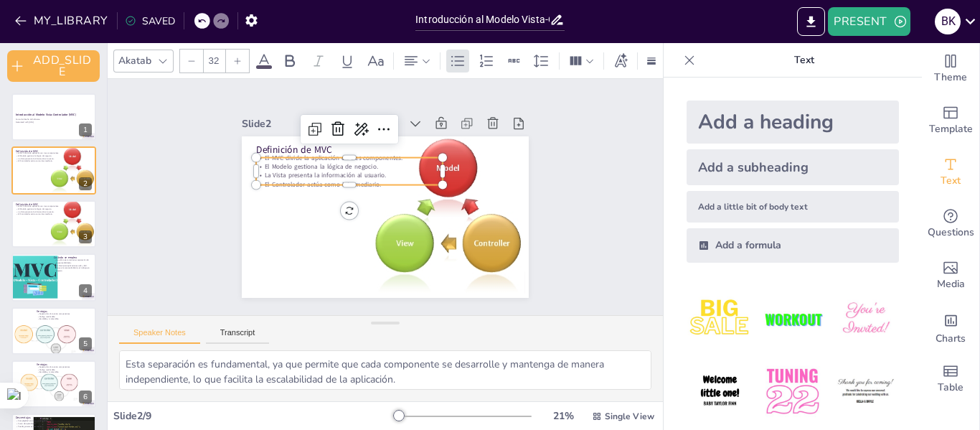
click at [371, 171] on p "La Vista presenta la información al usuario." at bounding box center [343, 196] width 166 height 101
click at [371, 171] on p "La Vista presenta la información al usuario." at bounding box center [386, 155] width 101 height 166
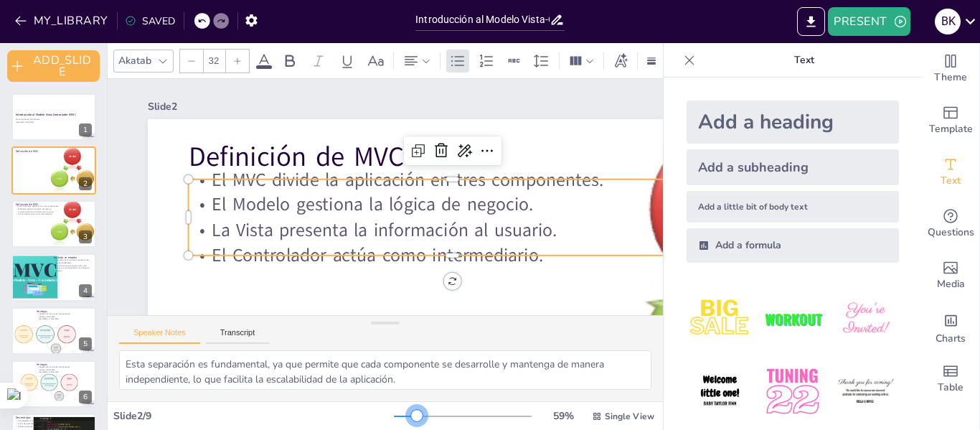
drag, startPoint x: 385, startPoint y: 418, endPoint x: 408, endPoint y: 412, distance: 23.0
click at [411, 412] on div at bounding box center [416, 415] width 11 height 11
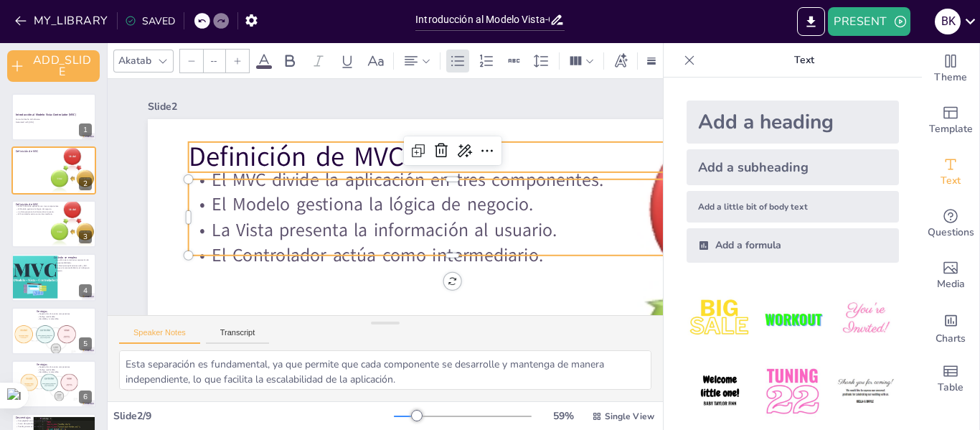
type input "48"
click at [230, 177] on p "Definición de MVC" at bounding box center [327, 250] width 525 height 147
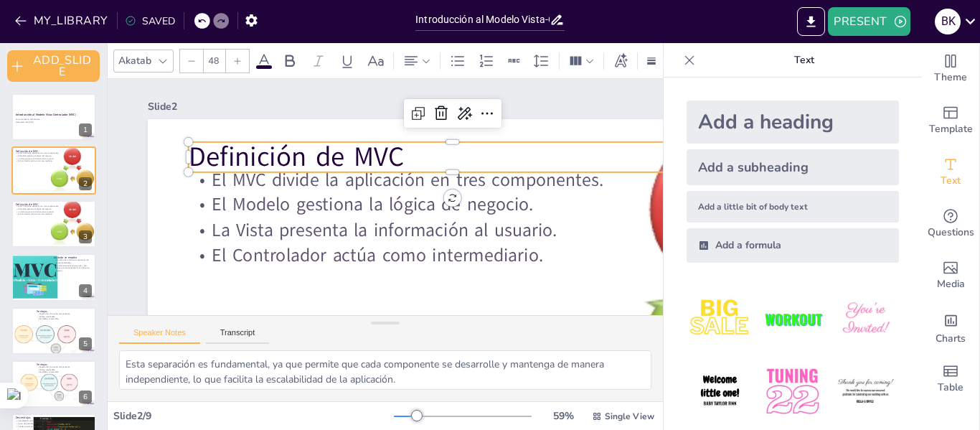
click at [400, 154] on p "Definición de MVC" at bounding box center [462, 213] width 418 height 382
click at [398, 155] on p "Definición de MVC" at bounding box center [307, 198] width 476 height 297
click at [398, 155] on p "Definición de MVC" at bounding box center [386, 275] width 297 height 476
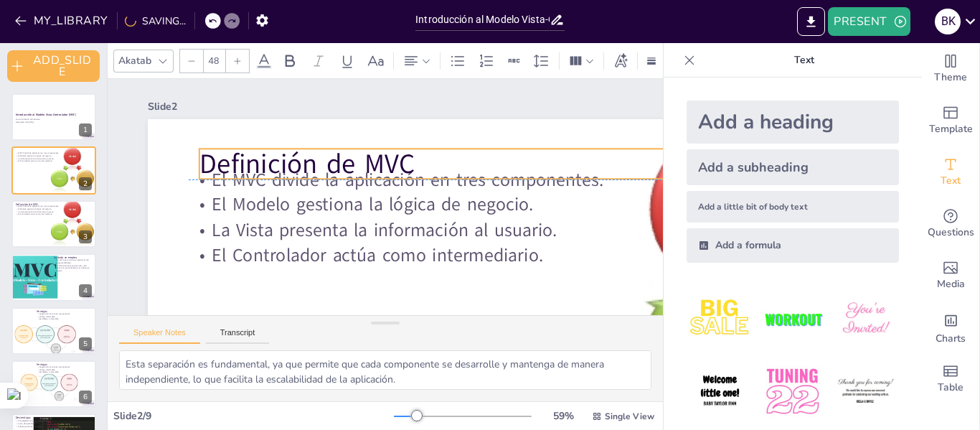
drag, startPoint x: 398, startPoint y: 155, endPoint x: 408, endPoint y: 158, distance: 9.8
click at [408, 158] on p "Definición de MVC" at bounding box center [387, 112] width 249 height 498
click at [208, 22] on icon at bounding box center [212, 21] width 9 height 9
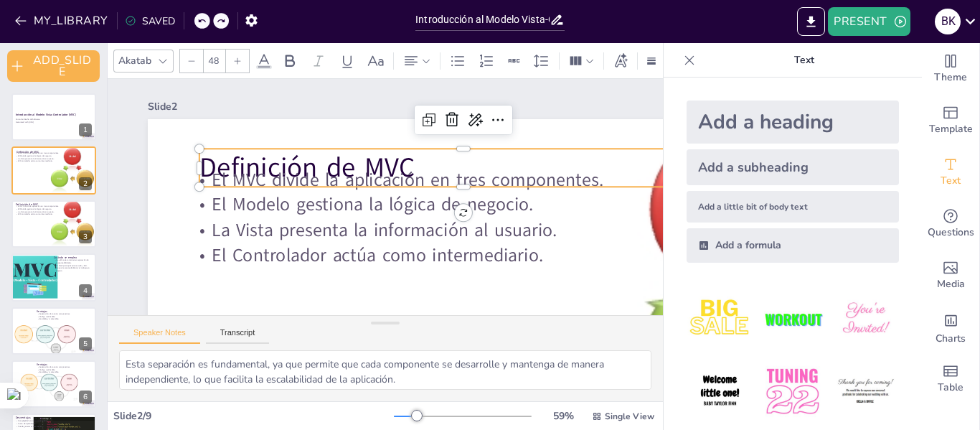
click at [203, 22] on icon at bounding box center [201, 21] width 9 height 9
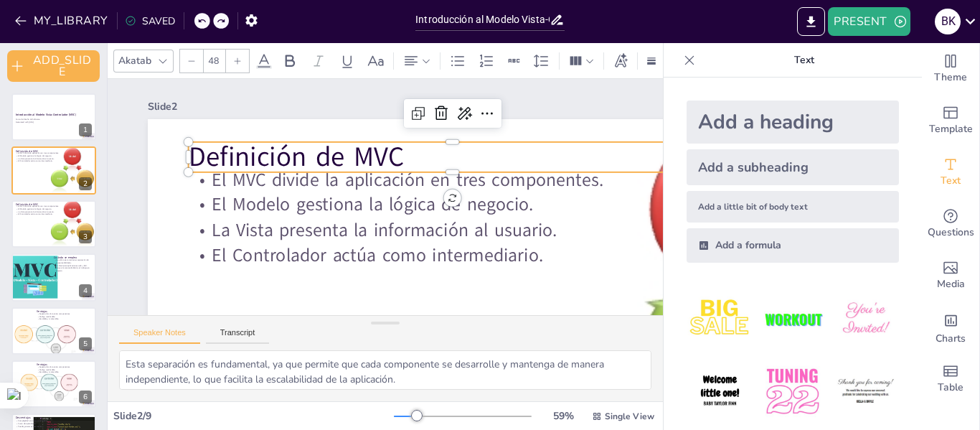
click at [203, 22] on icon at bounding box center [201, 21] width 9 height 9
click at [207, 26] on div at bounding box center [211, 21] width 34 height 16
click at [199, 21] on div "MY_LIBRARY SAVING..." at bounding box center [138, 20] width 276 height 26
click at [221, 21] on icon at bounding box center [220, 21] width 7 height 4
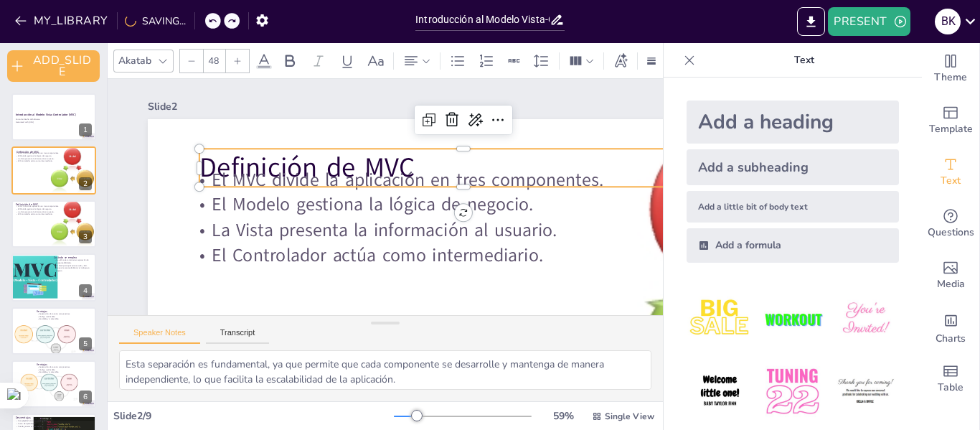
click at [205, 21] on div at bounding box center [213, 21] width 16 height 16
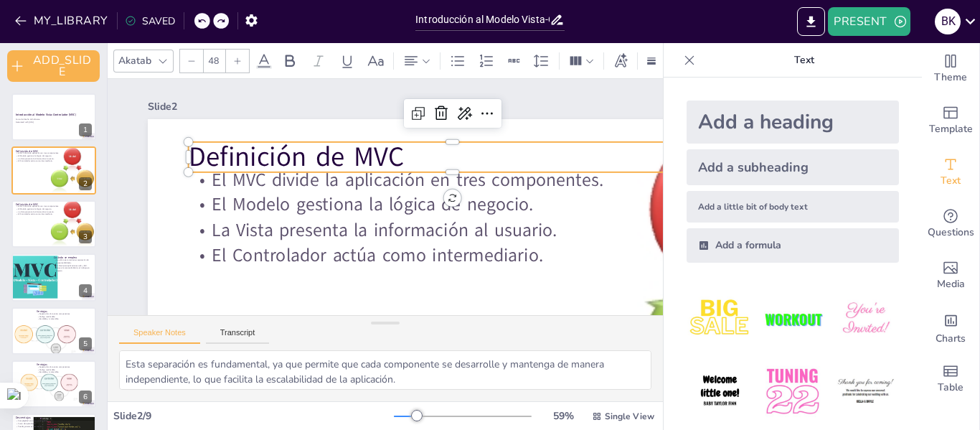
click at [395, 145] on p "Definición de MVC" at bounding box center [460, 220] width 382 height 418
click at [395, 177] on p "Definición de MVC" at bounding box center [327, 250] width 525 height 147
click at [395, 150] on p "Definición de MVC" at bounding box center [393, 120] width 342 height 450
click at [379, 154] on span "Definición de MVC" at bounding box center [300, 245] width 156 height 197
click at [389, 218] on span "Definición de MVC" at bounding box center [474, 236] width 216 height 37
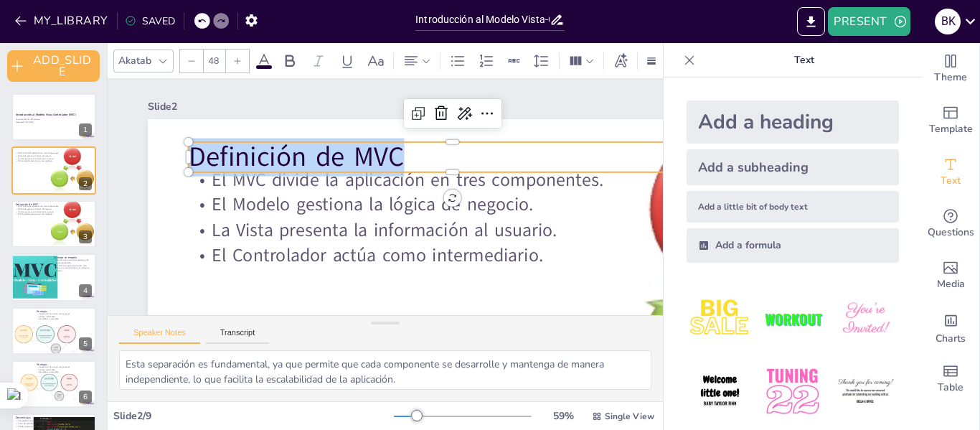
click at [389, 154] on span "Definición de MVC" at bounding box center [297, 156] width 216 height 37
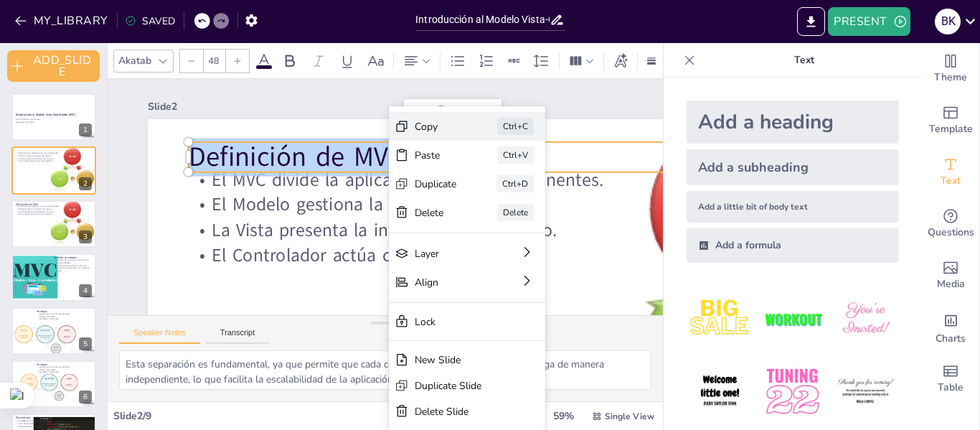
click at [421, 332] on div "Copy" at bounding box center [410, 354] width 22 height 44
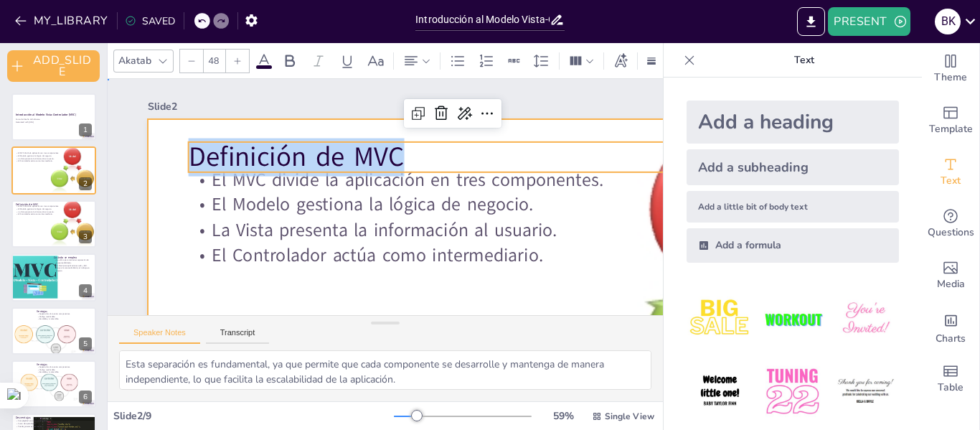
click at [457, 279] on div at bounding box center [235, 365] width 458 height 813
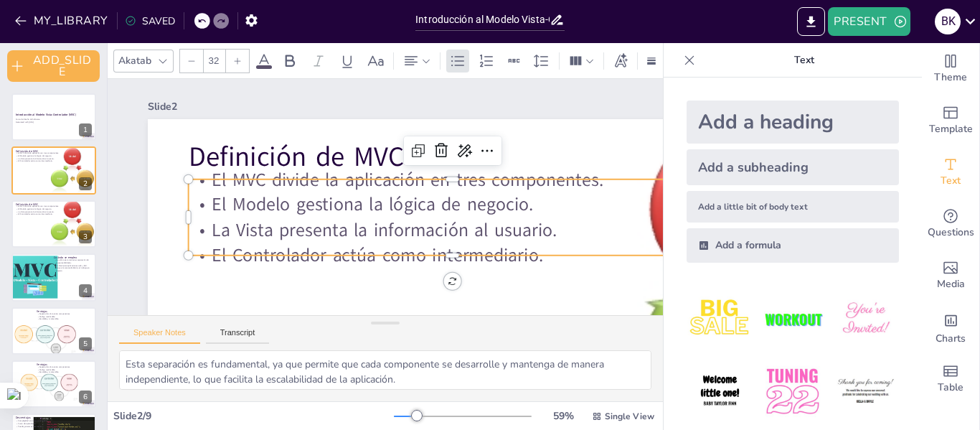
click at [486, 245] on p "El Controlador actúa como intermediario." at bounding box center [453, 255] width 528 height 25
click at [486, 245] on p "El Controlador actúa como intermediario." at bounding box center [423, 278] width 493 height 238
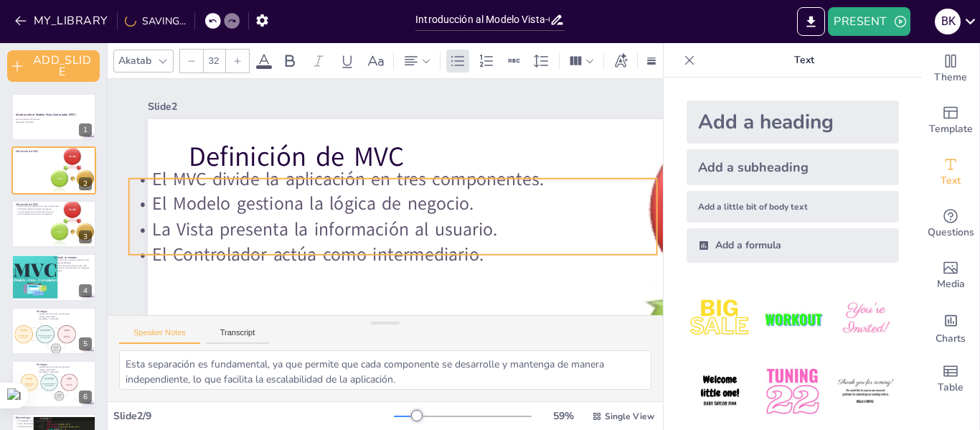
drag, startPoint x: 541, startPoint y: 253, endPoint x: 481, endPoint y: 252, distance: 60.3
click at [481, 252] on span "El Controlador actúa como intermediario." at bounding box center [318, 254] width 332 height 25
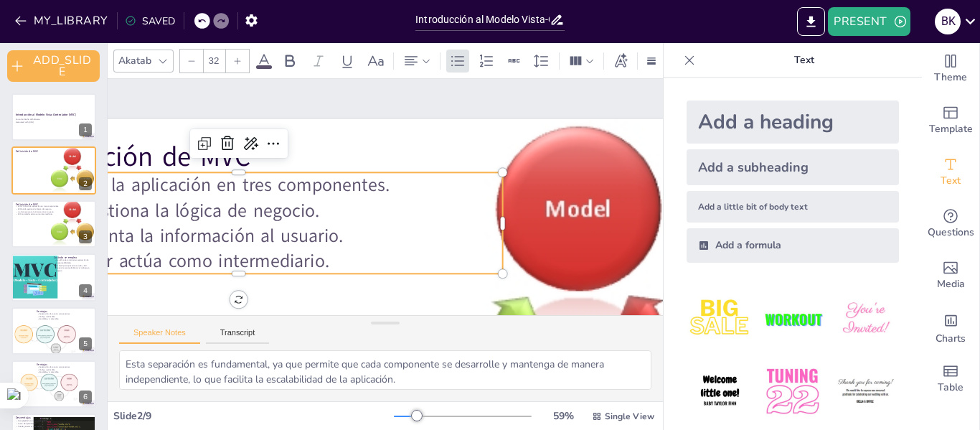
scroll to position [0, 187]
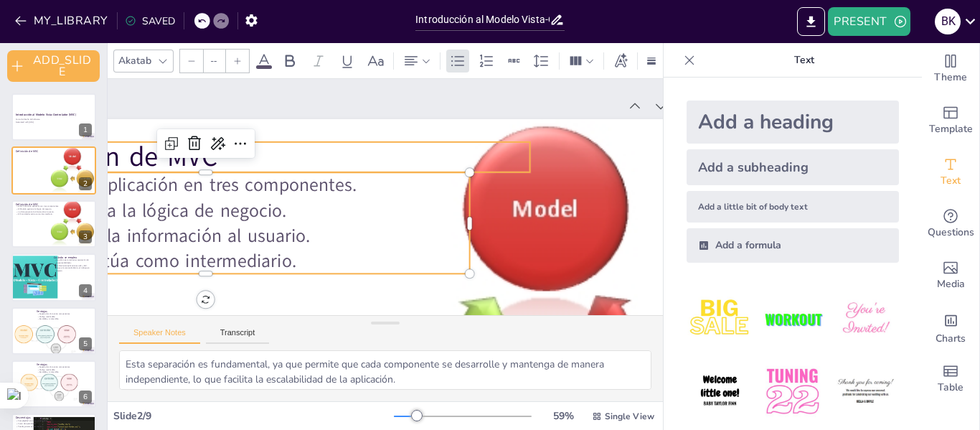
type input "48"
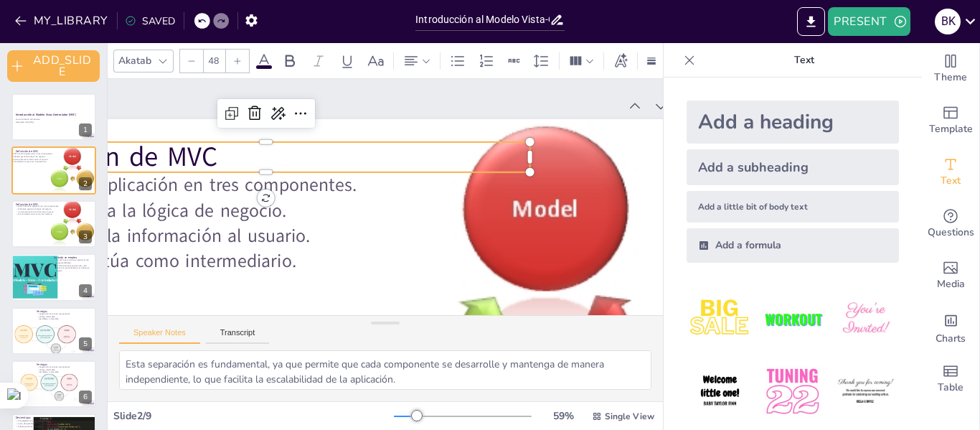
click at [463, 175] on div "Definición de MVC El MVC divide la aplicación en tres componentes. El Modelo ge…" at bounding box center [234, 179] width 457 height 813
click at [547, 215] on div at bounding box center [549, 347] width 476 height 457
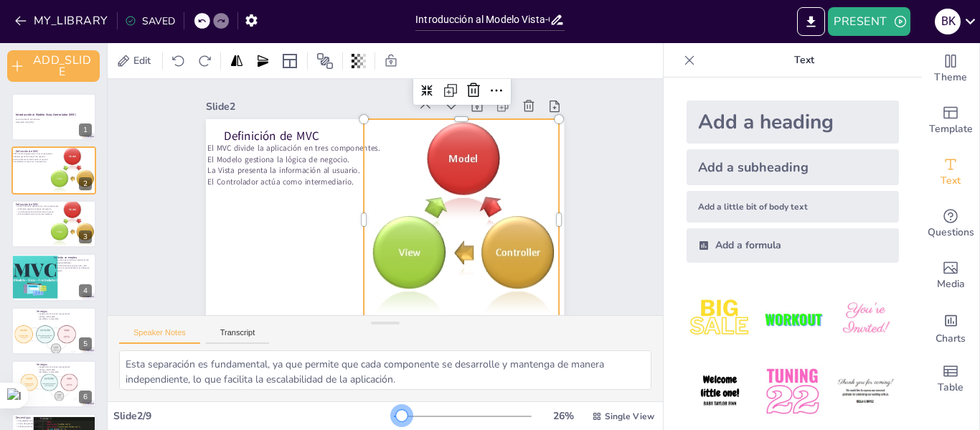
scroll to position [0, 0]
drag, startPoint x: 408, startPoint y: 418, endPoint x: 392, endPoint y: 418, distance: 16.5
click at [396, 418] on div at bounding box center [401, 415] width 11 height 11
click at [591, 220] on div "Slide 1 Introducción al Modelo Vista-Controlador (MVC) Curso de Diseño de Softw…" at bounding box center [385, 200] width 438 height 242
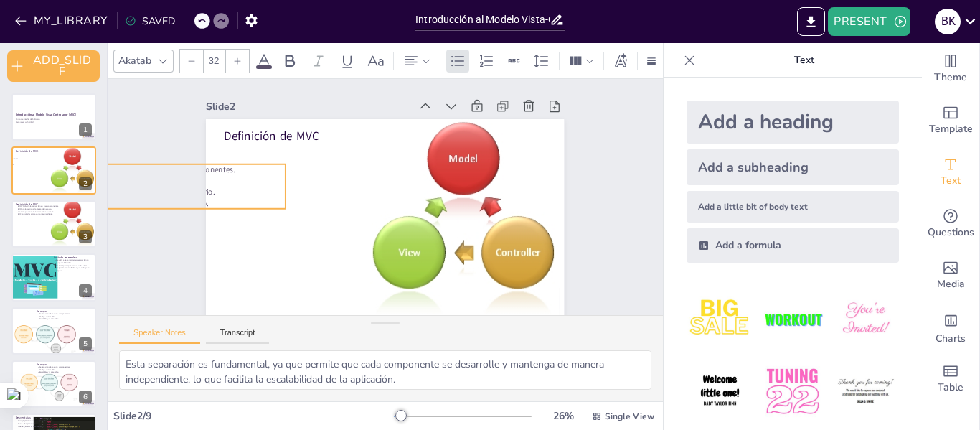
drag, startPoint x: 300, startPoint y: 158, endPoint x: 154, endPoint y: 179, distance: 147.2
click at [154, 179] on div "Slide 1 Introducción al Modelo Vista-Controlador (MVC) Curso de Diseño de Softw…" at bounding box center [385, 195] width 593 height 352
click at [619, 141] on div "Slide 1 Introducción al Modelo Vista-Controlador (MVC) Curso de Diseño de Softw…" at bounding box center [387, 199] width 602 height 487
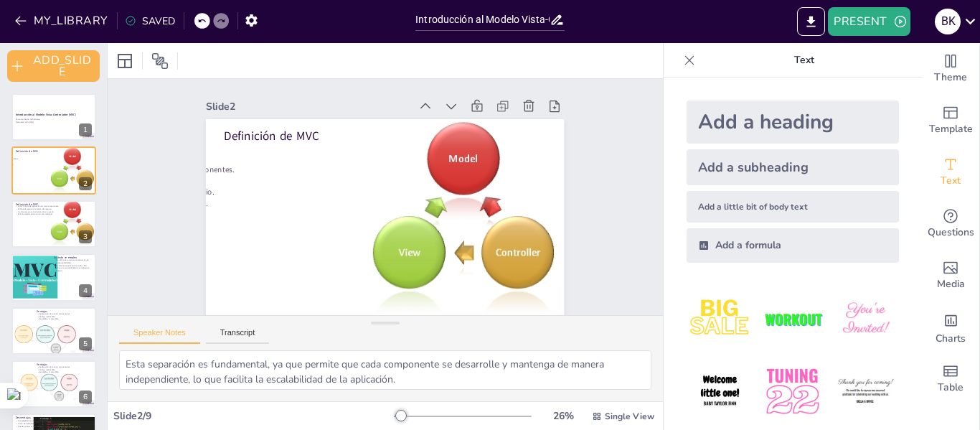
click at [203, 21] on icon at bounding box center [201, 21] width 7 height 4
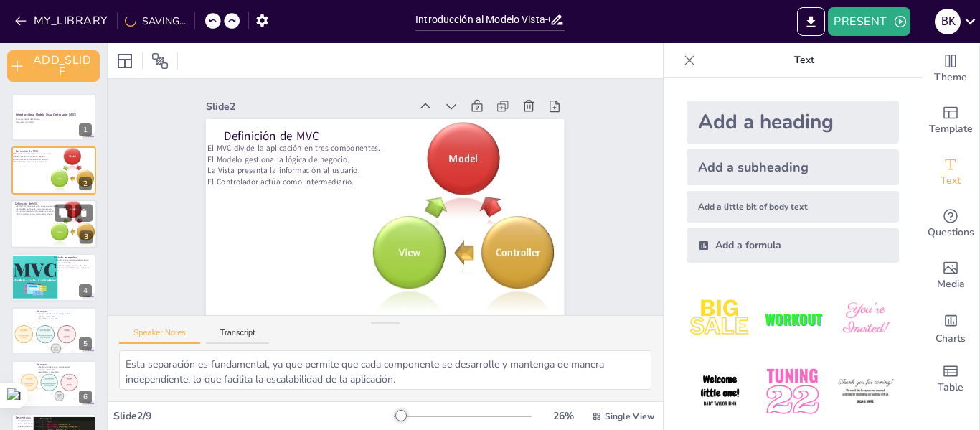
click at [37, 227] on div at bounding box center [54, 223] width 86 height 49
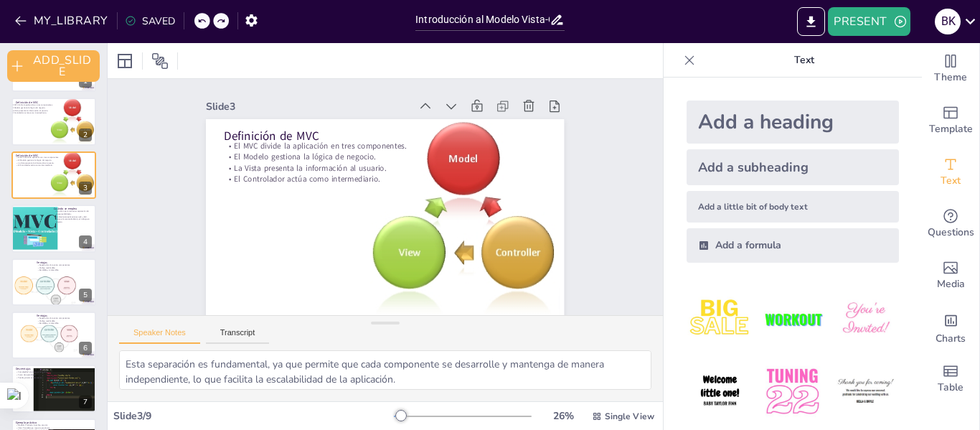
scroll to position [43, 0]
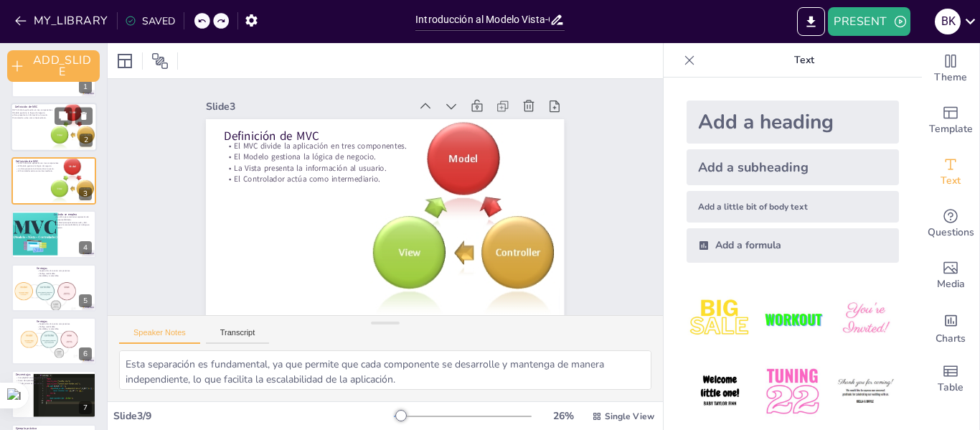
click at [24, 137] on div at bounding box center [54, 127] width 86 height 49
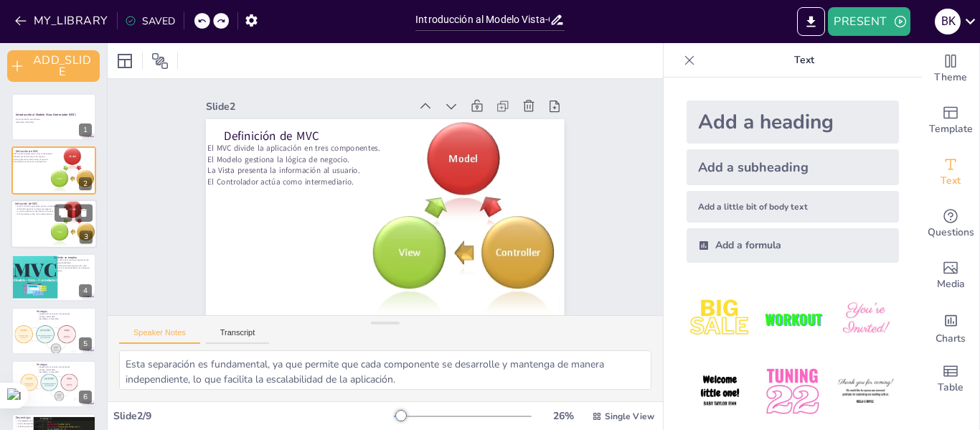
click at [22, 227] on div at bounding box center [54, 223] width 86 height 49
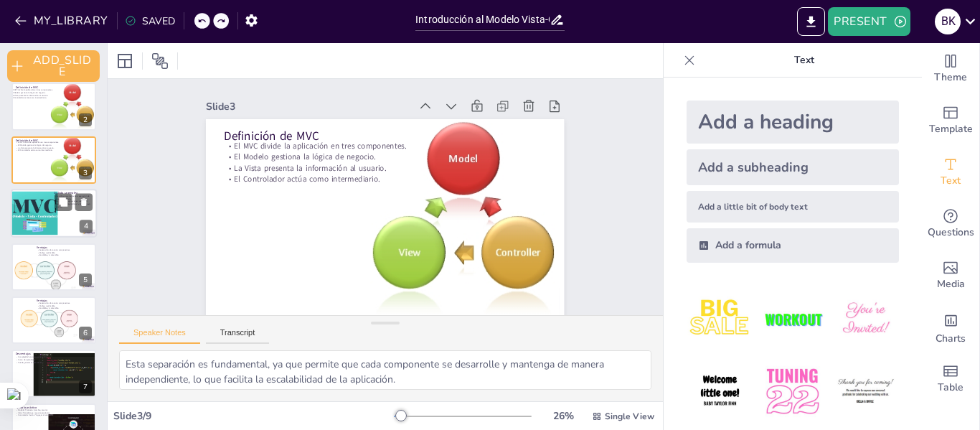
click at [44, 226] on div at bounding box center [35, 214] width 104 height 44
type textarea "La separación de responsabilidades es clave para el desarrollo ágil, ya que per…"
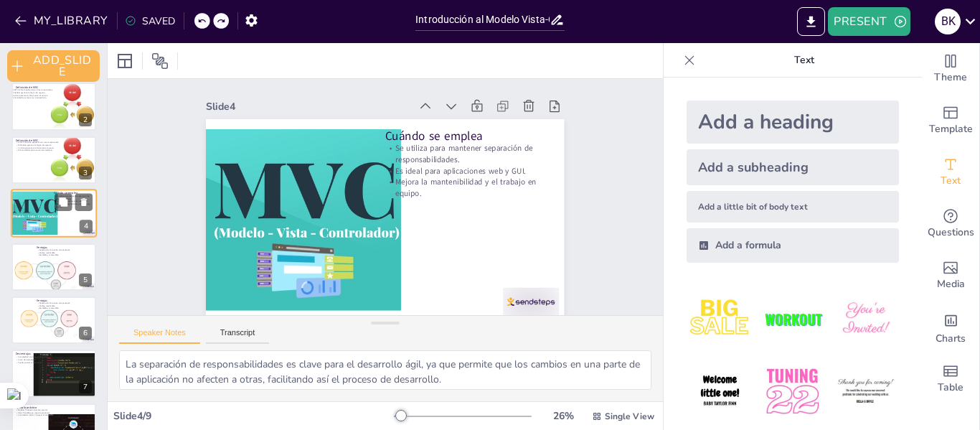
scroll to position [22, 0]
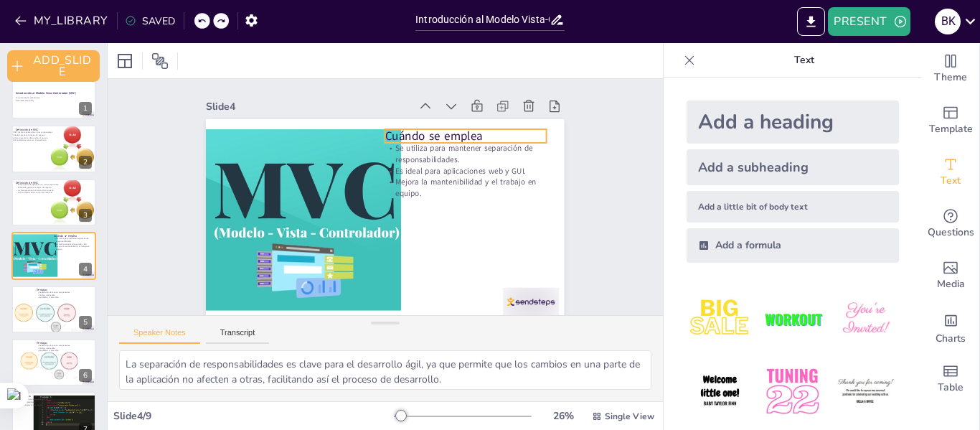
click at [446, 223] on p "Cuándo se emplea" at bounding box center [397, 297] width 95 height 148
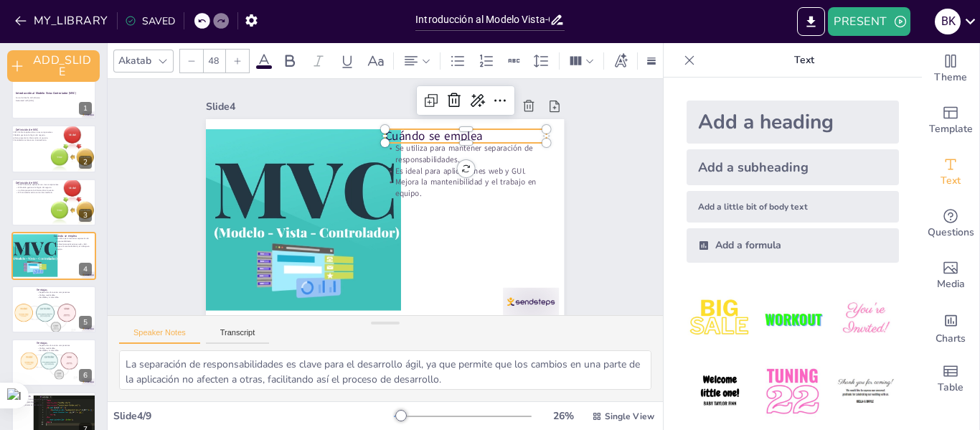
click at [462, 141] on p "Cuándo se emplea" at bounding box center [486, 195] width 140 height 108
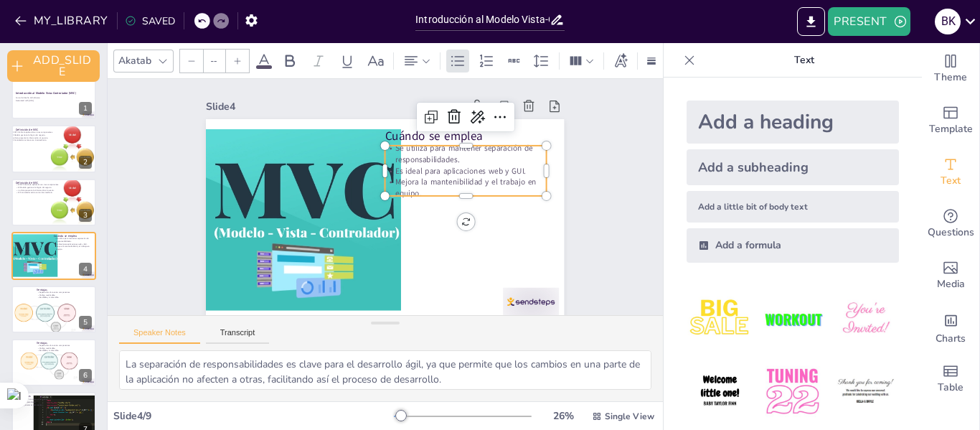
type input "32"
click at [353, 154] on p "Se utiliza para mantener separación de responsabilidades." at bounding box center [333, 121] width 39 height 163
click at [450, 375] on textarea "La separación de responsabilidades es clave para el desarrollo ágil, ya que per…" at bounding box center [385, 369] width 532 height 39
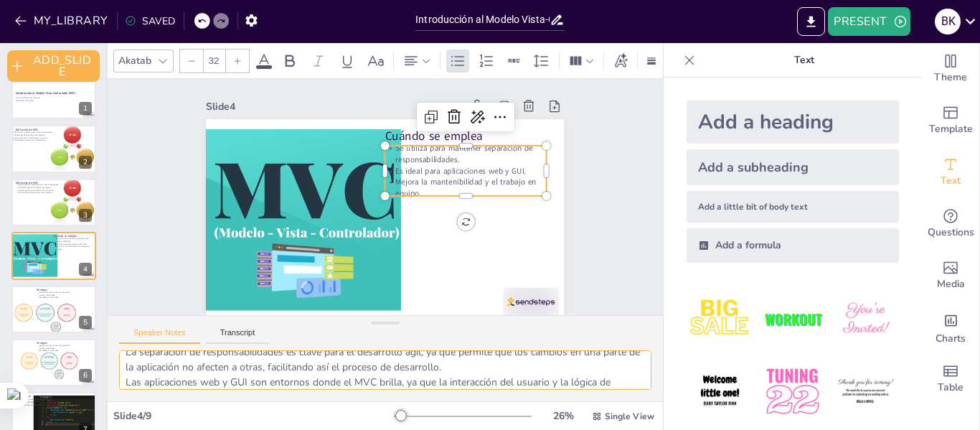
scroll to position [72, 0]
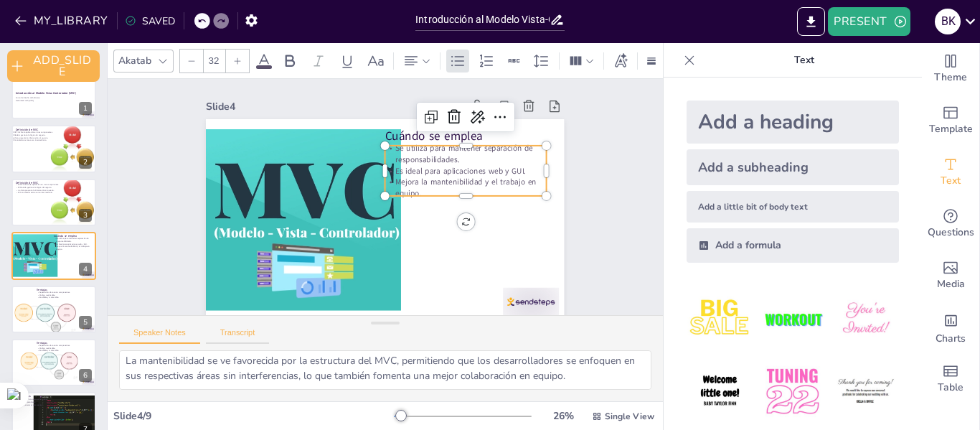
click at [243, 335] on button "Transcript" at bounding box center [238, 336] width 64 height 16
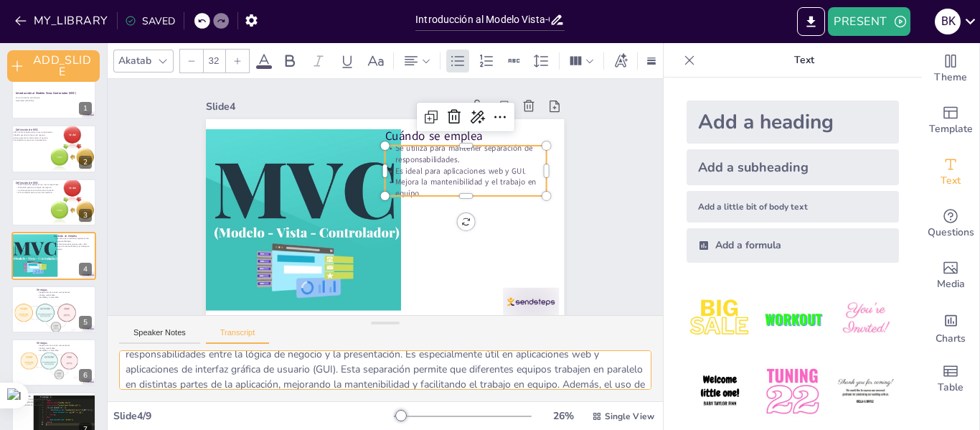
scroll to position [49, 0]
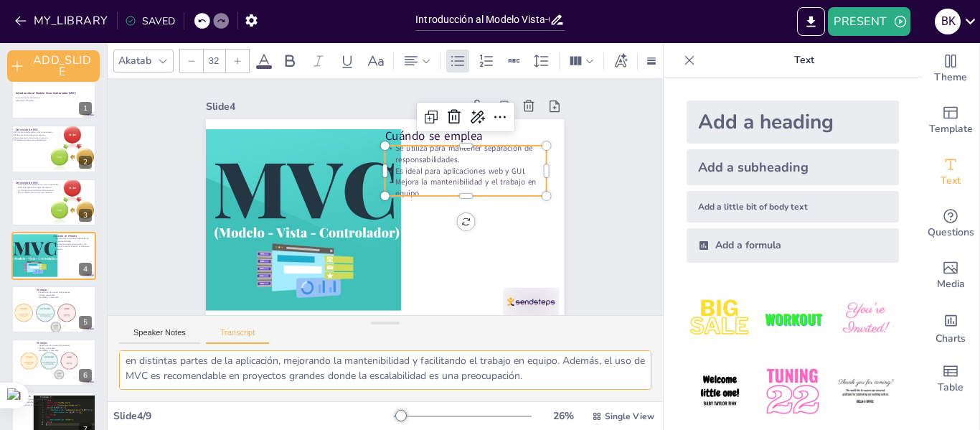
drag, startPoint x: 126, startPoint y: 365, endPoint x: 404, endPoint y: 388, distance: 279.4
click at [404, 388] on textarea "El Modelo Vista-Controlador se emplea en situaciones donde es necesario mantene…" at bounding box center [385, 369] width 532 height 39
click at [0, 0] on sider-quick-compose-btn at bounding box center [0, 0] width 0 height 0
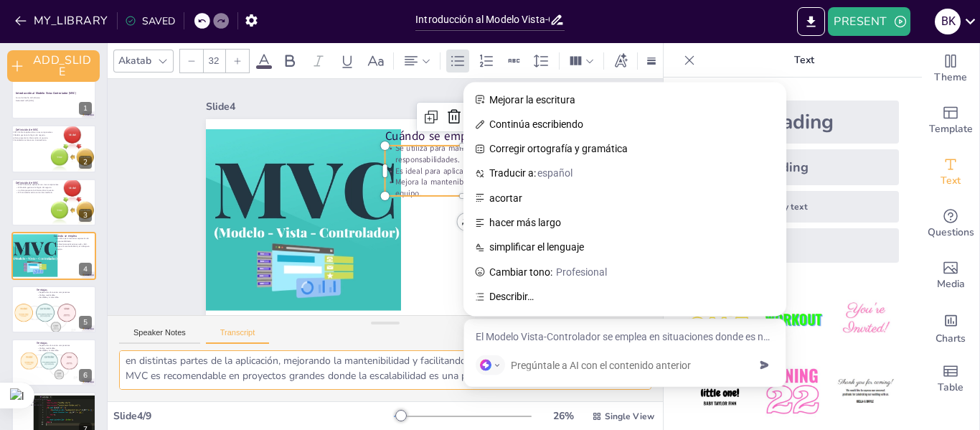
click at [401, 359] on textarea "El Modelo Vista-Controlador se emplea en situaciones donde es necesario mantene…" at bounding box center [385, 369] width 532 height 39
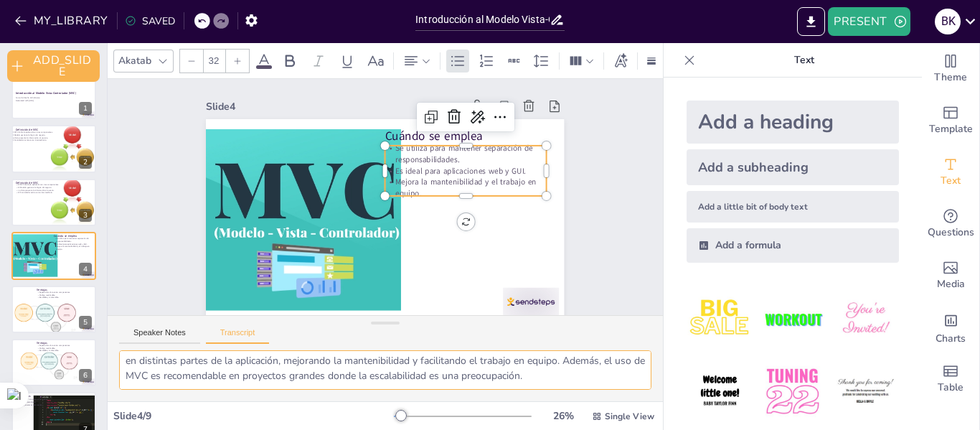
scroll to position [0, 0]
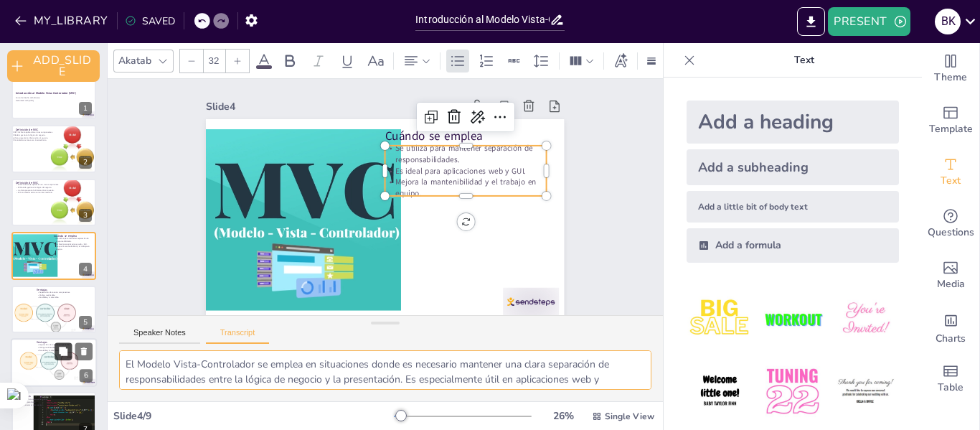
drag, startPoint x: 616, startPoint y: 377, endPoint x: 66, endPoint y: 343, distance: 551.4
click at [66, 343] on div "Document fonts Akatab Recently used Akatab Popular fonts Lato Montserrat Open S…" at bounding box center [490, 236] width 980 height 387
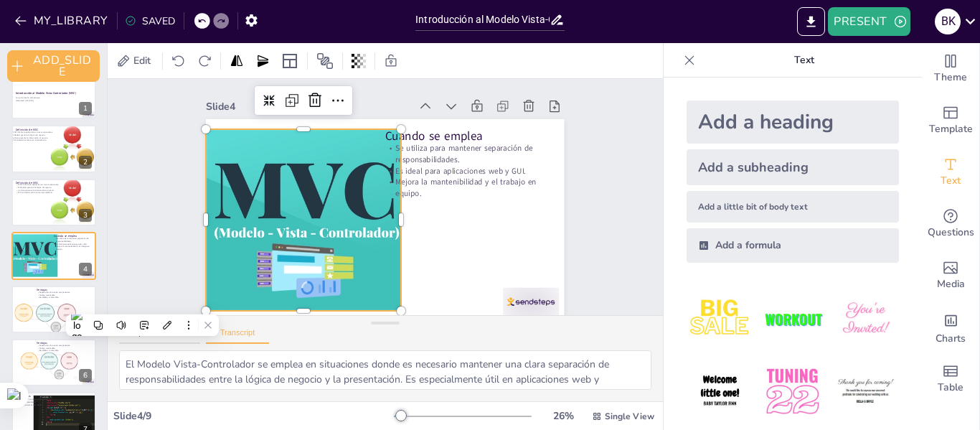
click at [310, 177] on div at bounding box center [342, 267] width 442 height 424
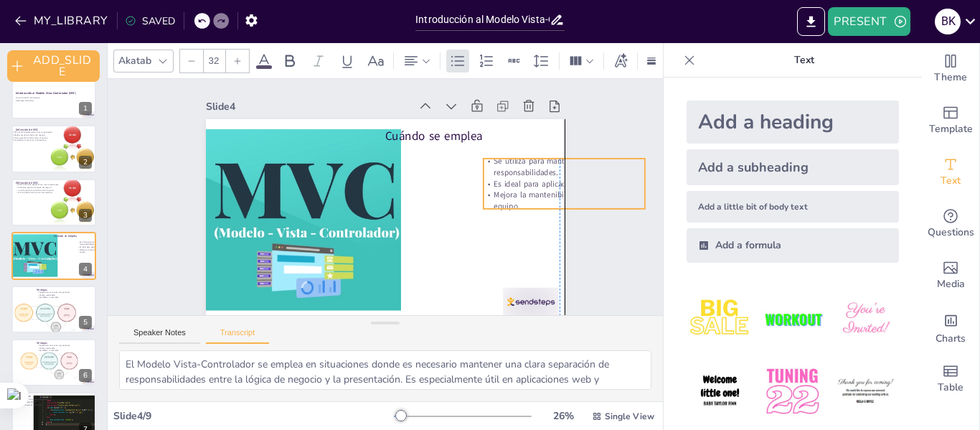
drag, startPoint x: 461, startPoint y: 147, endPoint x: 564, endPoint y: 160, distance: 103.4
click at [564, 160] on div "Slide 1 Introducción al Modelo Vista-Controlador (MVC) Curso de Diseño de Softw…" at bounding box center [384, 193] width 492 height 365
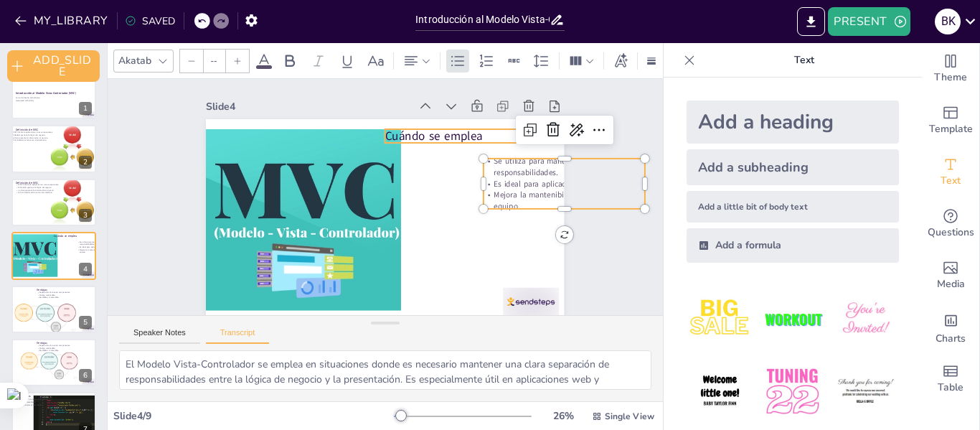
type input "48"
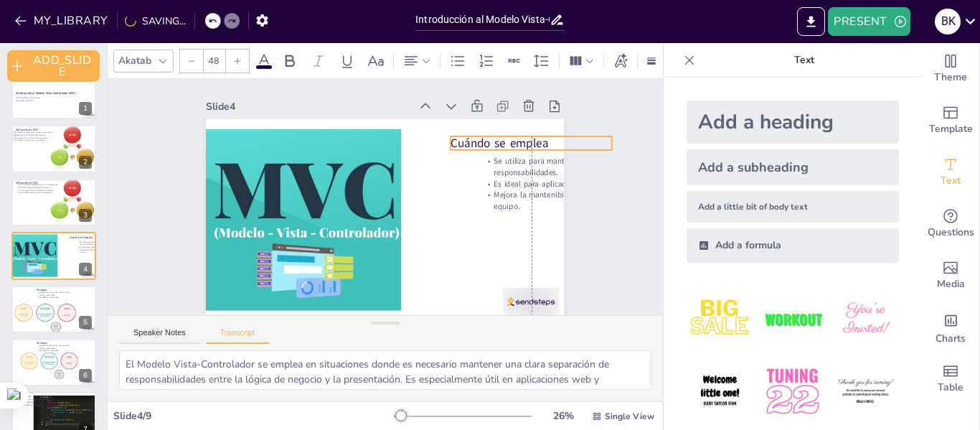
drag, startPoint x: 451, startPoint y: 138, endPoint x: 524, endPoint y: 145, distance: 73.5
click at [309, 170] on p "Cuándo se emplea" at bounding box center [230, 203] width 159 height 66
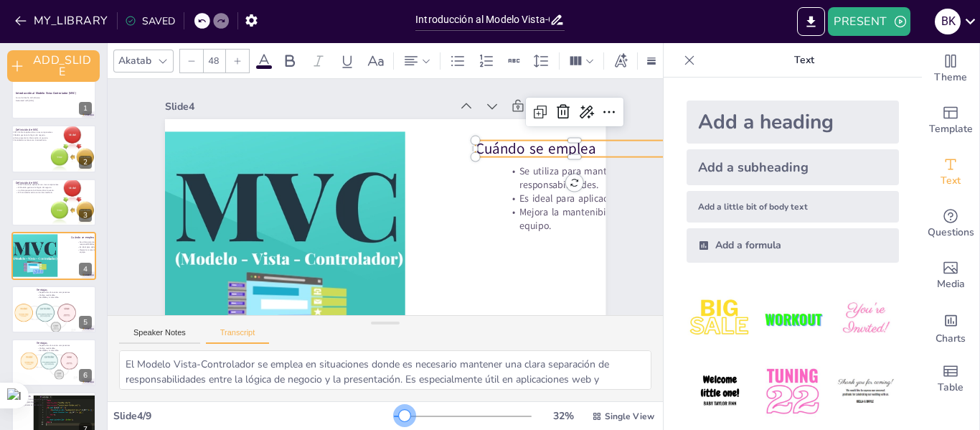
click at [399, 412] on div at bounding box center [404, 415] width 11 height 11
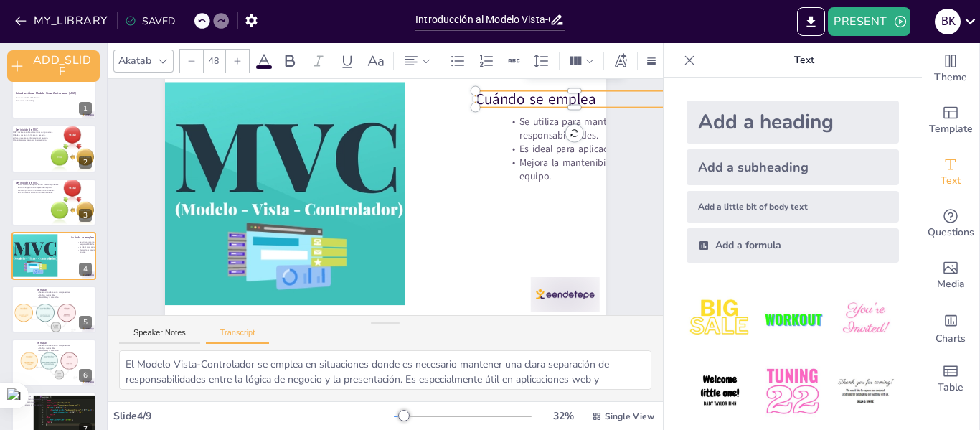
scroll to position [52, 0]
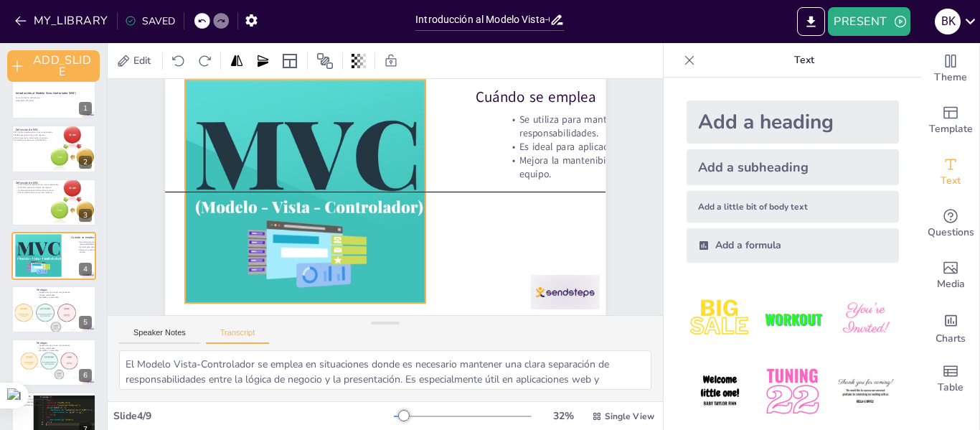
drag, startPoint x: 229, startPoint y: 217, endPoint x: 250, endPoint y: 217, distance: 20.8
click at [250, 217] on div at bounding box center [456, 162] width 572 height 459
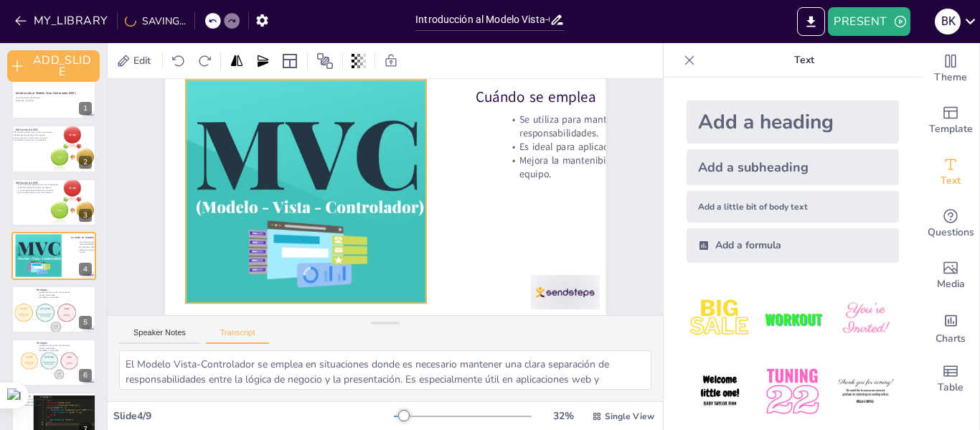
click at [613, 204] on div "Slide 1 Introducción al Modelo Vista-Controlador (MVC) Curso de Diseño de Softw…" at bounding box center [409, 204] width 435 height 585
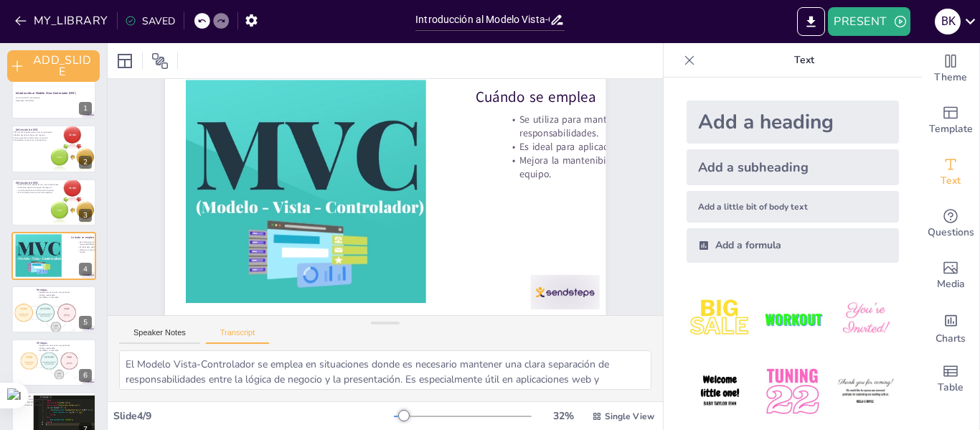
click at [202, 21] on icon at bounding box center [201, 21] width 7 height 4
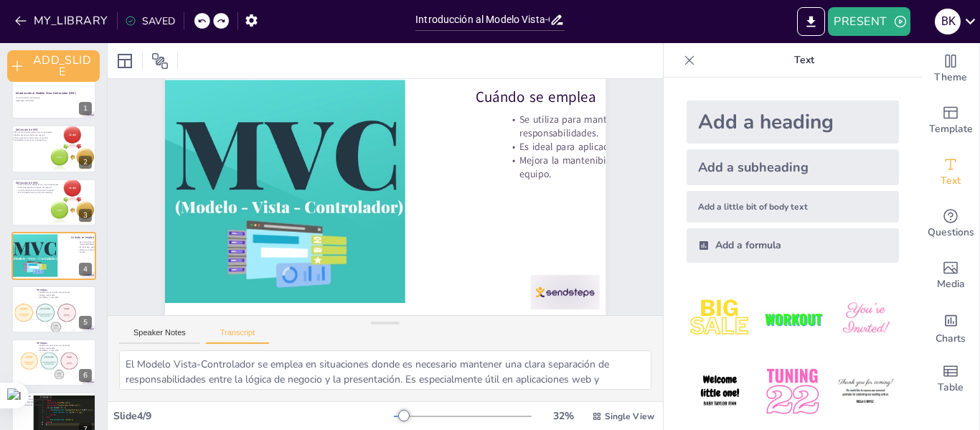
click at [202, 21] on icon at bounding box center [201, 21] width 7 height 4
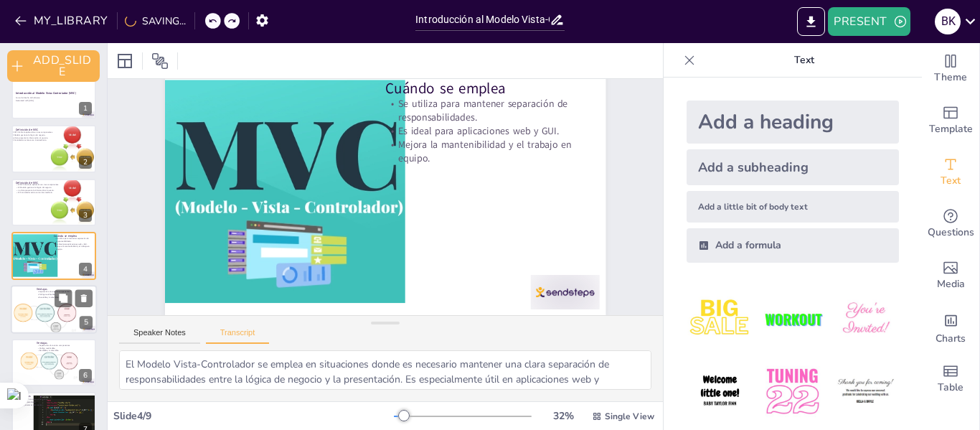
click at [39, 316] on div at bounding box center [45, 318] width 62 height 29
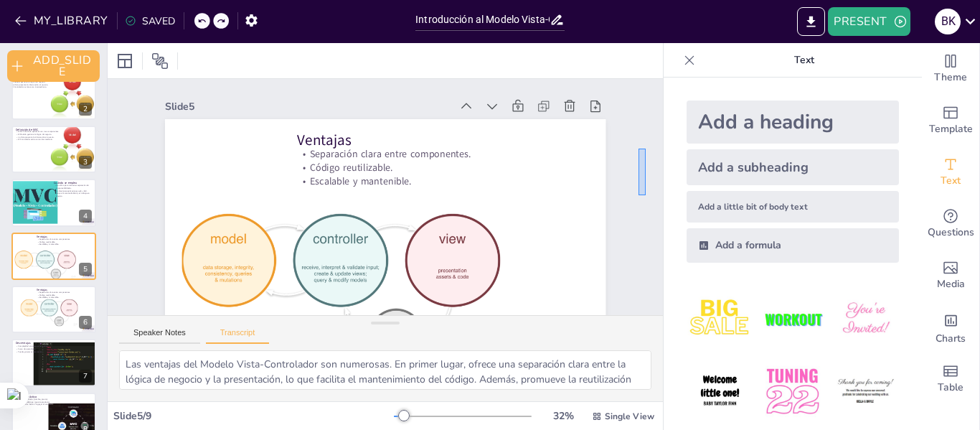
drag, startPoint x: 639, startPoint y: 149, endPoint x: 646, endPoint y: 195, distance: 47.2
click at [646, 195] on div "Slide 1 Introducción al Modelo Vista-Controlador (MVC) Curso de Diseño de Softw…" at bounding box center [385, 197] width 577 height 293
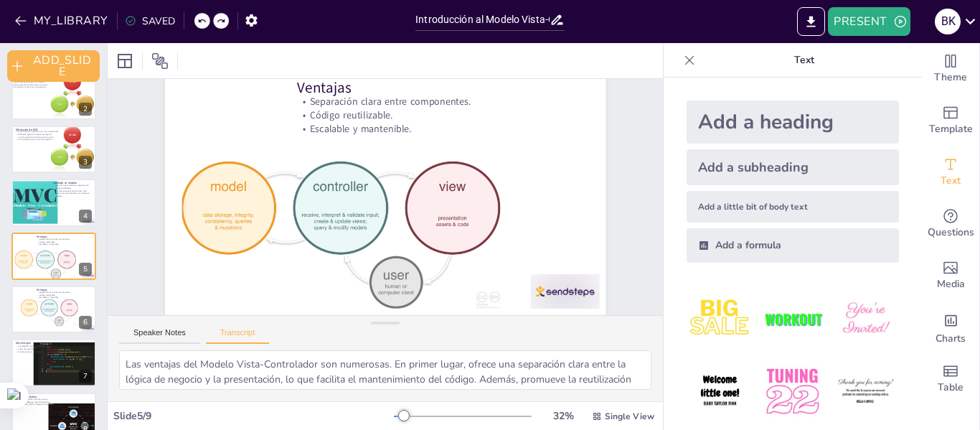
scroll to position [63, 0]
click at [619, 164] on div "Slide 1 Introducción al Modelo Vista-Controlador (MVC) Curso de Diseño de Softw…" at bounding box center [408, 185] width 475 height 593
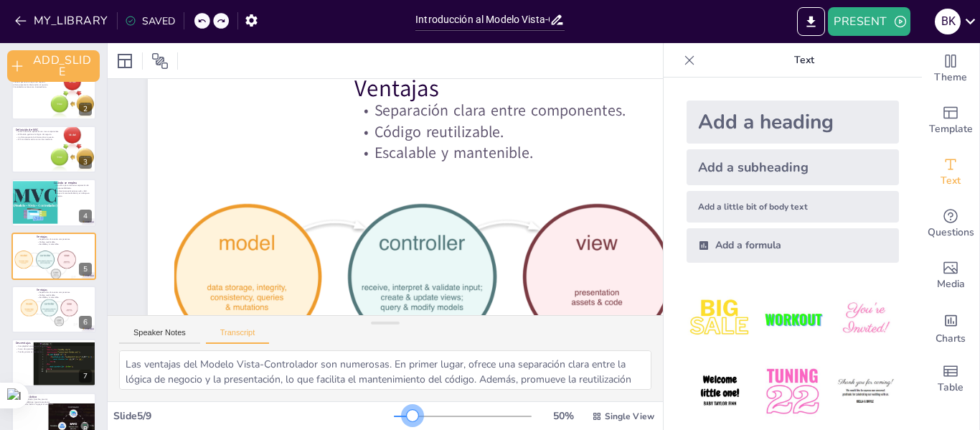
drag, startPoint x: 396, startPoint y: 415, endPoint x: 403, endPoint y: 417, distance: 7.3
click at [407, 417] on div at bounding box center [412, 415] width 11 height 11
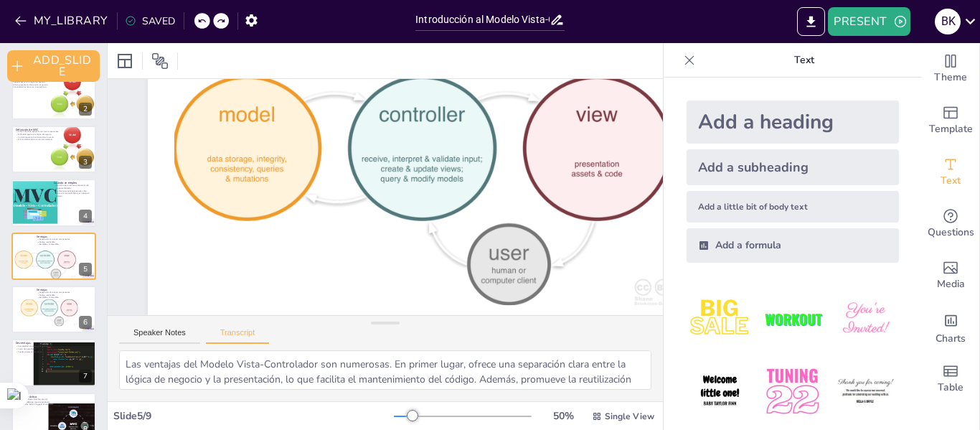
scroll to position [184, 0]
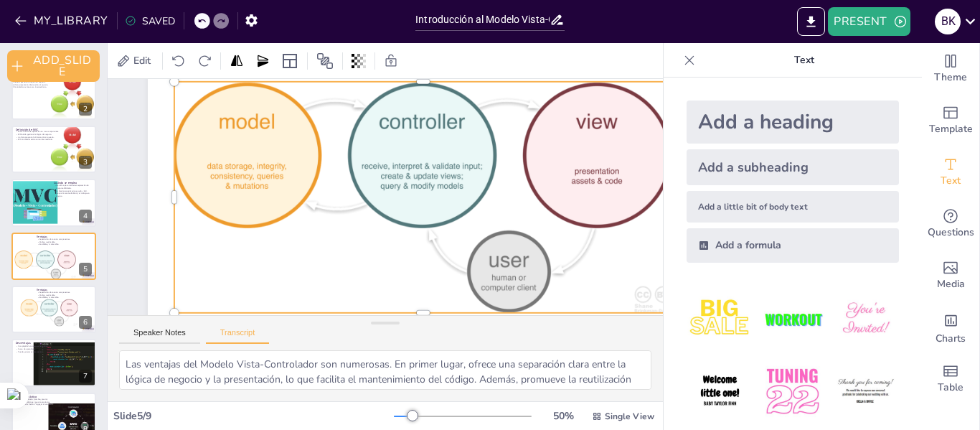
click at [441, 174] on div at bounding box center [400, 230] width 415 height 551
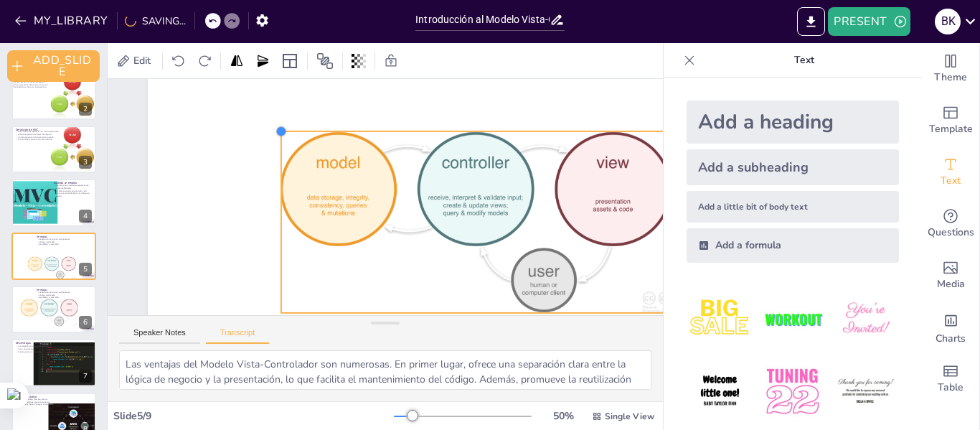
drag, startPoint x: 174, startPoint y: 83, endPoint x: 281, endPoint y: 186, distance: 148.2
click at [281, 186] on div "Ventajas Separación clara entre componentes. Código reutilizable. Escalable y m…" at bounding box center [304, 294] width 775 height 581
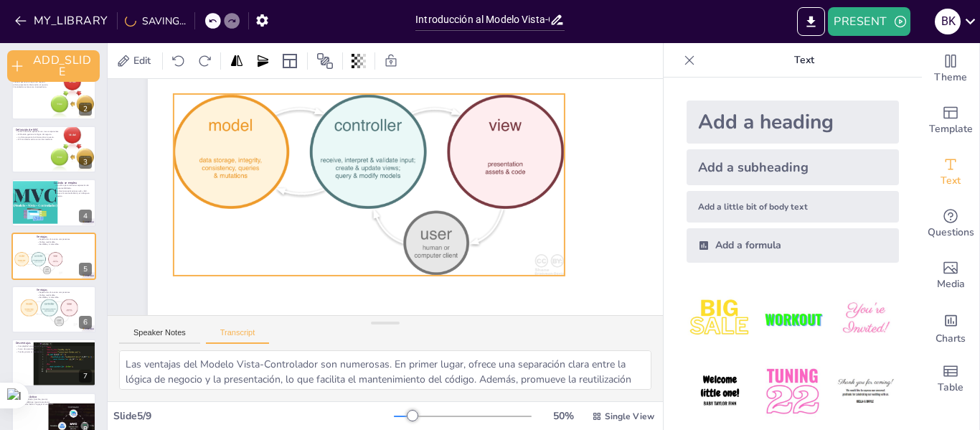
drag, startPoint x: 422, startPoint y: 196, endPoint x: 314, endPoint y: 159, distance: 113.9
click at [314, 159] on div at bounding box center [399, 181] width 222 height 410
click at [600, 173] on div at bounding box center [259, 203] width 790 height 680
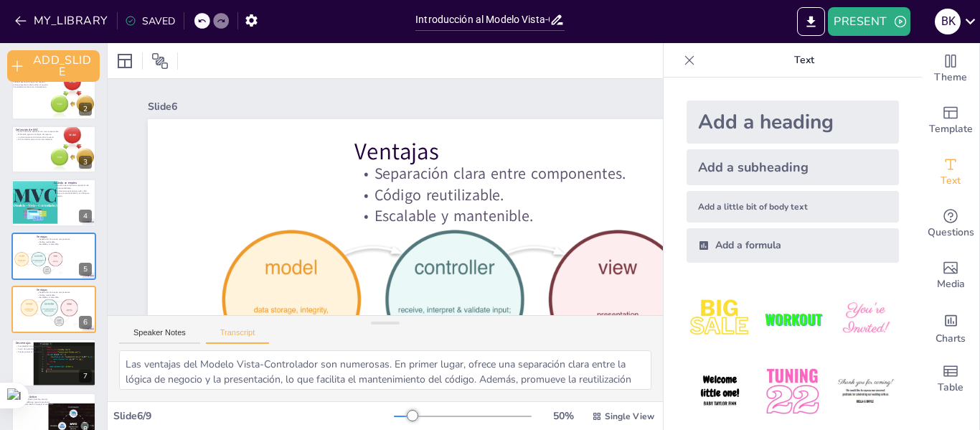
scroll to position [149, 0]
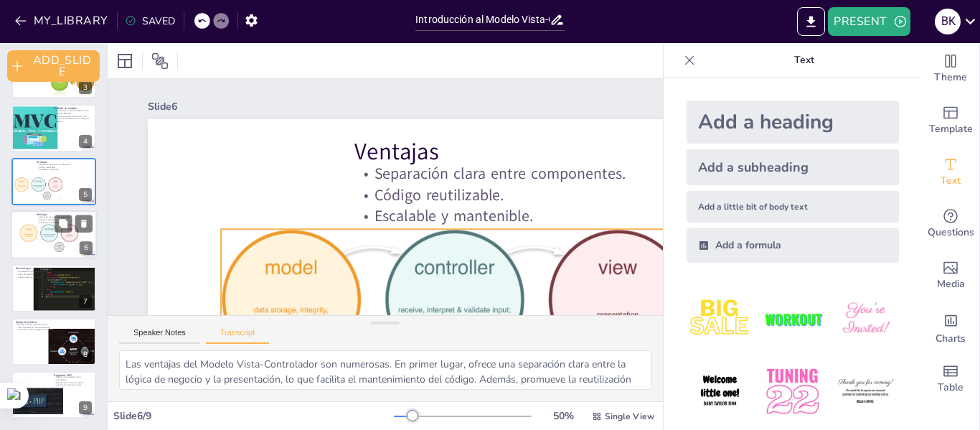
click at [46, 242] on div at bounding box center [49, 238] width 59 height 28
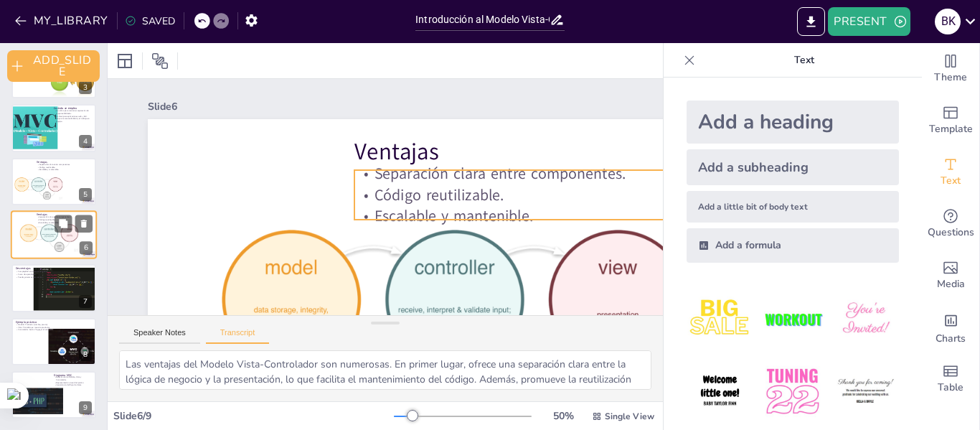
scroll to position [116, 0]
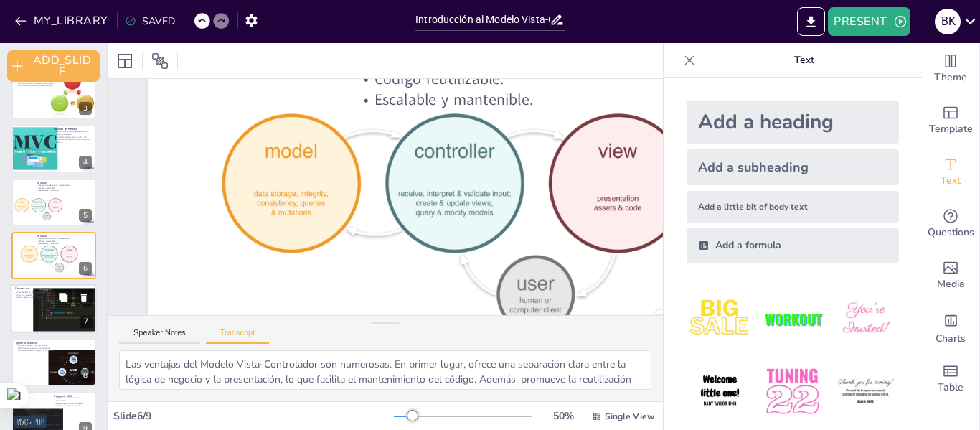
click at [43, 309] on div at bounding box center [52, 313] width 88 height 50
type textarea "A pesar de sus ventajas, el Modelo Vista-Controlador también tiene desventajas.…"
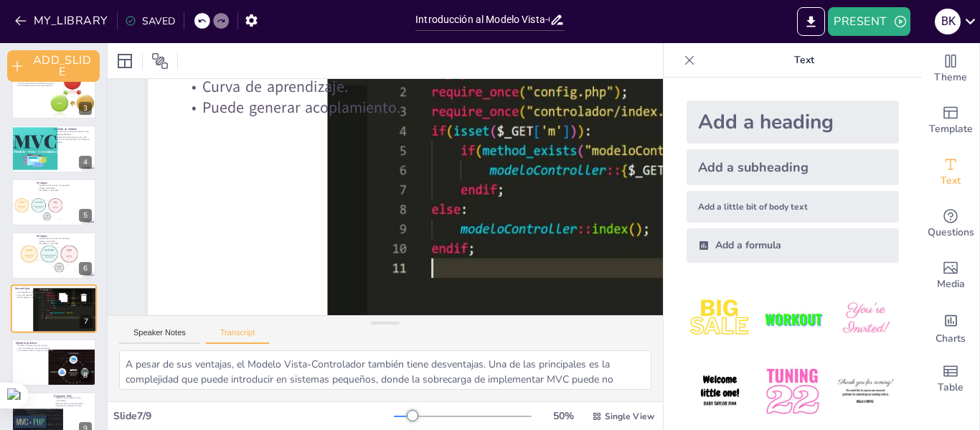
scroll to position [0, 0]
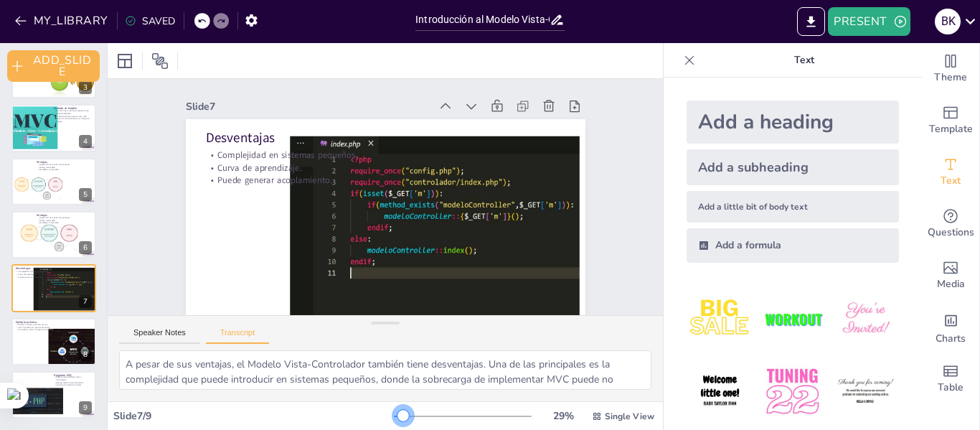
click at [398, 415] on div at bounding box center [403, 415] width 11 height 11
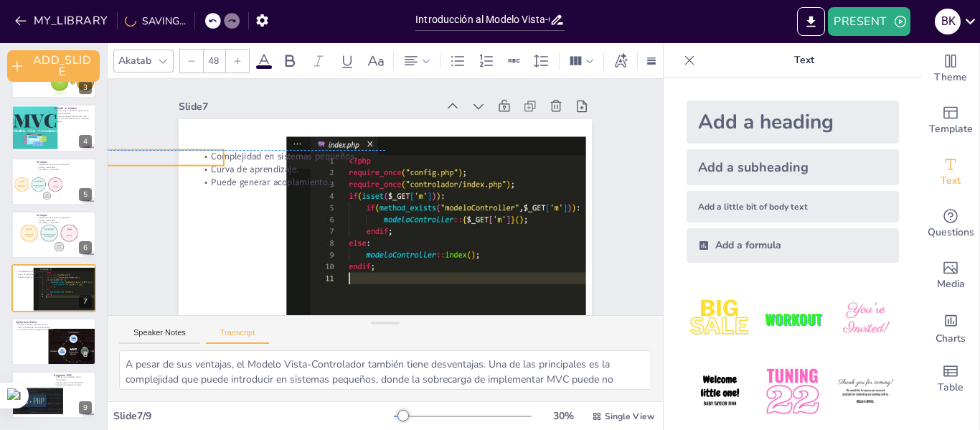
drag, startPoint x: 241, startPoint y: 137, endPoint x: 80, endPoint y: 153, distance: 162.2
click at [80, 153] on div "Document fonts Akatab Recently used Akatab Popular fonts Lato Montserrat Open S…" at bounding box center [490, 236] width 980 height 387
type input "32"
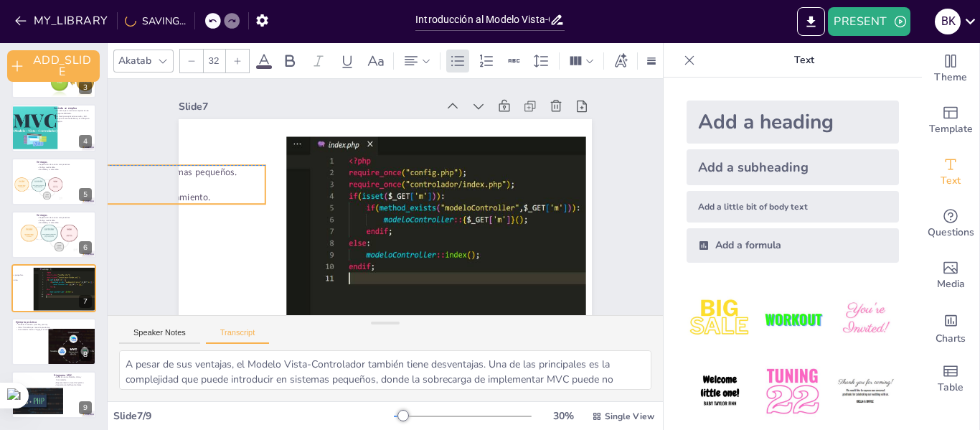
drag, startPoint x: 232, startPoint y: 173, endPoint x: 109, endPoint y: 189, distance: 123.7
click at [109, 189] on div "Slide 1 Introducción al Modelo Vista-Controlador (MVC) Curso de Diseño de Softw…" at bounding box center [394, 181] width 617 height 514
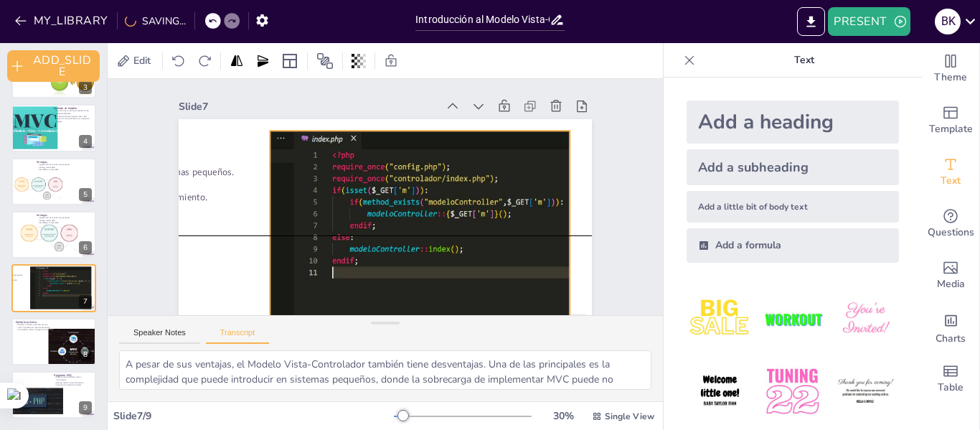
drag, startPoint x: 349, startPoint y: 202, endPoint x: 332, endPoint y: 197, distance: 17.5
click at [332, 197] on div at bounding box center [336, 166] width 278 height 443
click at [540, 172] on div "Slide 1 Introducción al Modelo Vista-Controlador (MVC) Curso de Diseño de Softw…" at bounding box center [403, 197] width 273 height 494
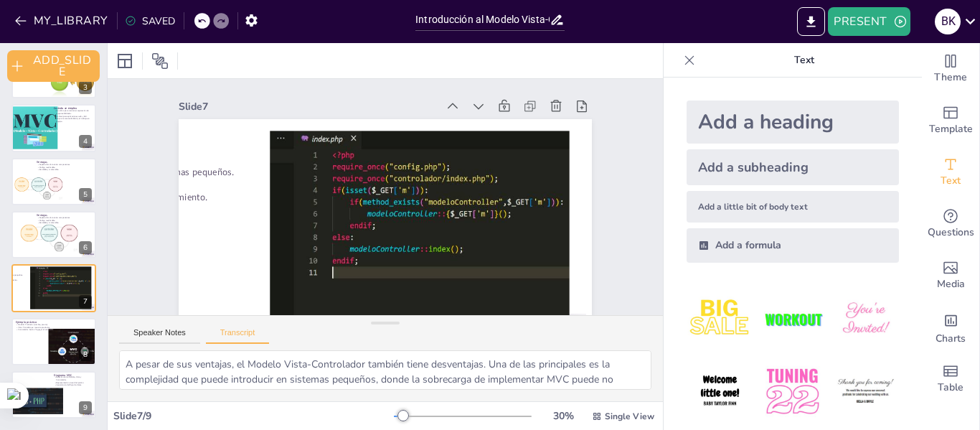
scroll to position [5, 0]
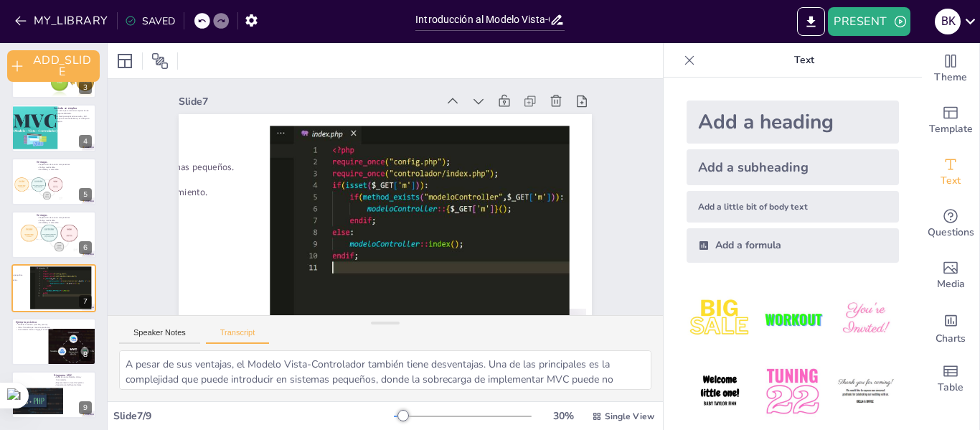
click at [199, 20] on icon at bounding box center [201, 21] width 7 height 4
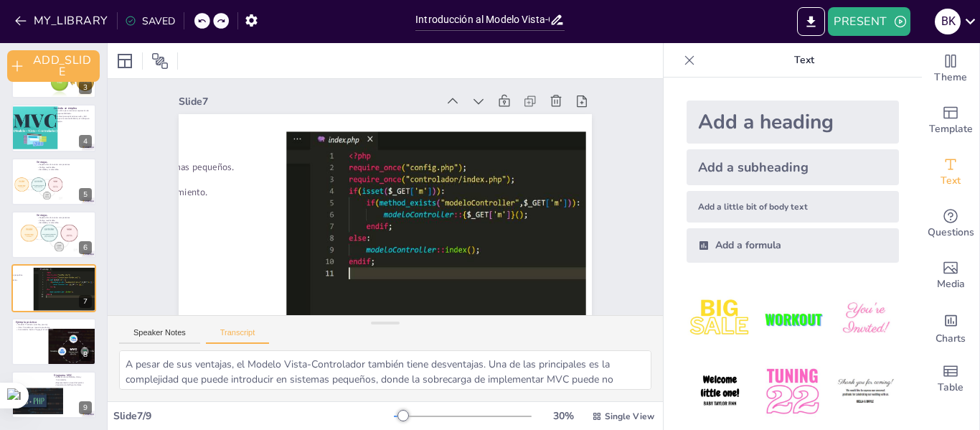
click at [199, 20] on icon at bounding box center [201, 21] width 7 height 4
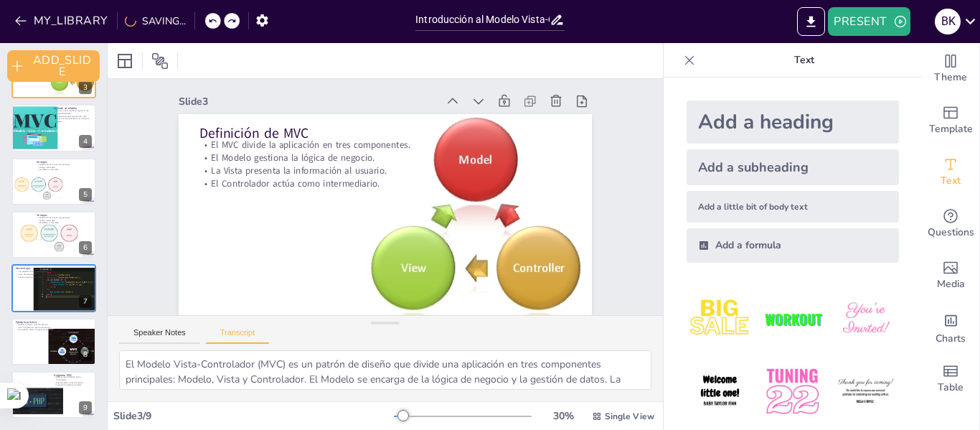
type textarea "El Modelo Vista-Controlador se emplea en situaciones donde es necesario mantene…"
